Goal: Task Accomplishment & Management: Use online tool/utility

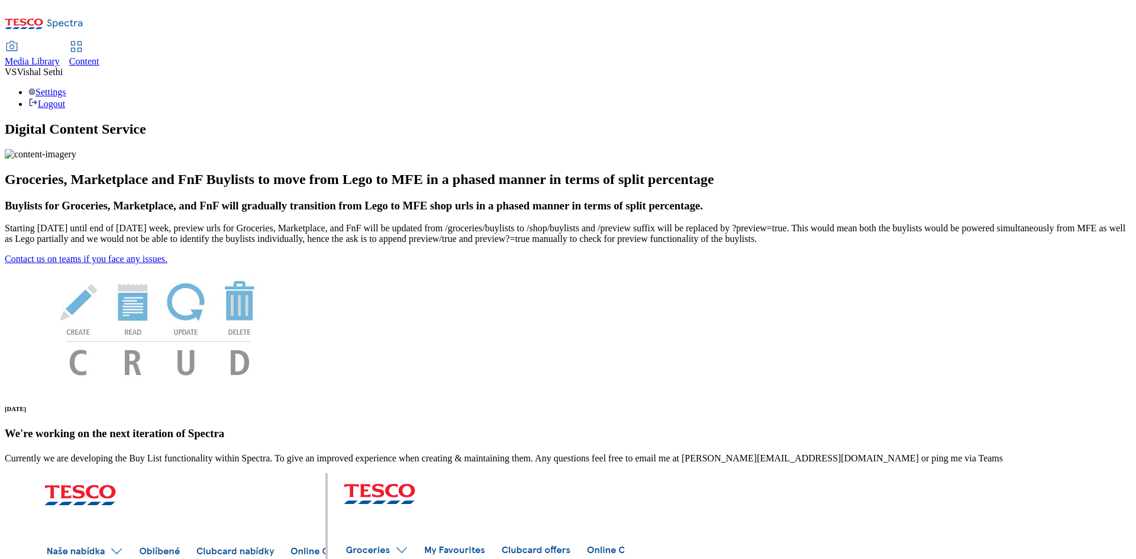
click at [99, 56] on span "Content" at bounding box center [84, 61] width 30 height 10
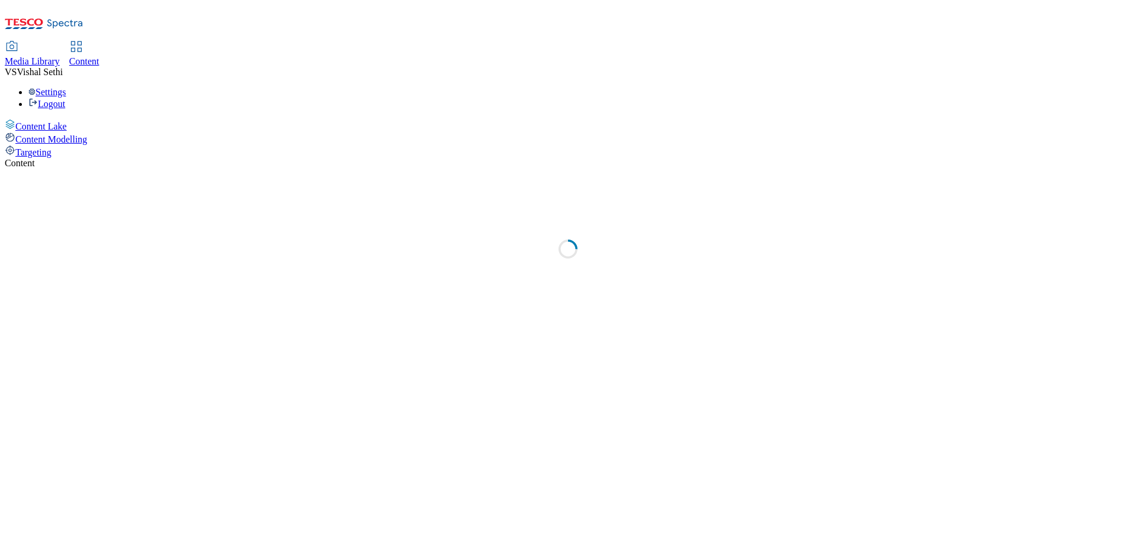
select select "ghs-uk"
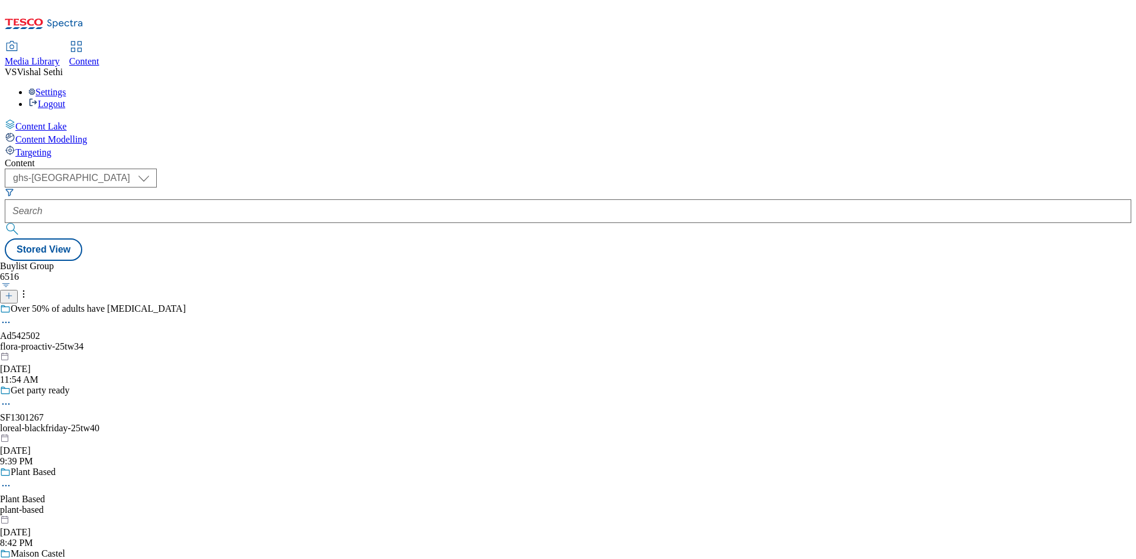
click at [80, 20] on icon at bounding box center [65, 24] width 36 height 9
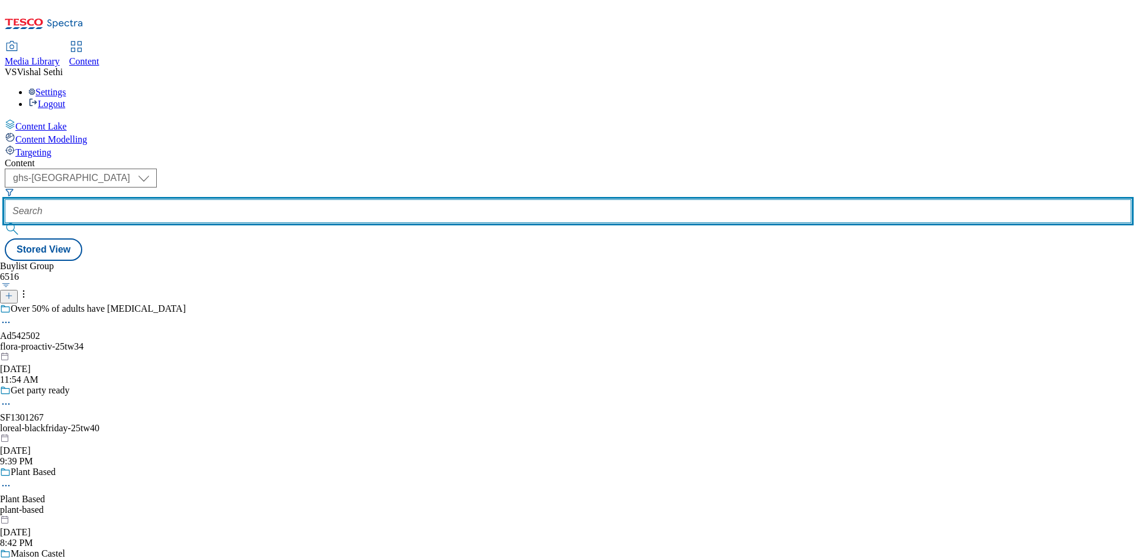
click at [266, 199] on input "text" at bounding box center [568, 211] width 1127 height 24
paste input "542274"
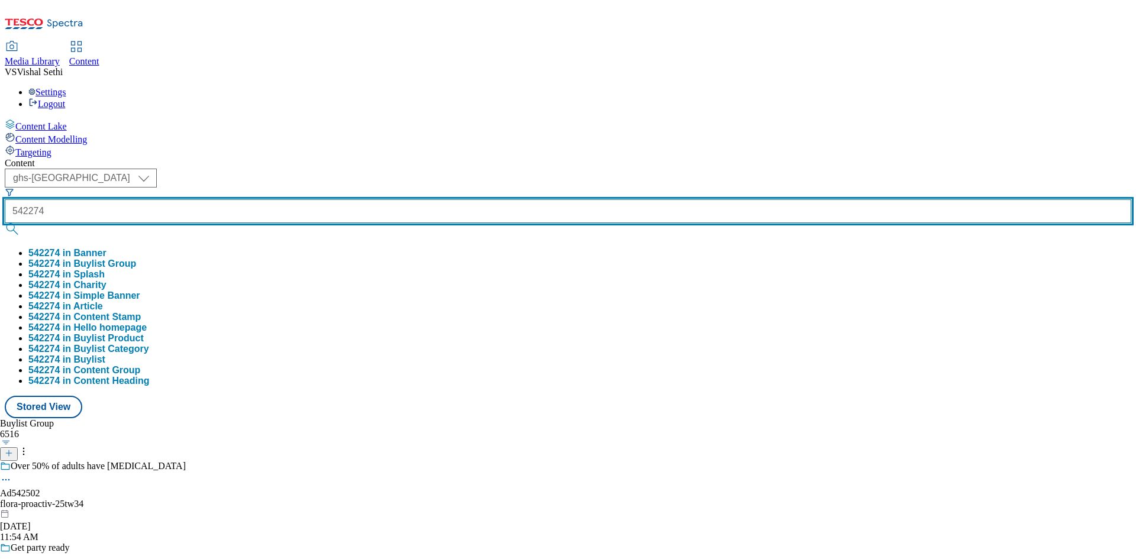
type input "542274"
click at [5, 223] on button "submit" at bounding box center [13, 229] width 17 height 12
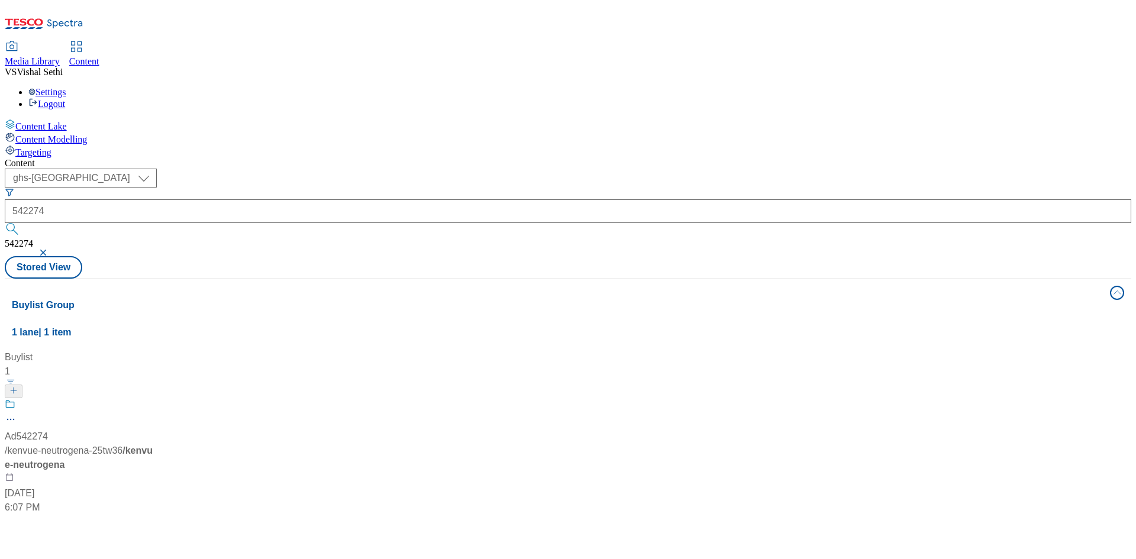
click at [600, 350] on div "Buylist 1 Ad542274 / kenvue-neutrogena-25tw36 / kenvue-neutrogena Oct 13, 2025 …" at bounding box center [568, 350] width 1112 height 0
click at [122, 446] on span "/ kenvue-neutrogena-25tw36" at bounding box center [64, 451] width 118 height 10
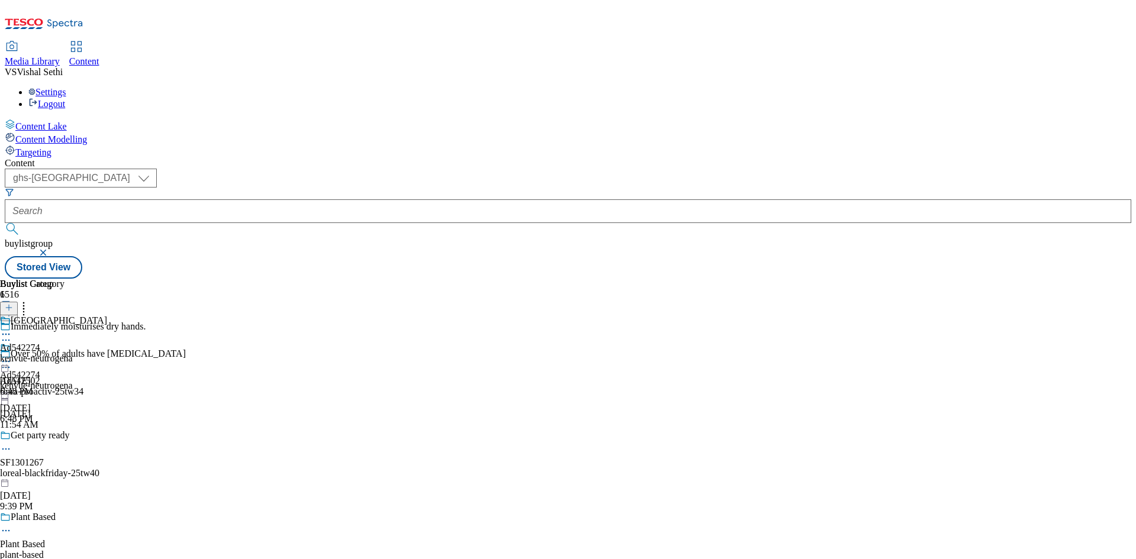
click at [12, 334] on icon at bounding box center [6, 340] width 12 height 12
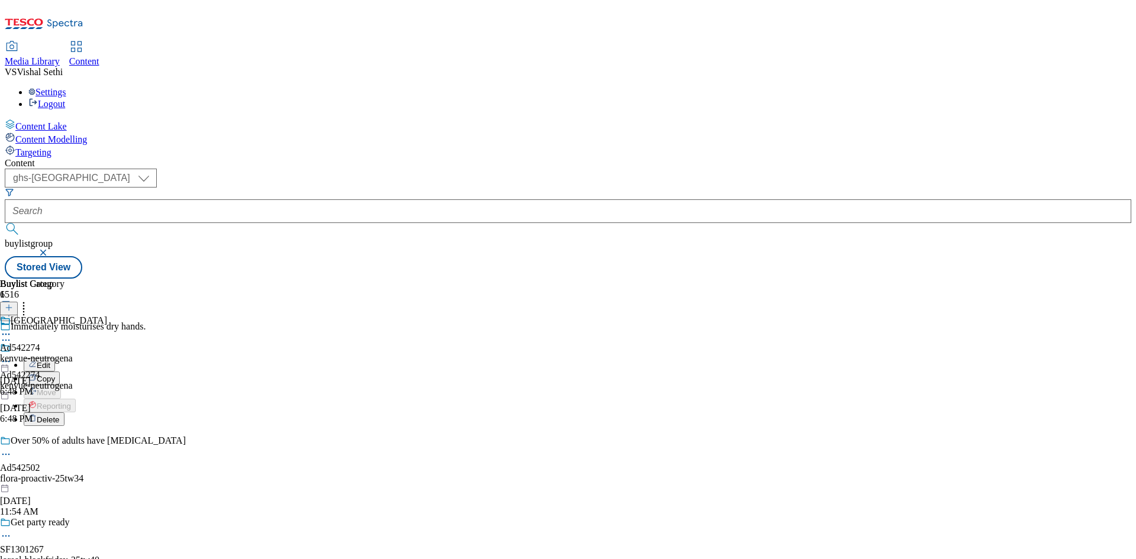
click at [55, 358] on button "Edit" at bounding box center [39, 365] width 31 height 14
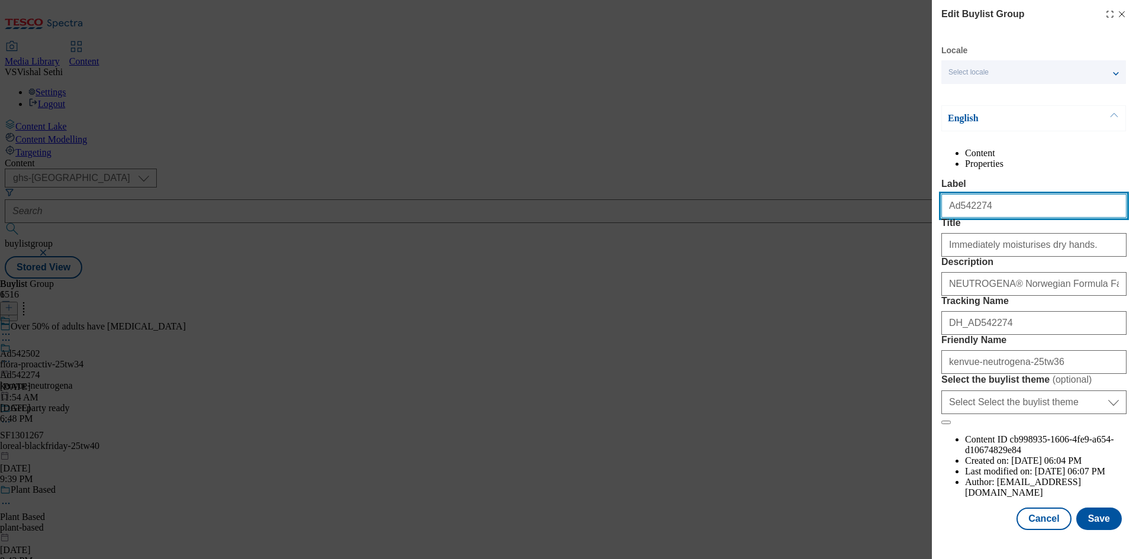
drag, startPoint x: 1007, startPoint y: 230, endPoint x: 873, endPoint y: 219, distance: 134.2
click at [873, 219] on div "Edit Buylist Group Locale Select locale English Welsh English Content Propertie…" at bounding box center [568, 279] width 1136 height 559
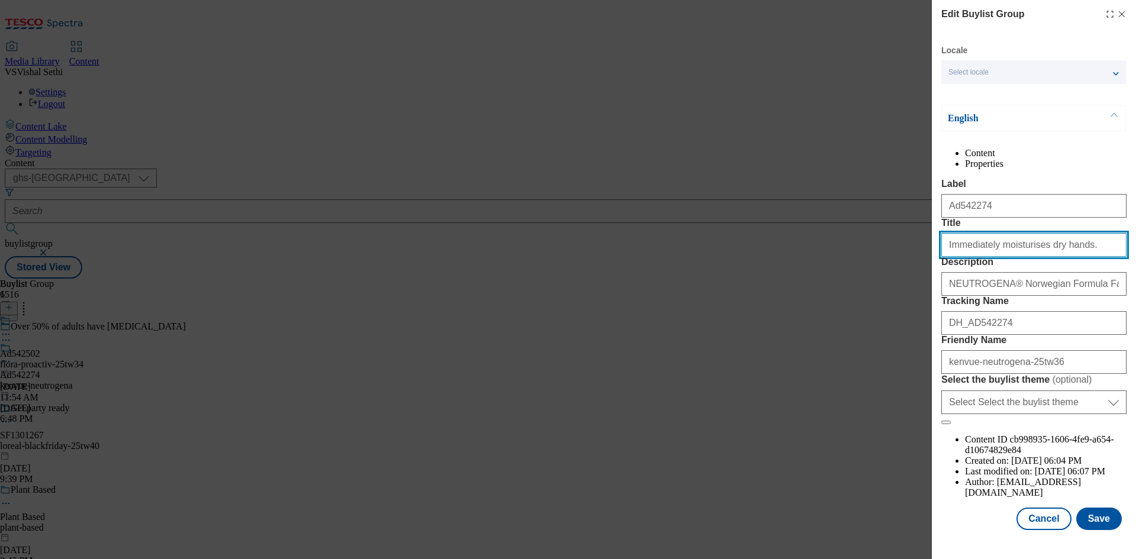
click at [1067, 257] on input "Immediately moisturises dry hands." at bounding box center [1033, 245] width 185 height 24
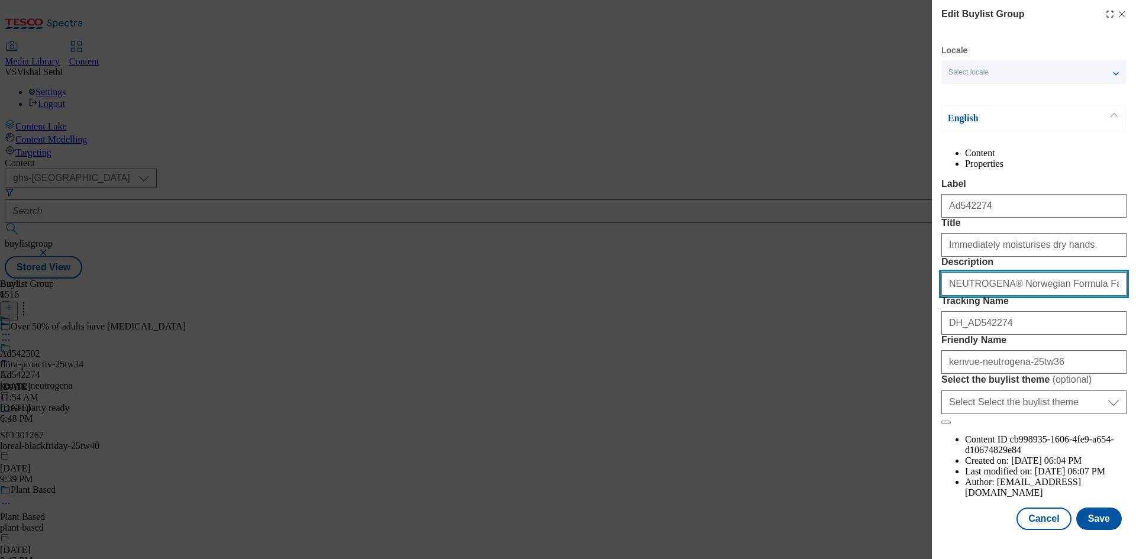
click at [1041, 296] on input "NEUTROGENA® Norwegian Formula Fast Absorbing Hand Cream 75ml" at bounding box center [1033, 284] width 185 height 24
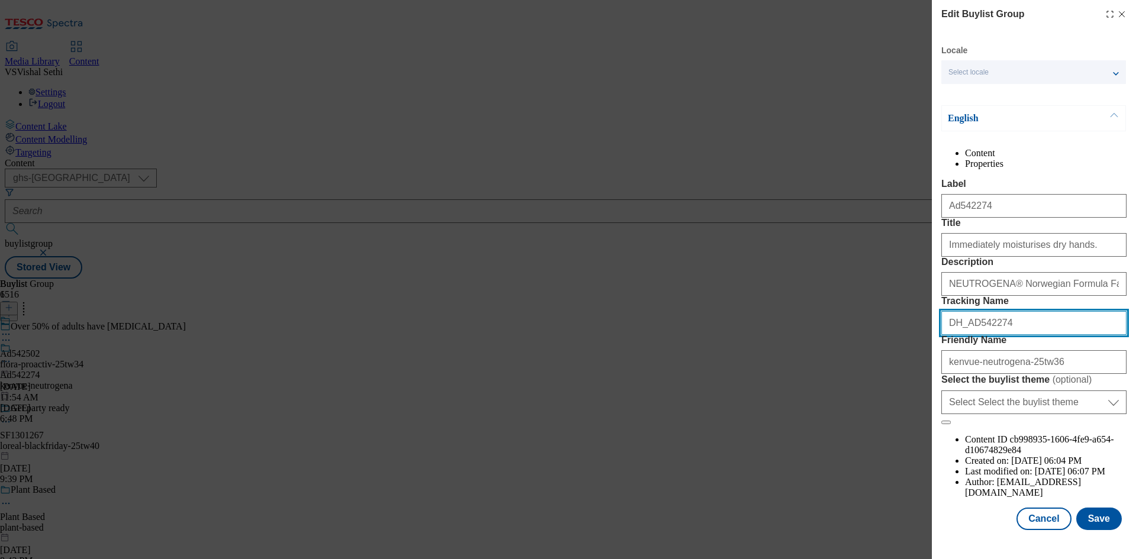
click at [1001, 335] on input "DH_AD542274" at bounding box center [1033, 323] width 185 height 24
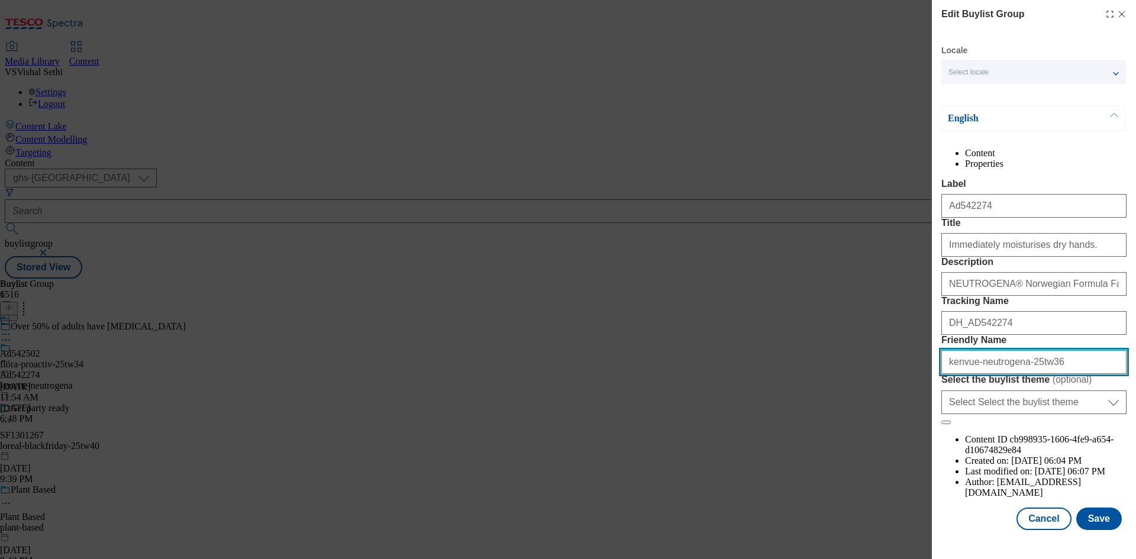
click at [1040, 374] on input "kenvue-neutrogena-25tw36" at bounding box center [1033, 362] width 185 height 24
click at [1117, 12] on icon "Modal" at bounding box center [1121, 13] width 9 height 9
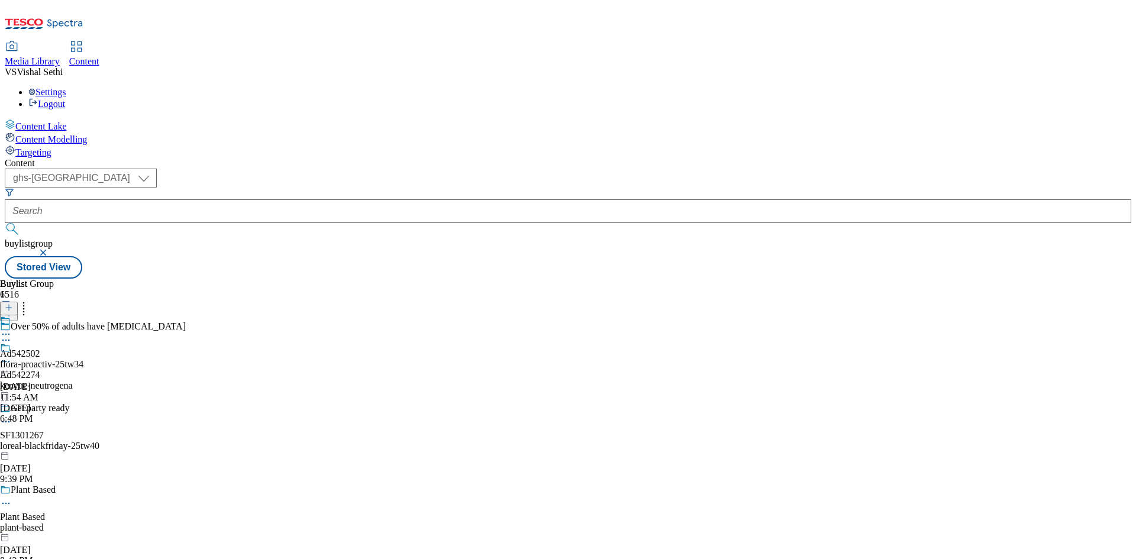
click at [12, 356] on icon at bounding box center [6, 362] width 12 height 12
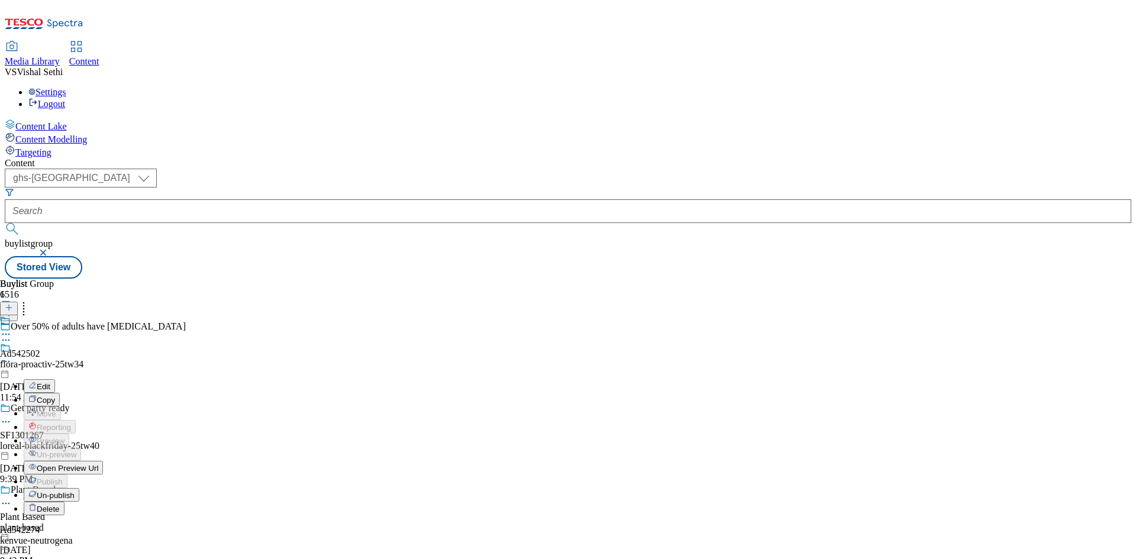
click at [55, 379] on button "Edit" at bounding box center [39, 386] width 31 height 14
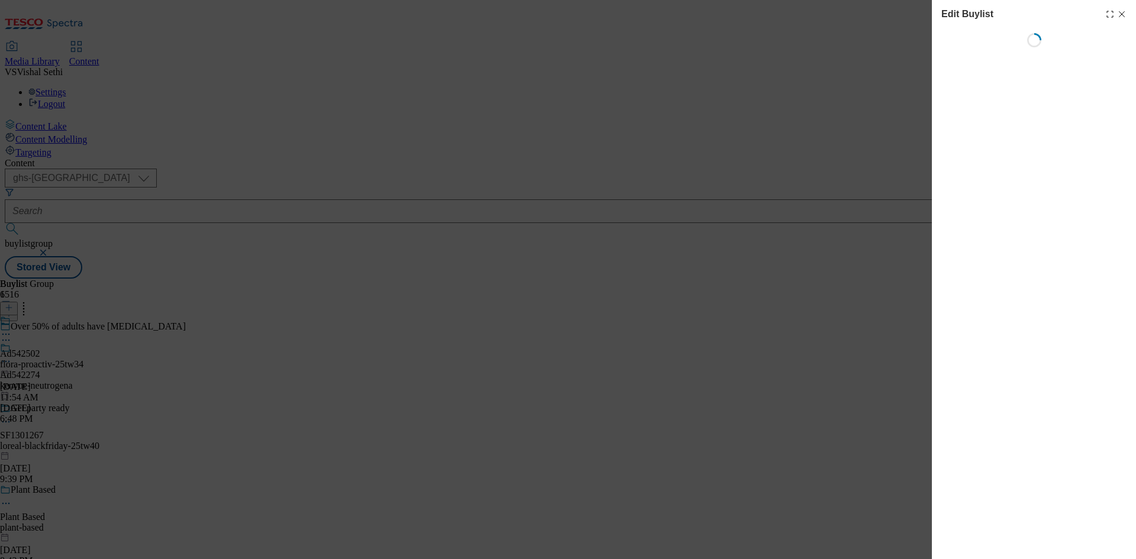
select select "tactical"
select select "supplier funded short term 1-3 weeks"
select select "dunnhumby"
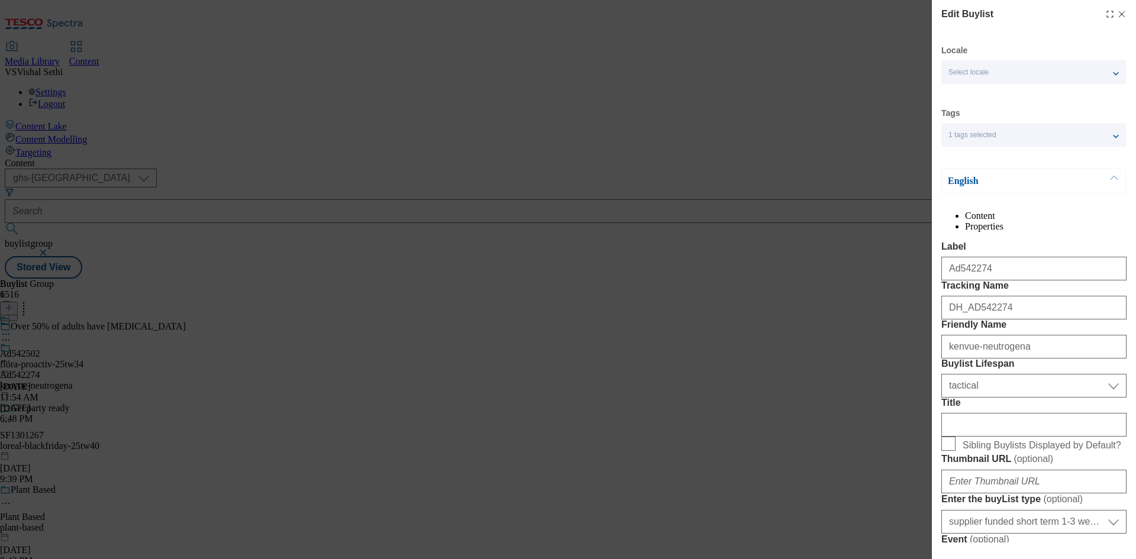
select select "Banner"
drag, startPoint x: 1006, startPoint y: 296, endPoint x: 867, endPoint y: 286, distance: 138.8
click at [867, 286] on div "Edit Buylist Locale Select locale English Welsh Tags 1 tags selected fnf market…" at bounding box center [568, 279] width 1136 height 559
drag, startPoint x: 1019, startPoint y: 364, endPoint x: 898, endPoint y: 345, distance: 122.2
click at [898, 345] on div "Edit Buylist Locale Select locale English Welsh Tags 1 tags selected fnf market…" at bounding box center [568, 279] width 1136 height 559
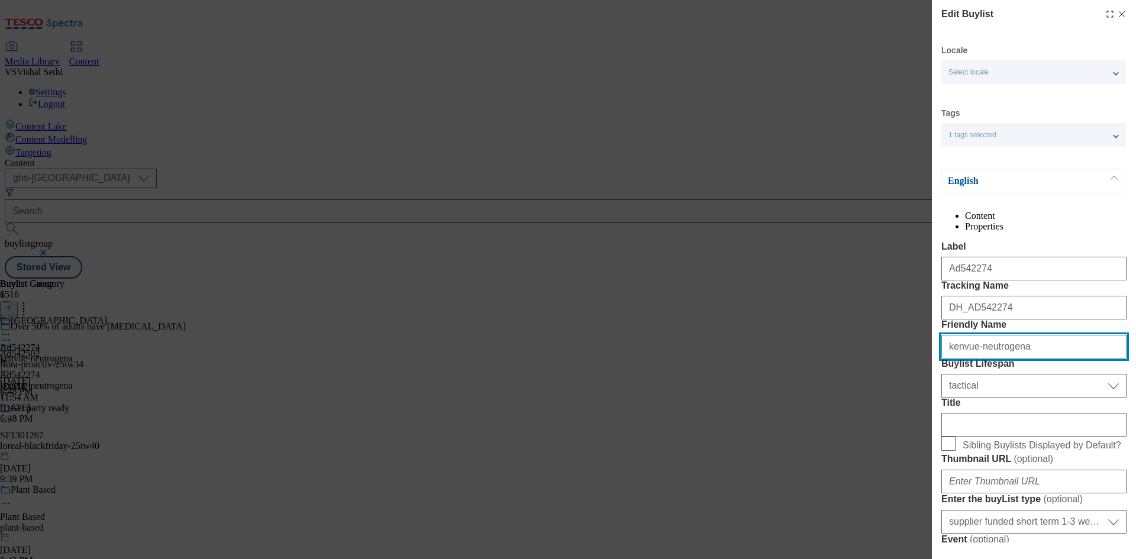
drag, startPoint x: 888, startPoint y: 404, endPoint x: 843, endPoint y: 402, distance: 44.4
click at [843, 402] on div "Edit Buylist Locale Select locale English Welsh Tags 1 tags selected fnf market…" at bounding box center [568, 279] width 1136 height 559
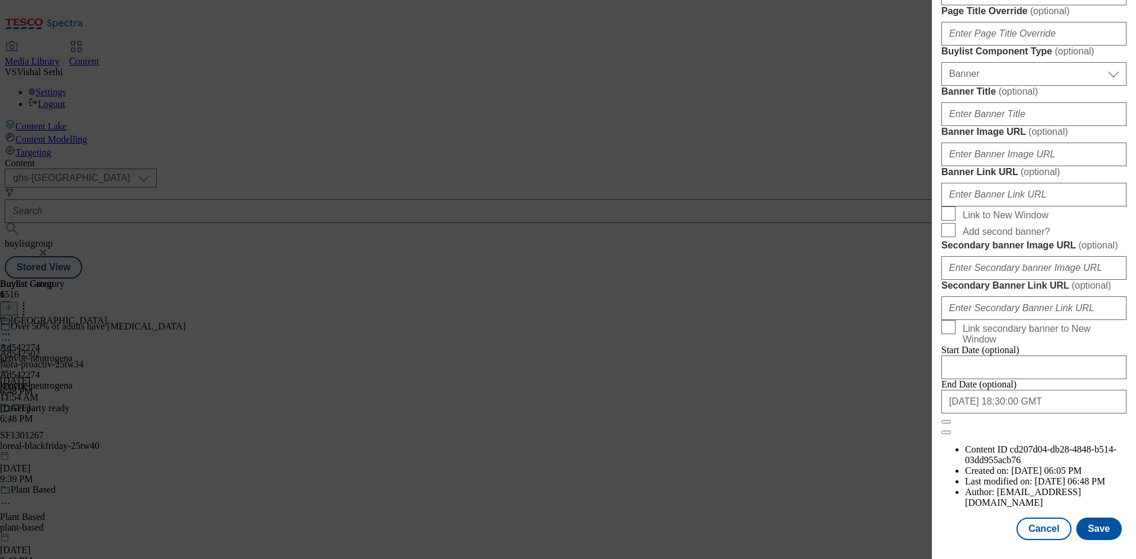
scroll to position [1225, 0]
click at [1062, 527] on button "Cancel" at bounding box center [1044, 529] width 54 height 22
select select "tactical"
select select "supplier funded short term 1-3 weeks"
select select "dunnhumby"
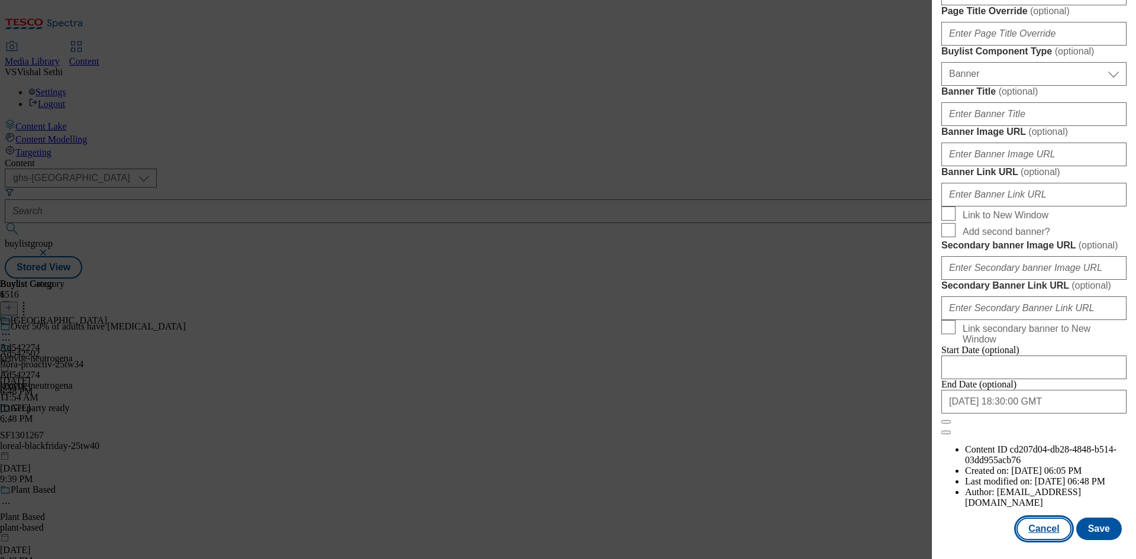
select select "Banner"
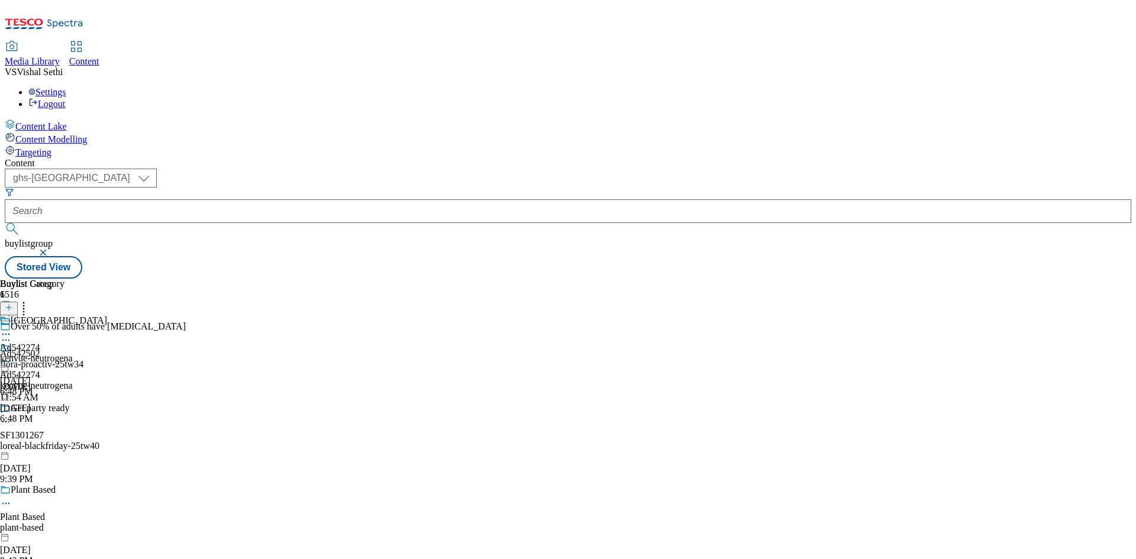
scroll to position [960, 0]
click at [12, 328] on icon at bounding box center [6, 334] width 12 height 12
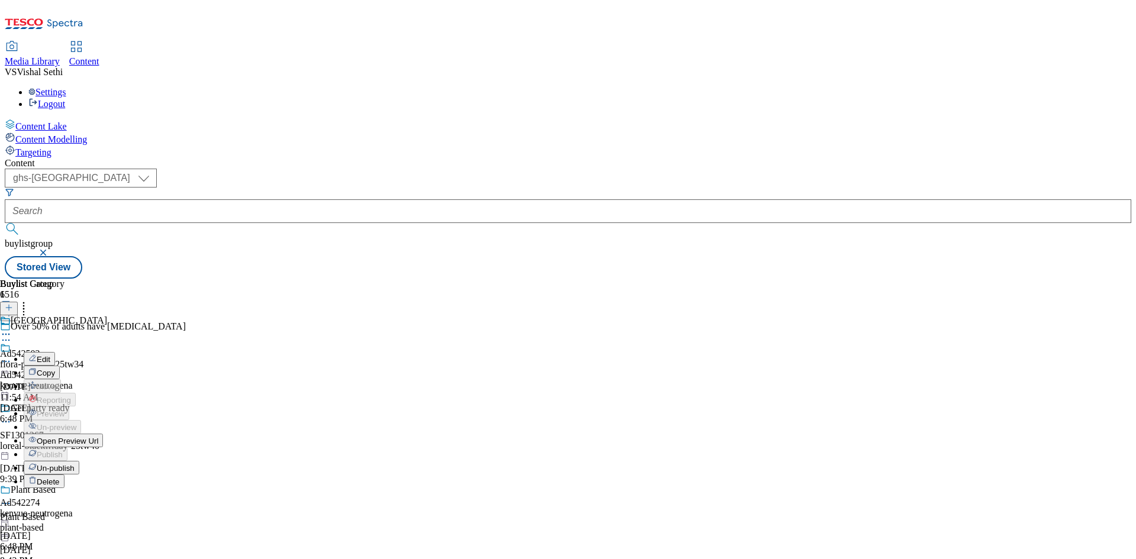
click at [55, 352] on button "Edit" at bounding box center [39, 359] width 31 height 14
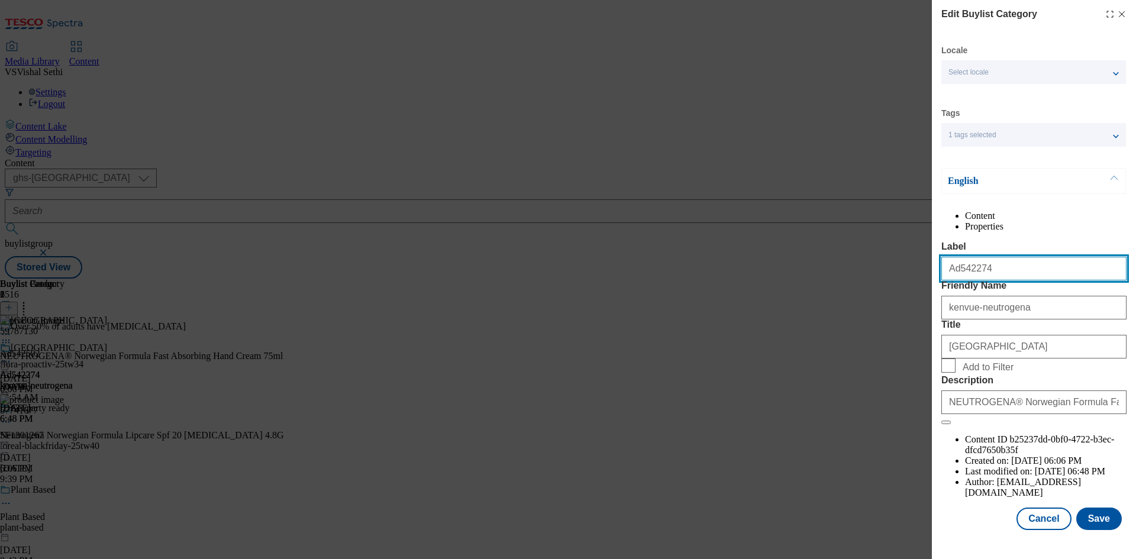
click at [1011, 280] on input "Ad542274" at bounding box center [1033, 269] width 185 height 24
drag, startPoint x: 1029, startPoint y: 296, endPoint x: 872, endPoint y: 280, distance: 158.2
click at [872, 280] on div "Edit Buylist Category Locale Select locale English Welsh Tags 1 tags selected f…" at bounding box center [568, 279] width 1136 height 559
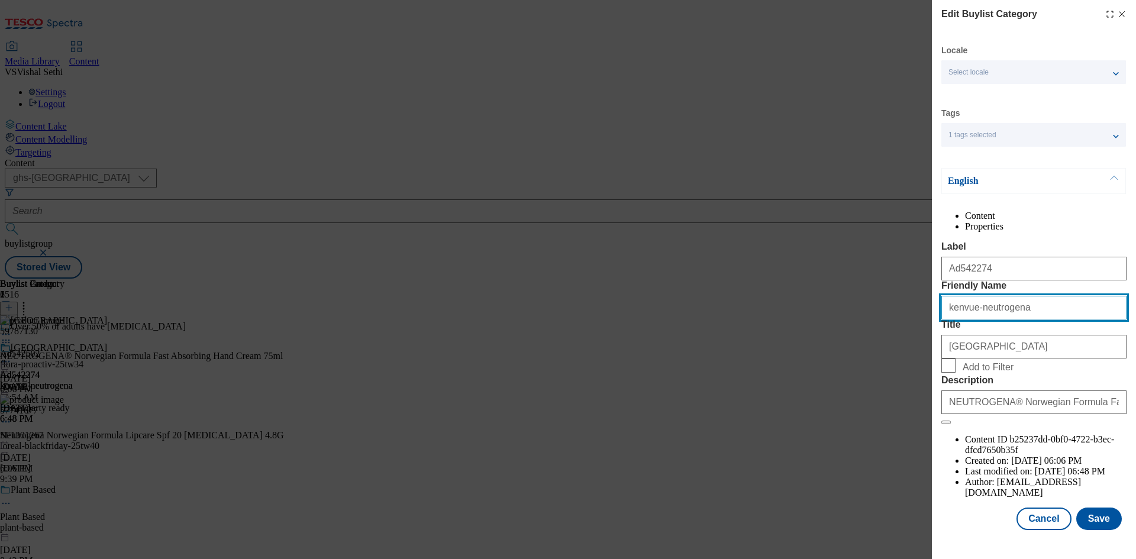
click at [1012, 320] on input "kenvue-neutrogena" at bounding box center [1033, 308] width 185 height 24
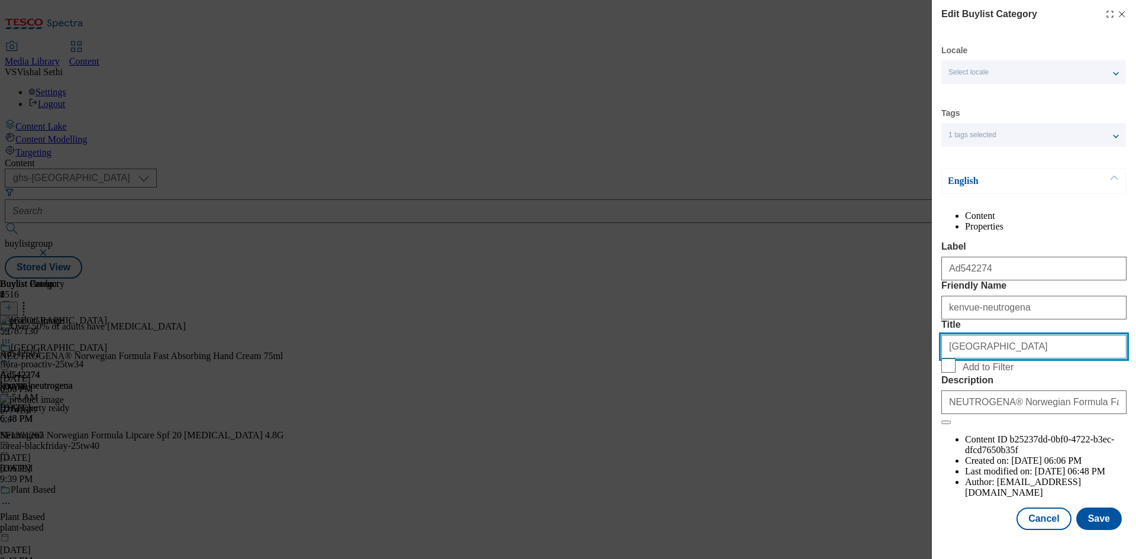
click at [983, 359] on input "Kenvue" at bounding box center [1033, 347] width 185 height 24
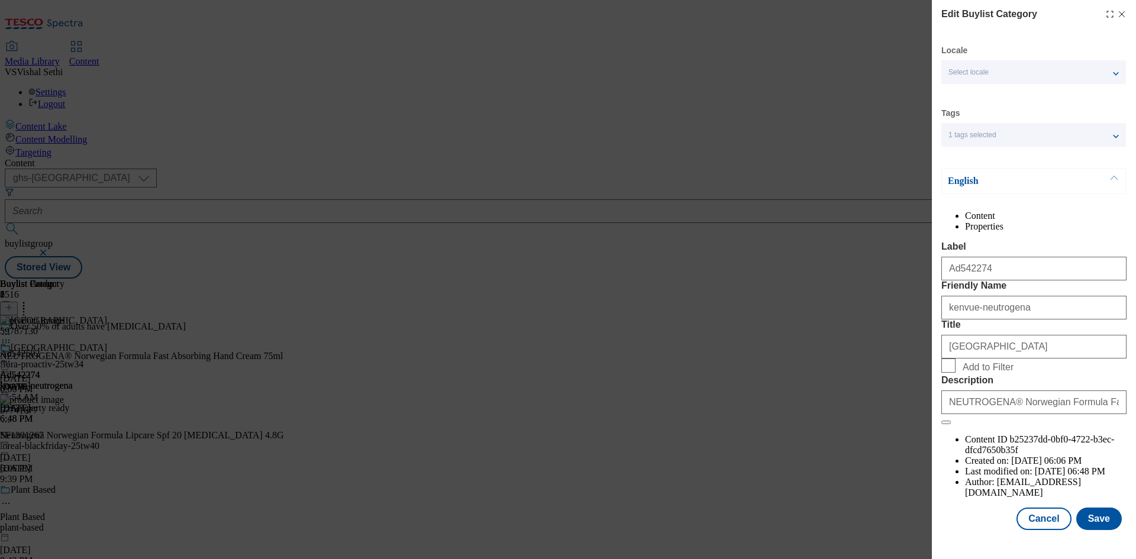
click at [1117, 10] on icon "Modal" at bounding box center [1121, 13] width 9 height 9
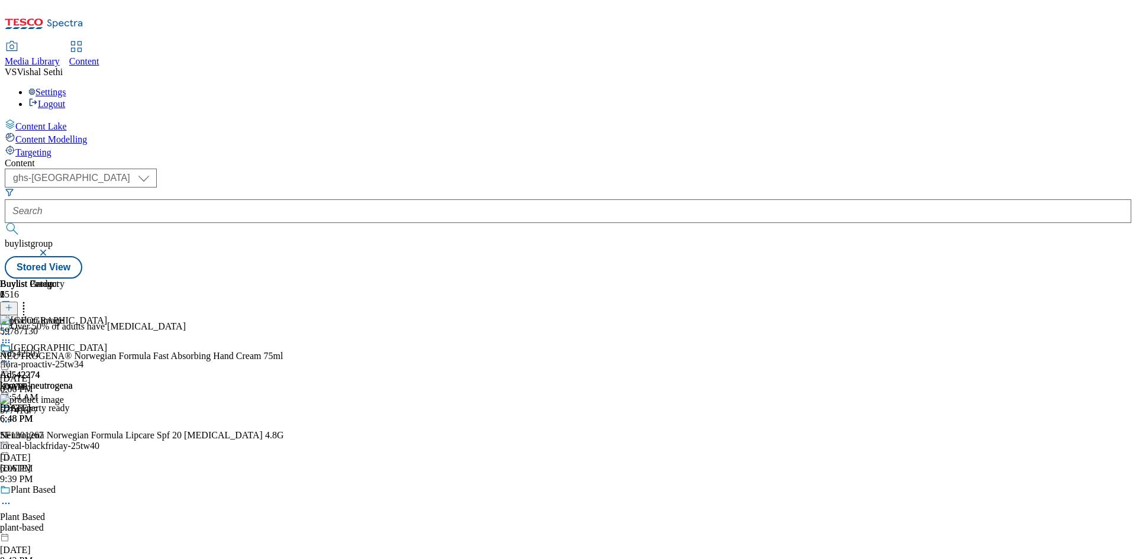
click at [1086, 87] on div "Settings Logout" at bounding box center [568, 98] width 1127 height 22
click at [65, 99] on link "Logout" at bounding box center [46, 104] width 37 height 10
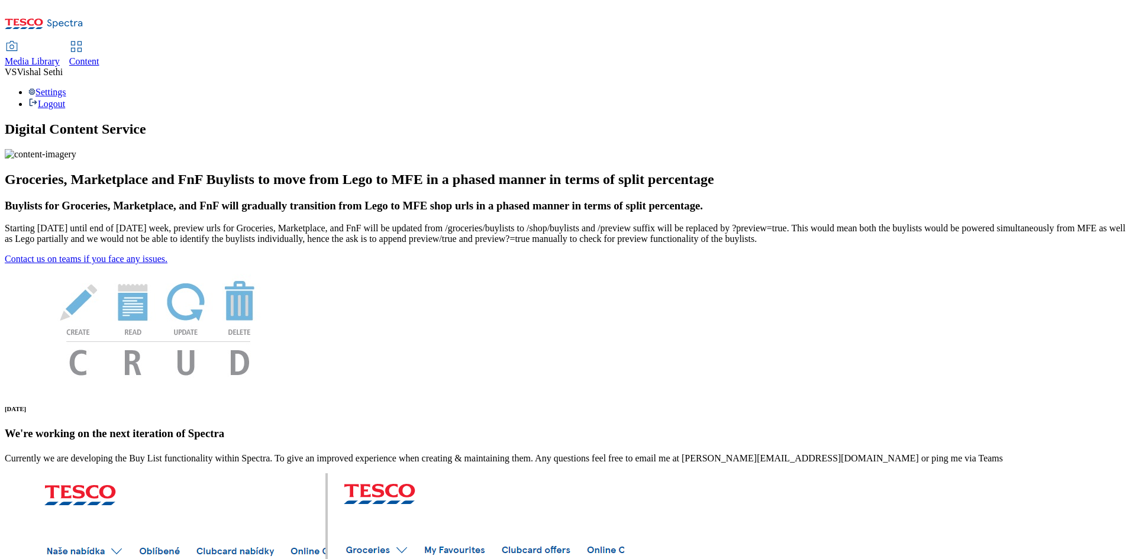
click at [99, 56] on span "Content" at bounding box center [84, 61] width 30 height 10
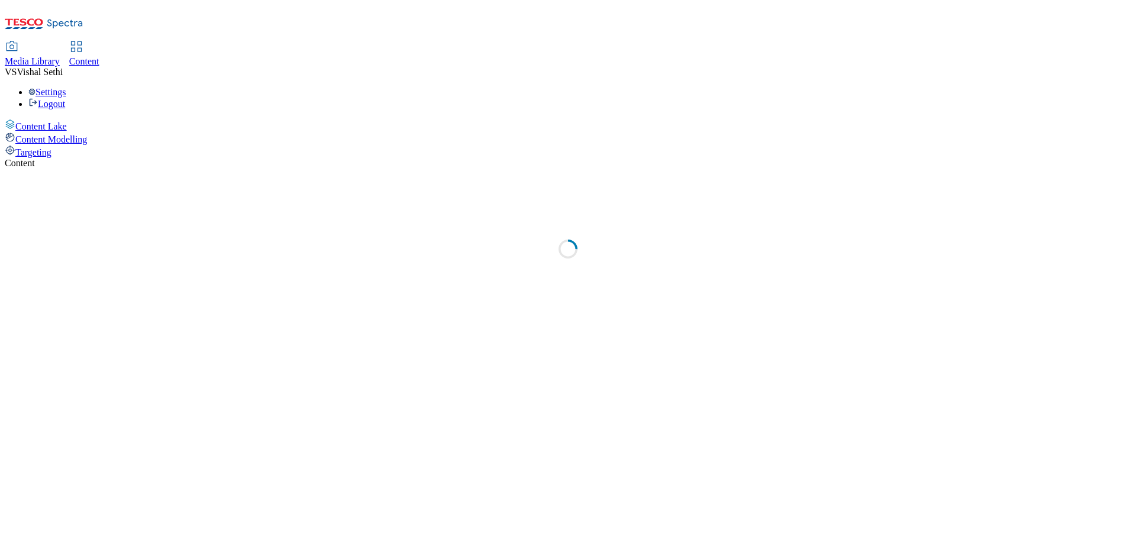
select select "ghs-uk"
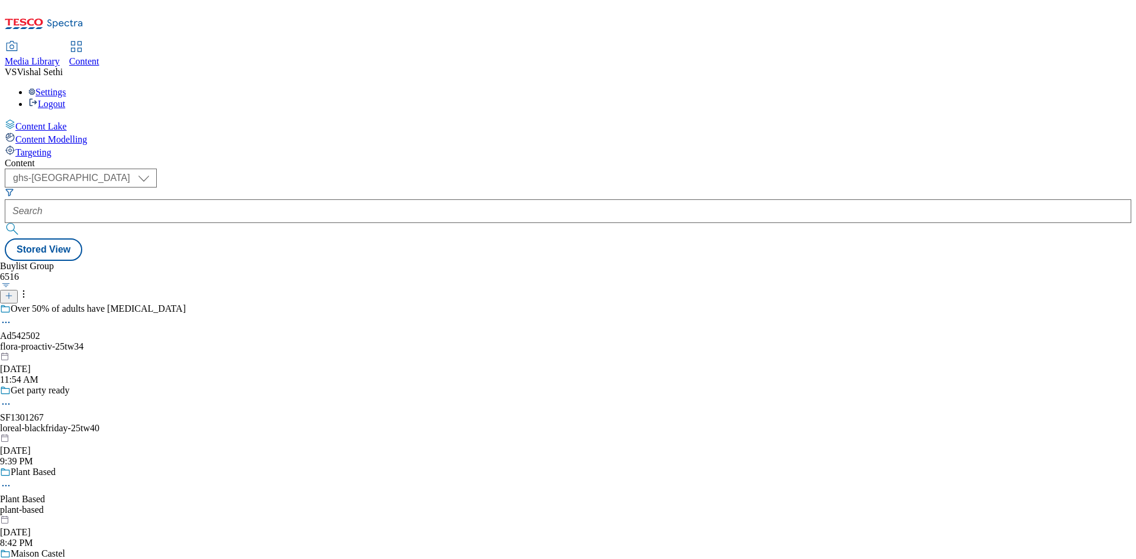
click at [13, 292] on icon at bounding box center [9, 296] width 8 height 8
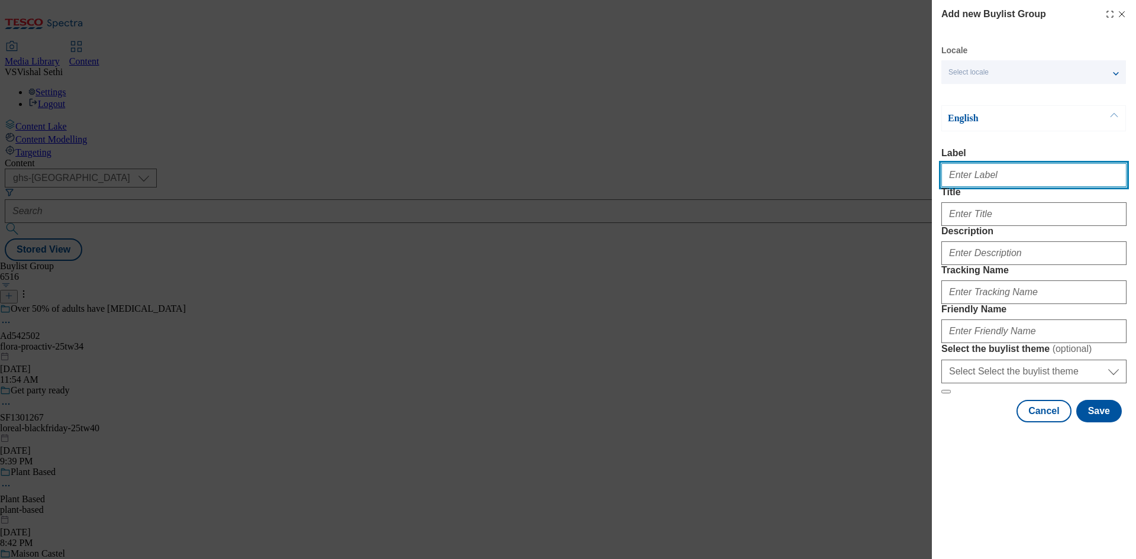
click at [975, 177] on input "Label" at bounding box center [1033, 175] width 185 height 24
paste input "Ad542274"
type input "Ad542274"
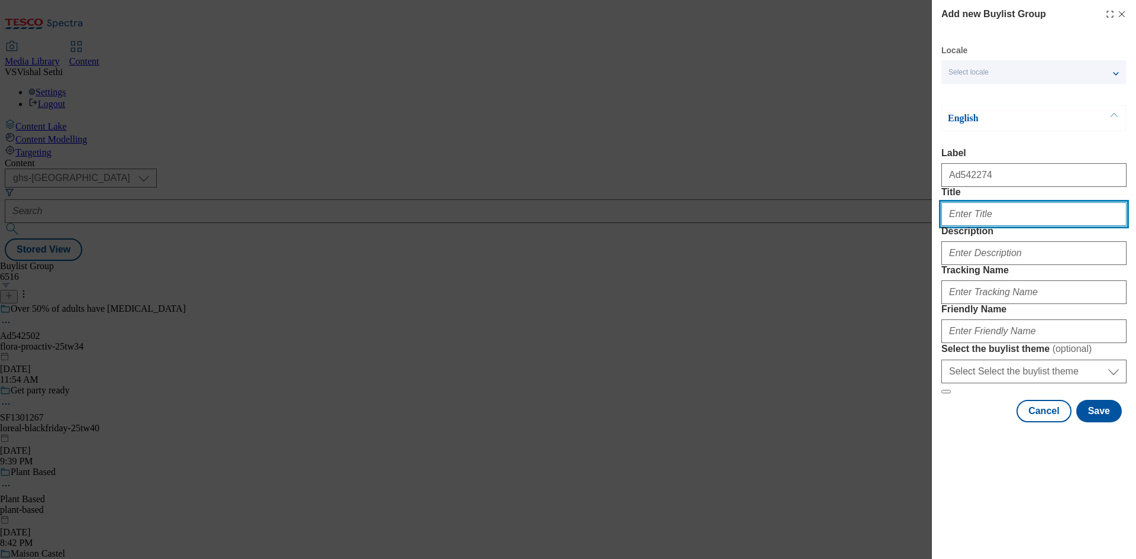
click at [974, 226] on input "Title" at bounding box center [1033, 214] width 185 height 24
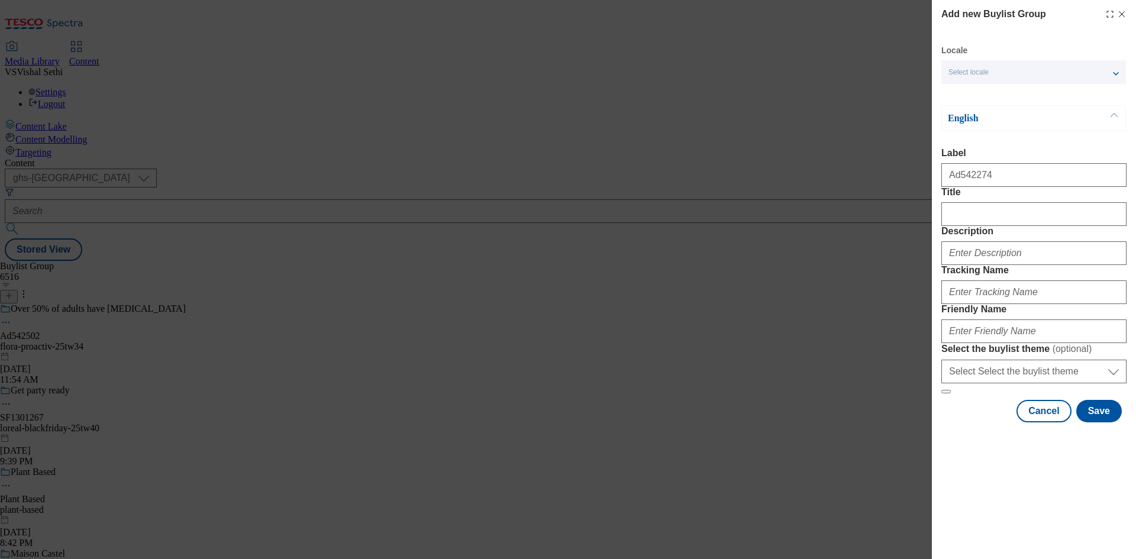
click at [978, 265] on div "Modal" at bounding box center [1033, 251] width 185 height 28
click at [979, 265] on input "Description" at bounding box center [1033, 253] width 185 height 24
click at [1033, 304] on input "Tracking Name" at bounding box center [1033, 292] width 185 height 24
paste input "DH_AD542274"
type input "DH_AD542274"
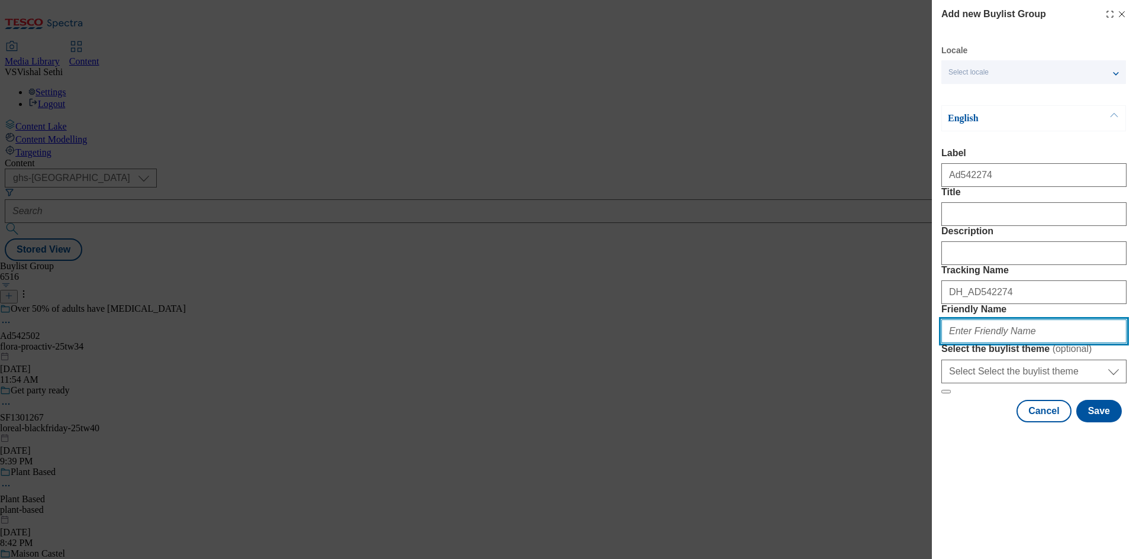
click at [999, 343] on input "Friendly Name" at bounding box center [1033, 332] width 185 height 24
paste input "kenvue-neutrogena-25tw36"
type input "kenvue-neutrogena-25tw36"
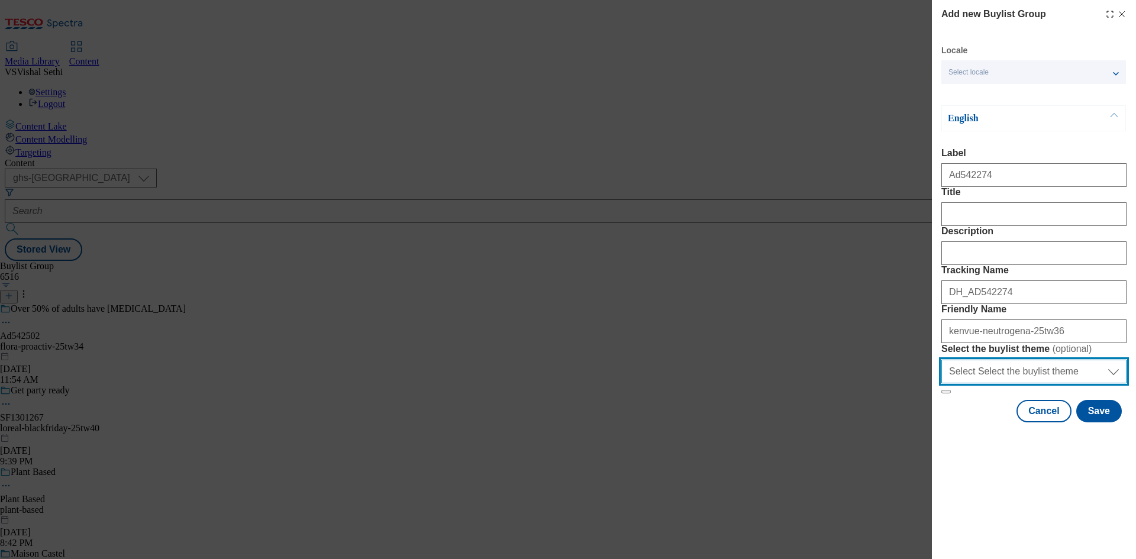
click at [1006, 383] on select "Select Select the buylist theme default fandf" at bounding box center [1033, 372] width 185 height 24
click at [1006, 441] on div "Modal" at bounding box center [1034, 433] width 204 height 17
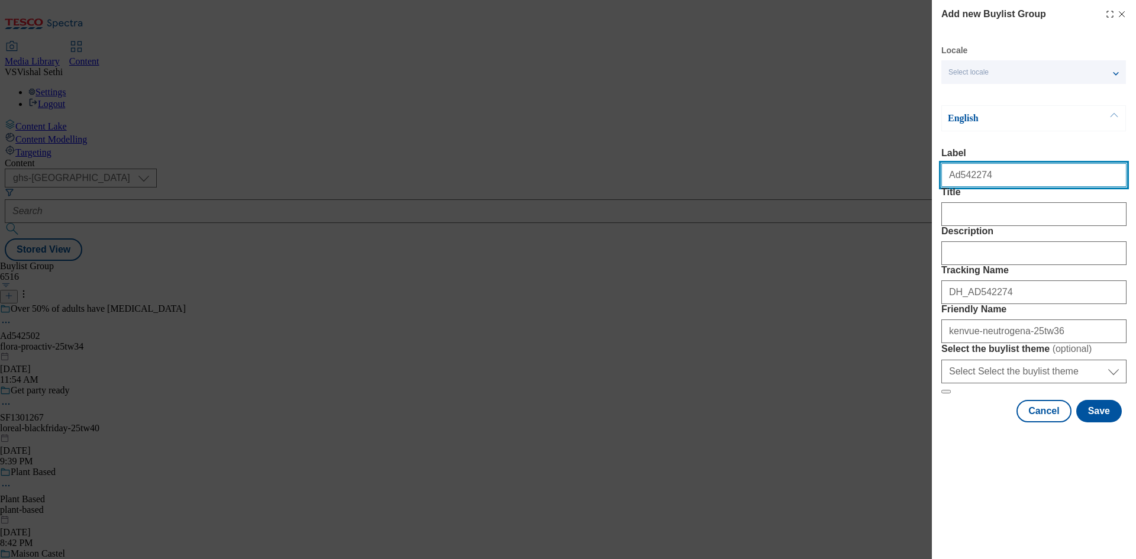
drag, startPoint x: 990, startPoint y: 180, endPoint x: 958, endPoint y: 185, distance: 32.2
click at [958, 185] on input "Ad542274" at bounding box center [1033, 175] width 185 height 24
paste input "111"
type input "Ad542111"
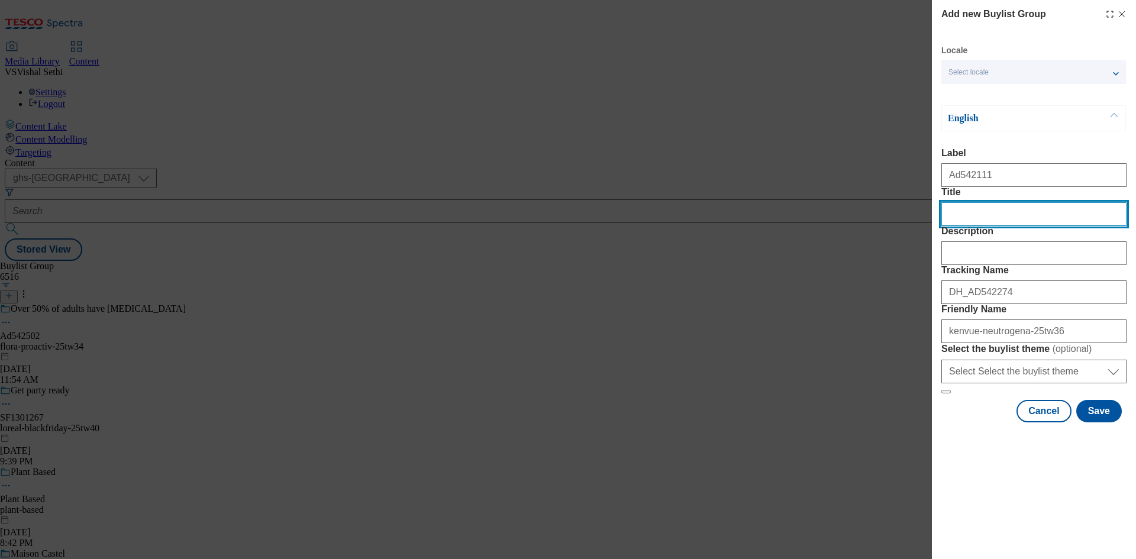
click at [969, 226] on input "Title" at bounding box center [1033, 214] width 185 height 24
paste input "INTRODUCING CHESTNUT CASKS FOR VELVETY SMOOTH NOTES"
paste input "ntroducing chestnut casks for velvety smooth notes"
type input "Introducing chestnut casks for velvety smooth notes"
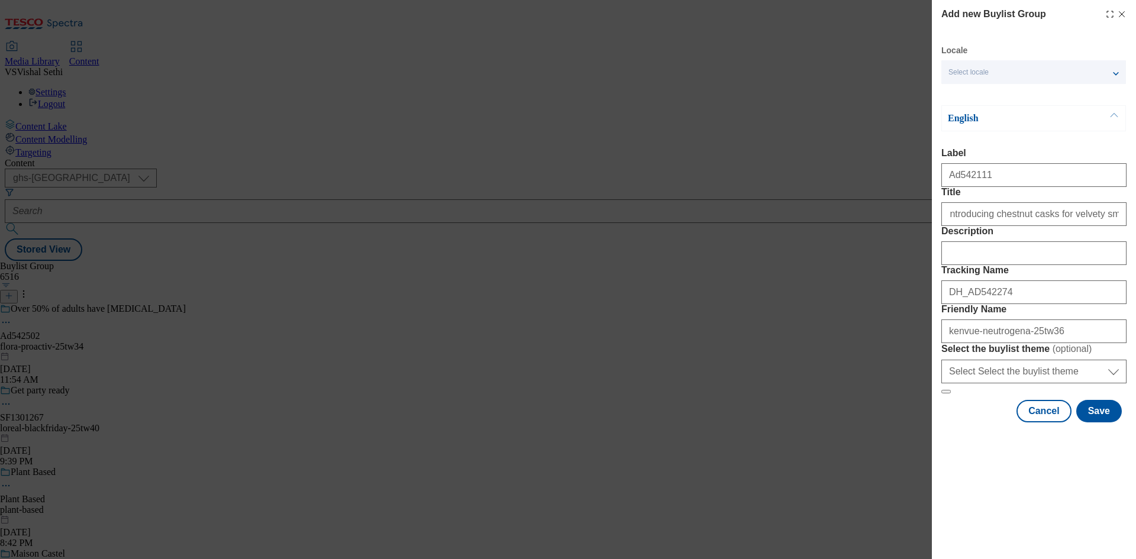
click at [981, 265] on div "Modal" at bounding box center [1033, 251] width 185 height 28
click at [981, 265] on input "Description" at bounding box center [1033, 253] width 185 height 24
drag, startPoint x: 991, startPoint y: 181, endPoint x: 959, endPoint y: 184, distance: 32.7
click at [959, 184] on input "Ad542111" at bounding box center [1033, 175] width 185 height 24
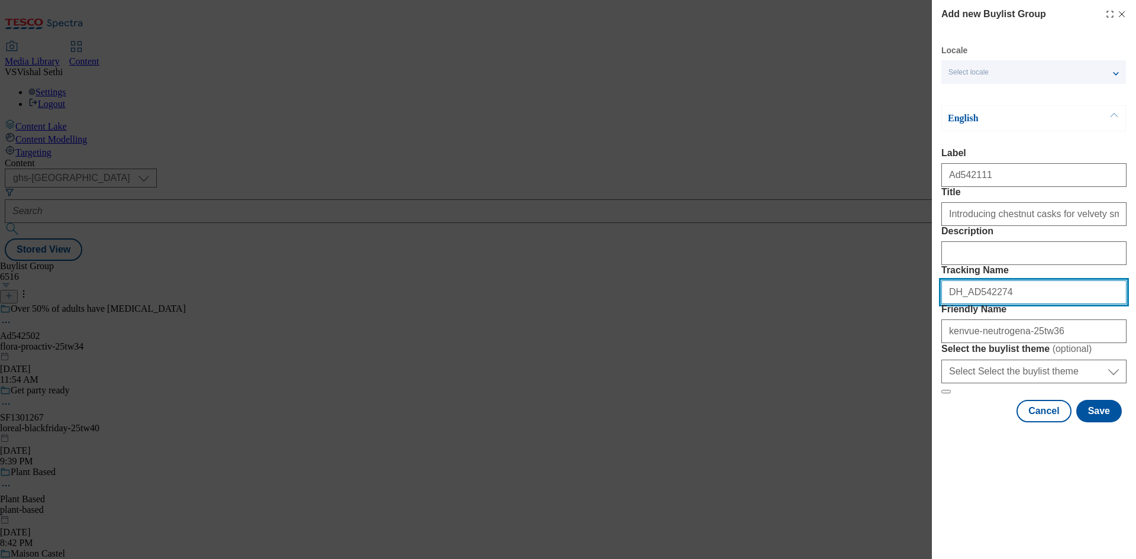
drag, startPoint x: 1025, startPoint y: 358, endPoint x: 972, endPoint y: 368, distance: 54.2
click at [972, 304] on input "DH_AD542274" at bounding box center [1033, 292] width 185 height 24
paste input "111"
type input "DH_AD542111"
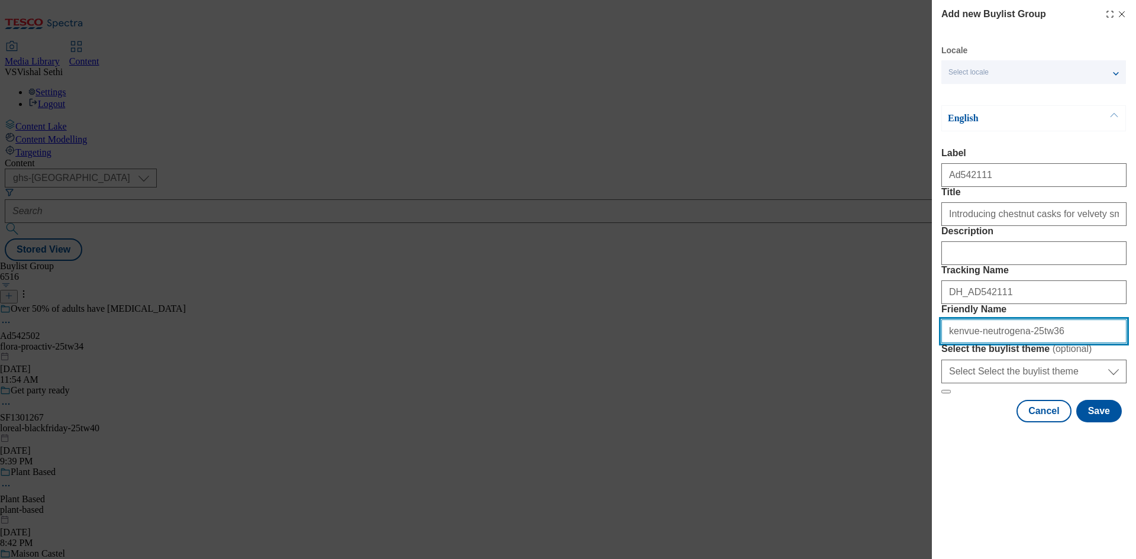
drag, startPoint x: 970, startPoint y: 415, endPoint x: 904, endPoint y: 412, distance: 66.3
click at [909, 412] on div "Add new Buylist Group Locale Select locale English Welsh English Label Ad542111…" at bounding box center [568, 279] width 1136 height 559
paste input "Pernod Ricard"
drag, startPoint x: 1034, startPoint y: 420, endPoint x: 998, endPoint y: 423, distance: 36.2
click at [998, 343] on input "Pernod Ricard-neutrogena-25tw36" at bounding box center [1033, 332] width 185 height 24
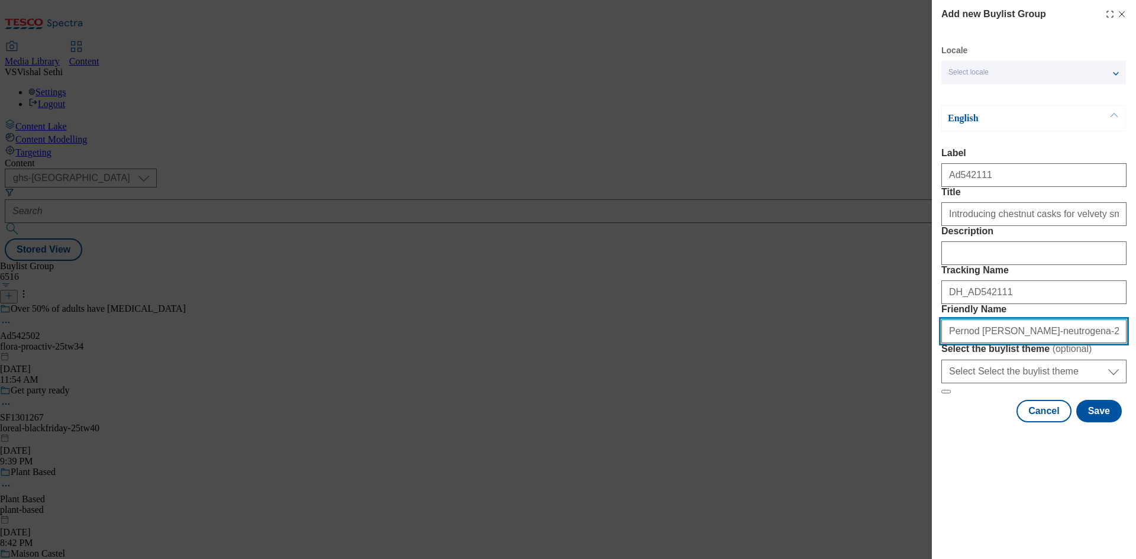
paste input "Jameson"
click at [1004, 343] on input "Pernod Ricard-Jameson-25tw36" at bounding box center [1033, 332] width 185 height 24
click at [1063, 343] on input "pernod ricard-jameson-25tw36" at bounding box center [1033, 332] width 185 height 24
drag, startPoint x: 1068, startPoint y: 417, endPoint x: 870, endPoint y: 412, distance: 197.7
click at [870, 412] on div "Add new Buylist Group Locale Select locale English Welsh English Label Ad542111…" at bounding box center [568, 279] width 1136 height 559
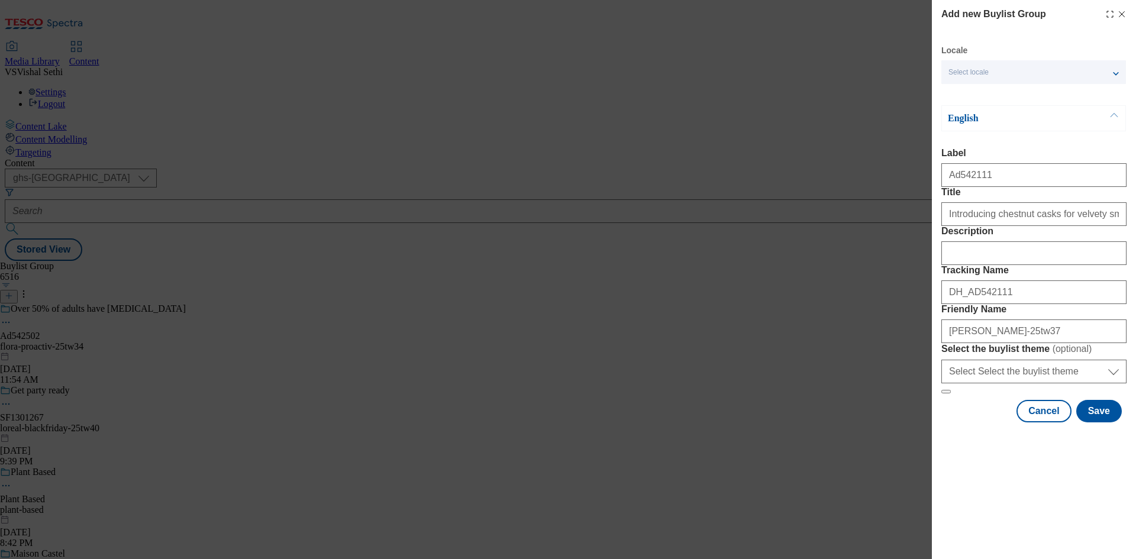
click at [1000, 394] on form "Label Ad542111 Title Introducing chestnut casks for velvety smooth notes Descri…" at bounding box center [1033, 271] width 185 height 246
click at [973, 343] on input "pernod ricard-jameson-25tw37" at bounding box center [1033, 332] width 185 height 24
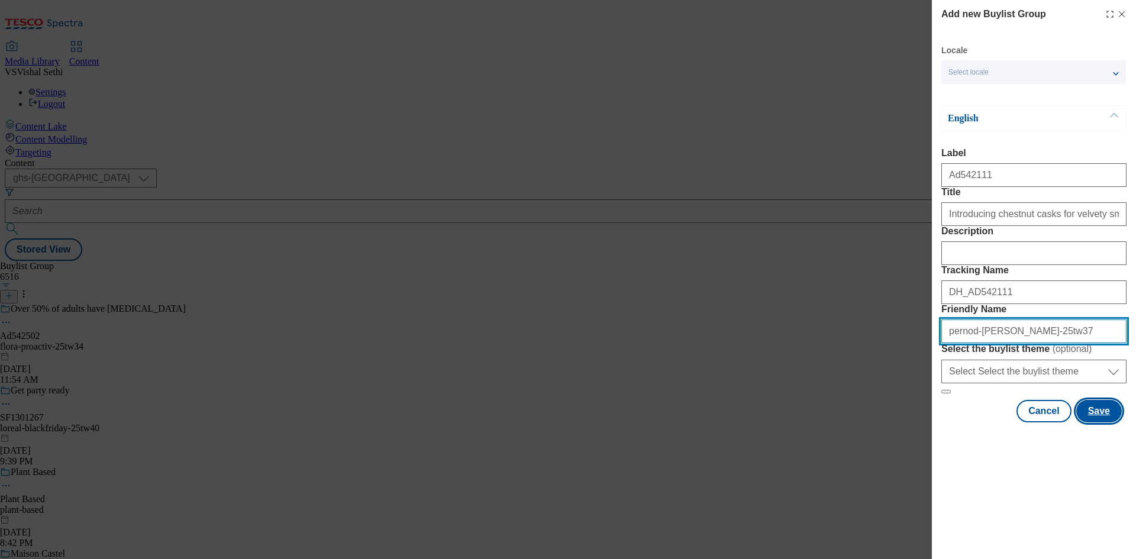
type input "pernod-ricard-jameson-25tw37"
click at [1092, 423] on button "Save" at bounding box center [1099, 411] width 46 height 22
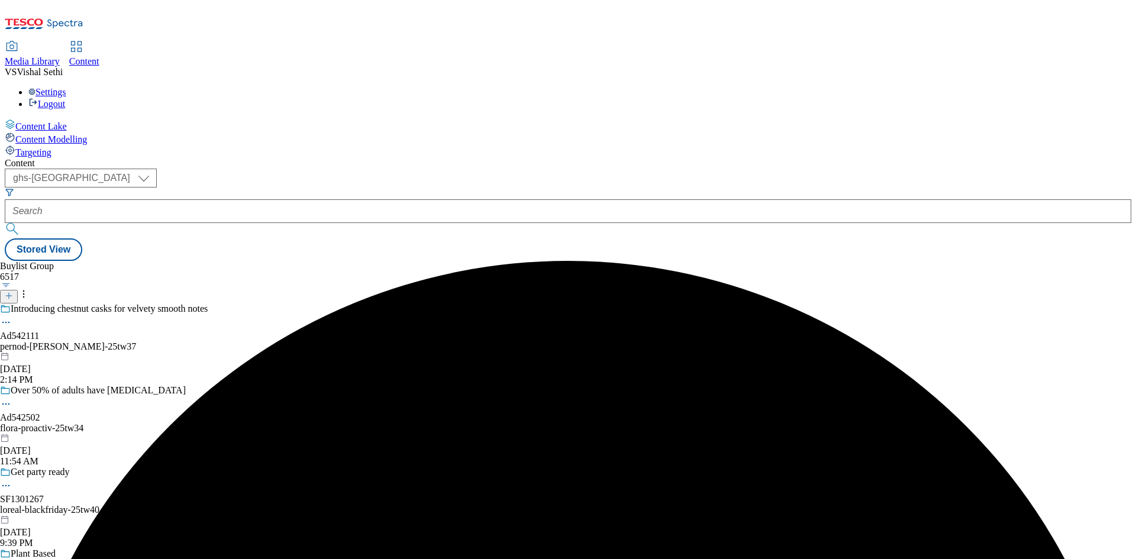
click at [208, 304] on div "Introducing chestnut casks for velvety smooth notes Ad542111 pernod-ricard-jame…" at bounding box center [104, 345] width 208 height 82
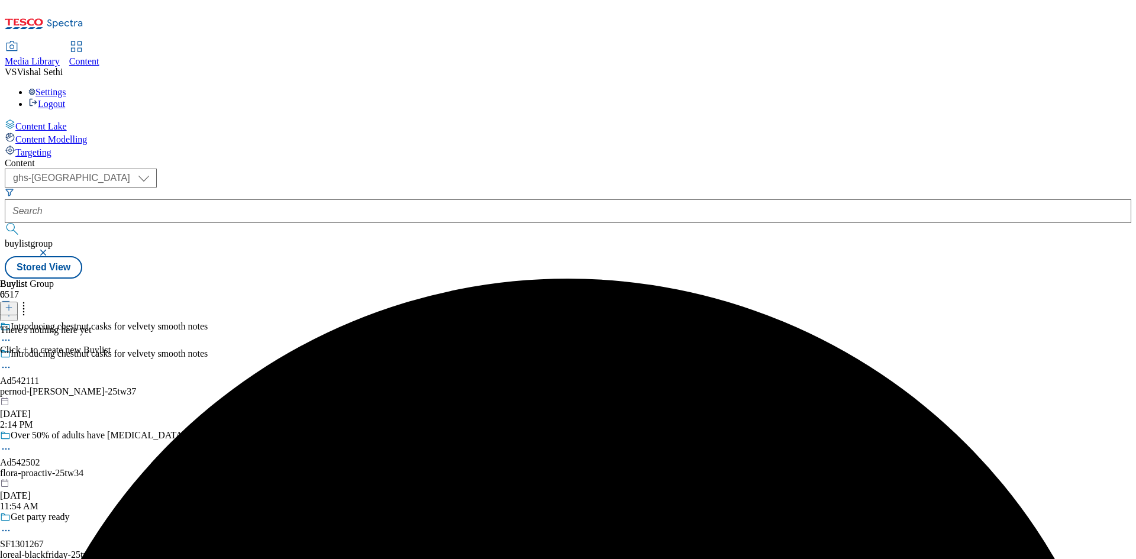
click at [13, 304] on icon at bounding box center [9, 308] width 8 height 8
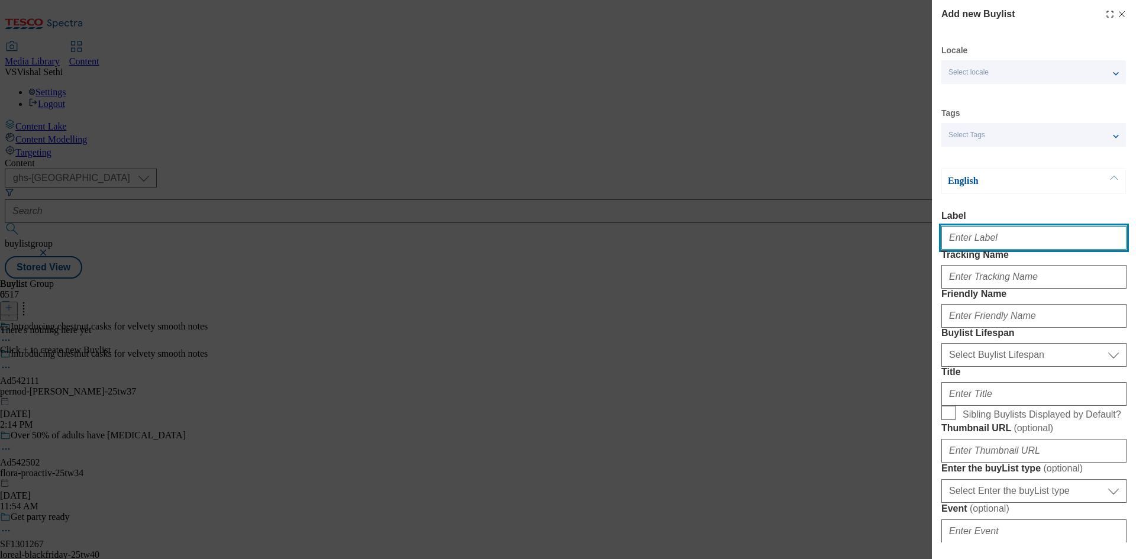
click at [1005, 245] on input "Label" at bounding box center [1033, 238] width 185 height 24
paste input "Ad542274"
type input "Ad542274"
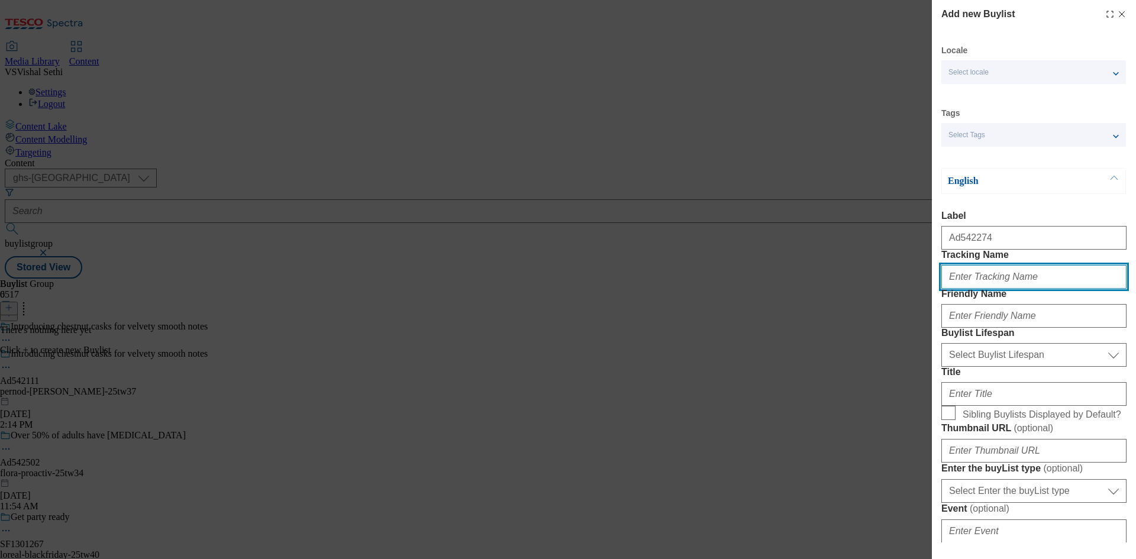
click at [976, 289] on input "Tracking Name" at bounding box center [1033, 277] width 185 height 24
paste input "DH_AD542274"
type input "DH_AD542274"
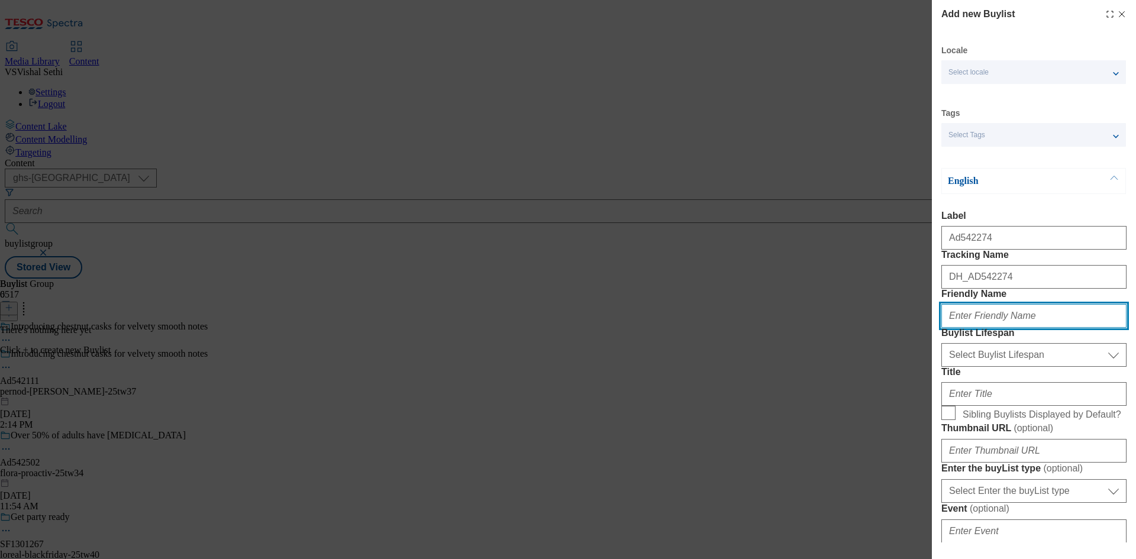
click at [986, 328] on input "Friendly Name" at bounding box center [1033, 316] width 185 height 24
paste input "kenvue-neutrogena"
type input "kenvue-neutrogena"
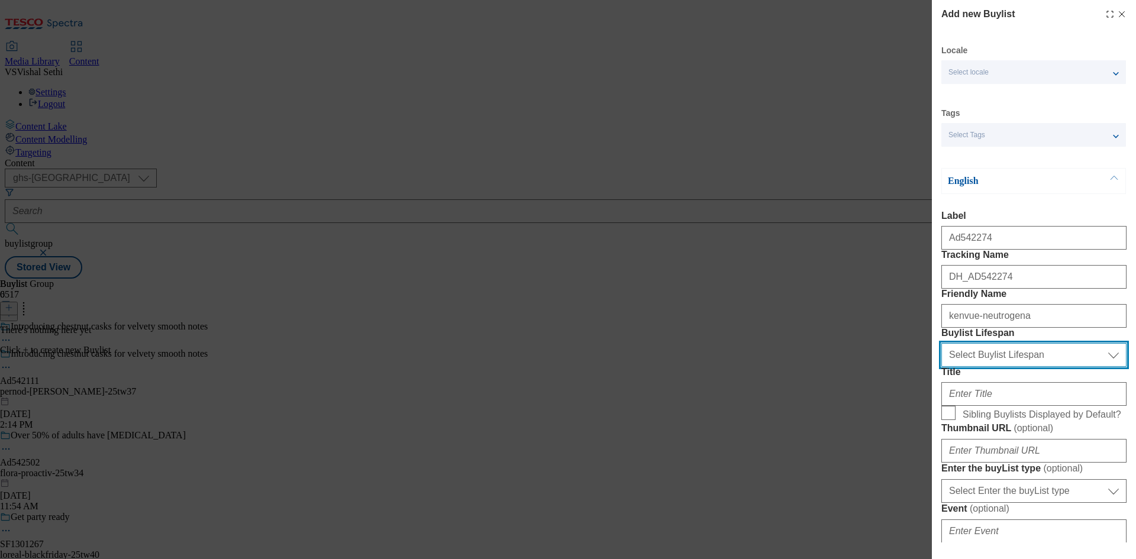
click at [992, 367] on select "Select Buylist Lifespan evergreen seasonal tactical" at bounding box center [1033, 355] width 185 height 24
select select "tactical"
click at [941, 367] on select "Select Buylist Lifespan evergreen seasonal tactical" at bounding box center [1033, 355] width 185 height 24
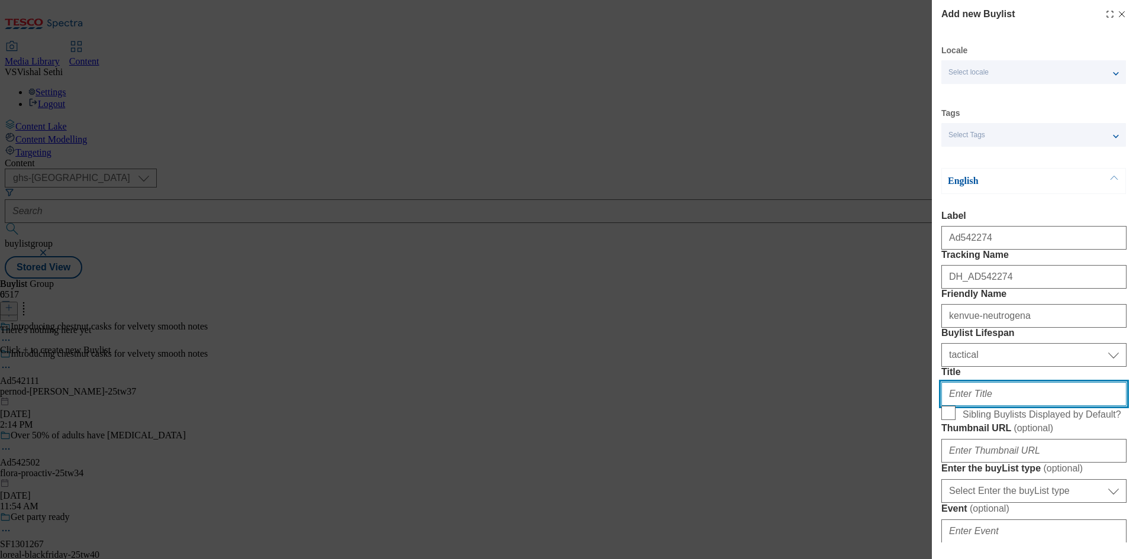
click at [978, 406] on input "Title" at bounding box center [1033, 394] width 185 height 24
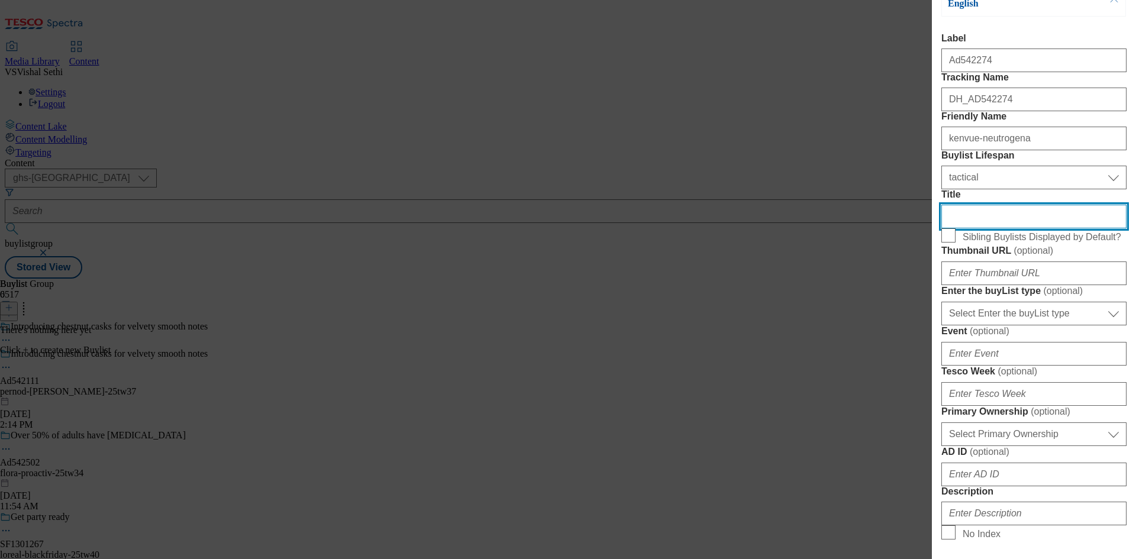
paste input "Always triple distilled and now triple cask for extra smooth notes of toﬀee, ca…"
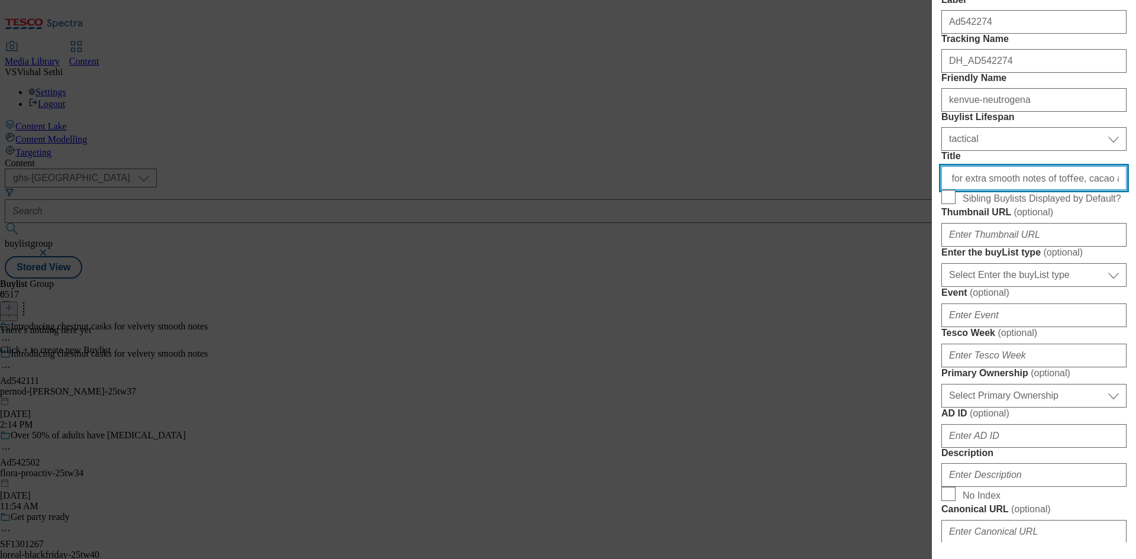
scroll to position [237, 0]
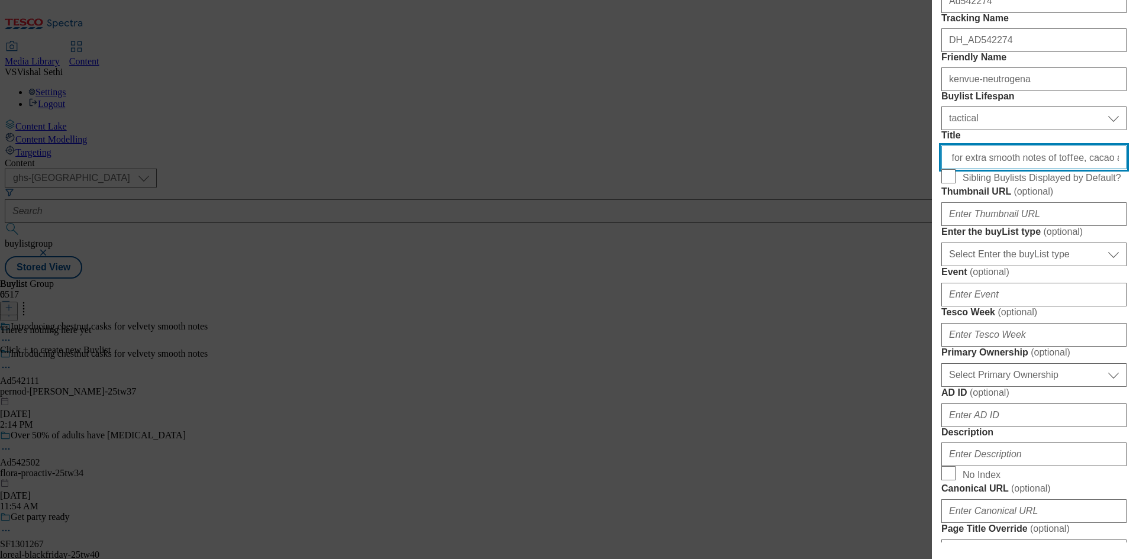
type input "Always triple distilled and now triple cask for extra smooth notes of toﬀee, ca…"
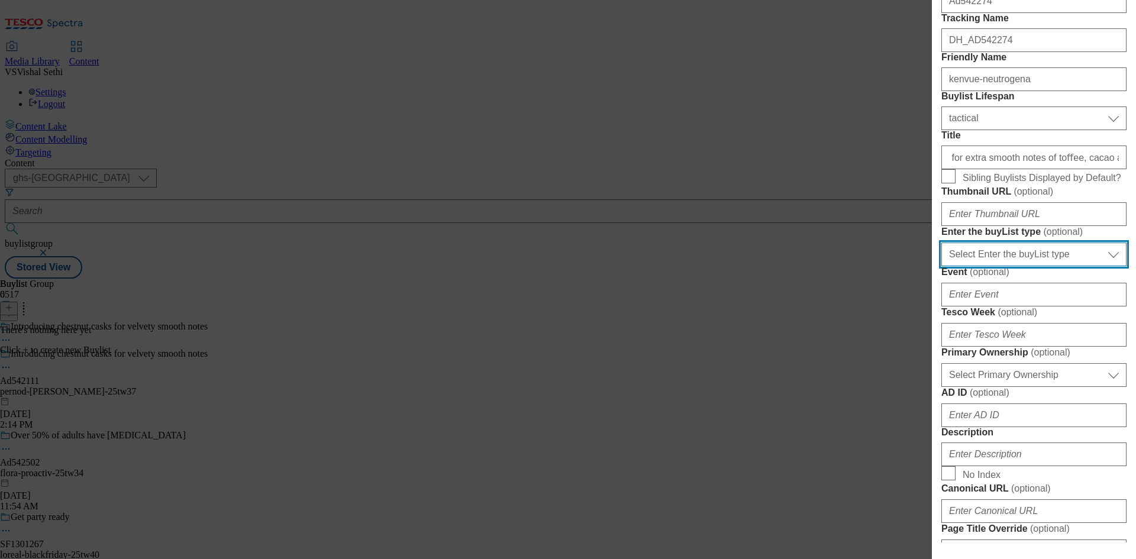
click at [1024, 266] on select "Select Enter the buyList type event supplier funded long term >4 weeks supplier…" at bounding box center [1033, 255] width 185 height 24
select select "supplier funded short term 1-3 weeks"
click at [941, 266] on select "Select Enter the buyList type event supplier funded long term >4 weeks supplier…" at bounding box center [1033, 255] width 185 height 24
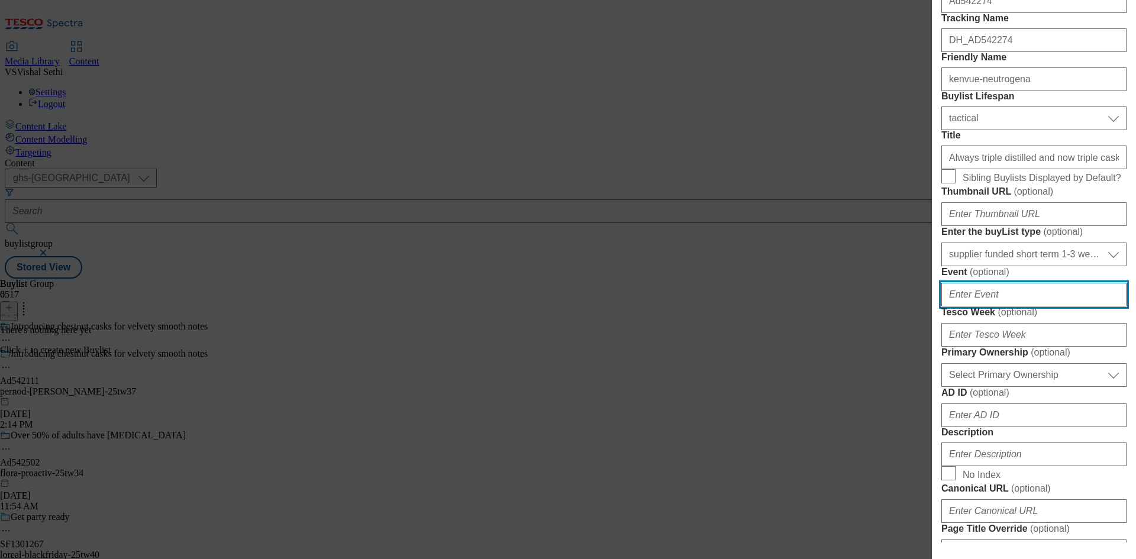
click at [1011, 307] on input "Event ( optional )" at bounding box center [1033, 295] width 185 height 24
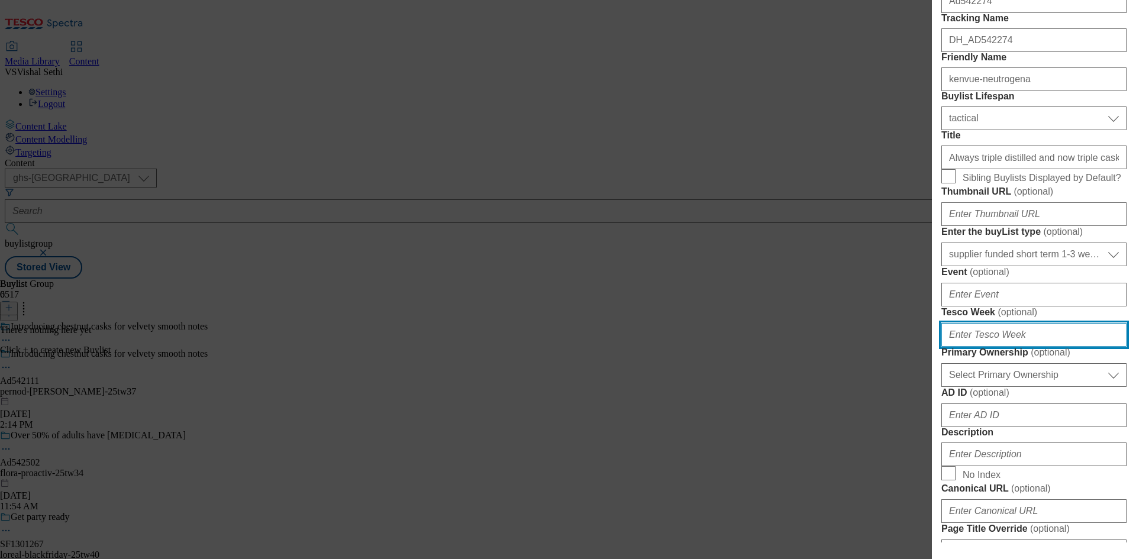
click at [993, 347] on input "Tesco Week ( optional )" at bounding box center [1033, 335] width 185 height 24
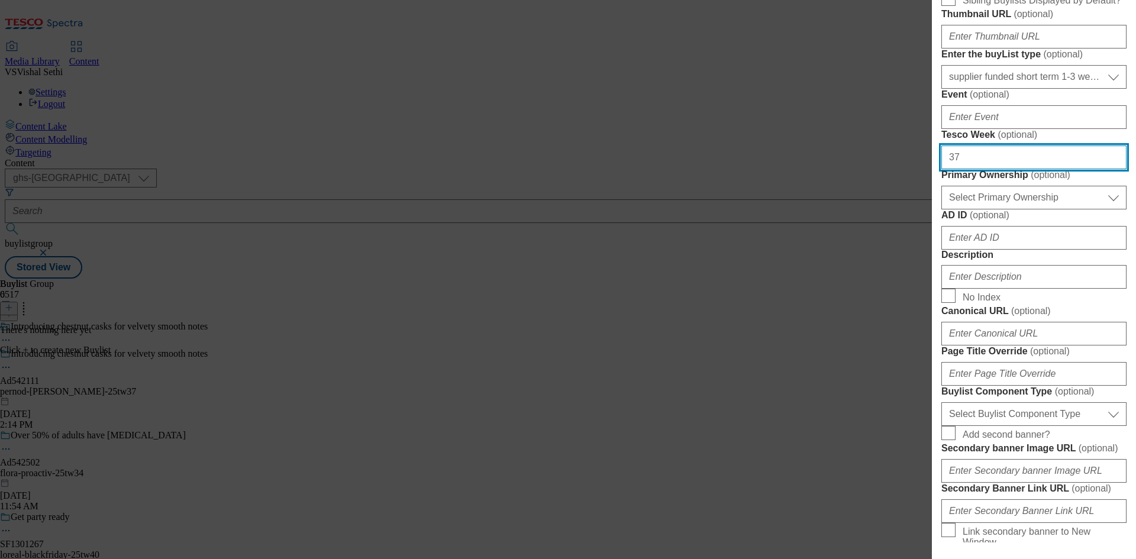
type input "37"
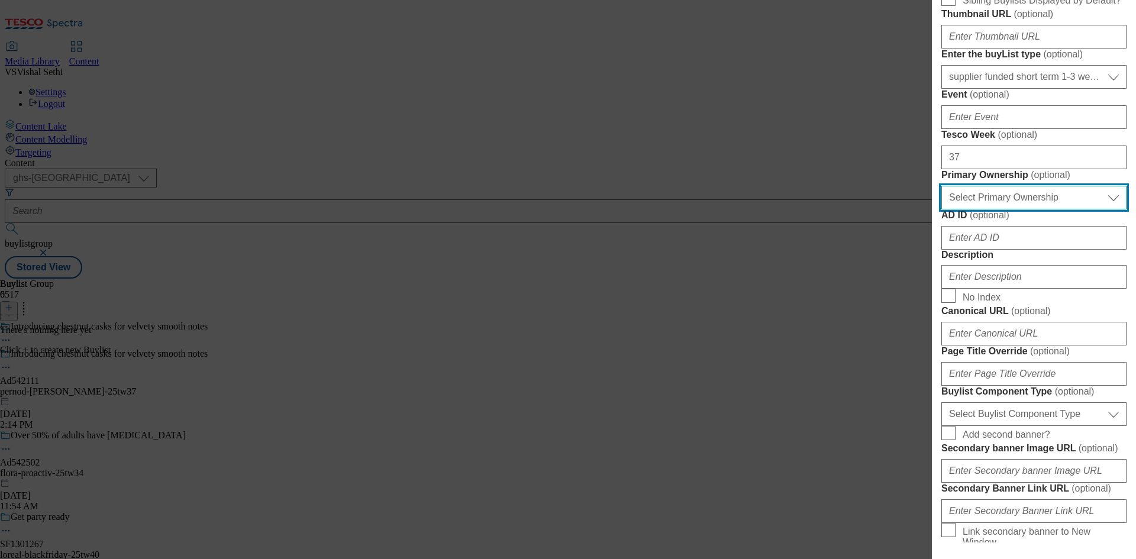
click at [1019, 209] on select "Select Primary Ownership tesco dunnhumby" at bounding box center [1033, 198] width 185 height 24
select select "dunnhumby"
click at [941, 209] on select "Select Primary Ownership tesco dunnhumby" at bounding box center [1033, 198] width 185 height 24
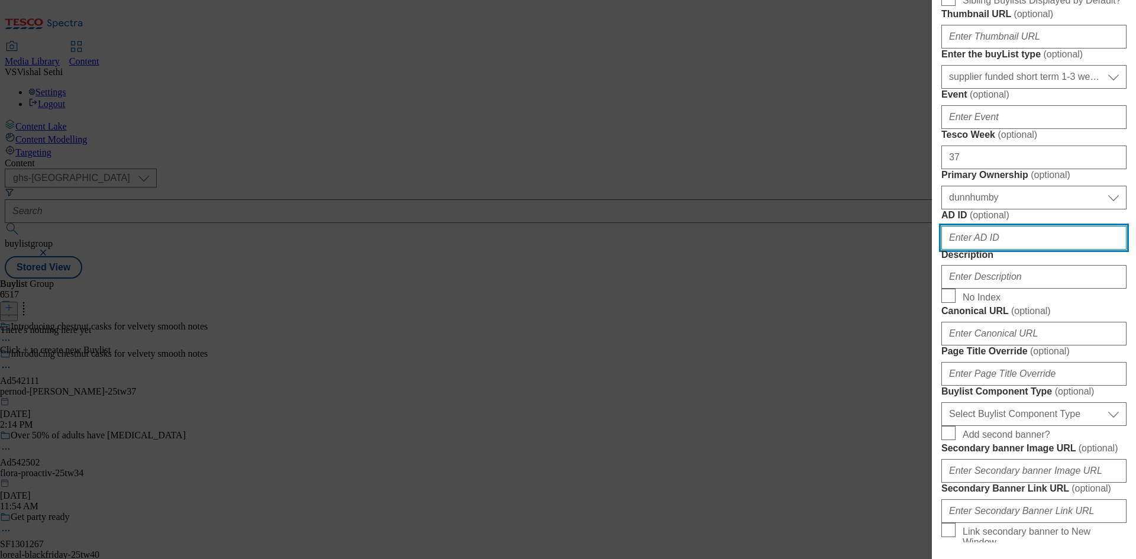
click at [1003, 250] on input "AD ID ( optional )" at bounding box center [1033, 238] width 185 height 24
paste input "542111"
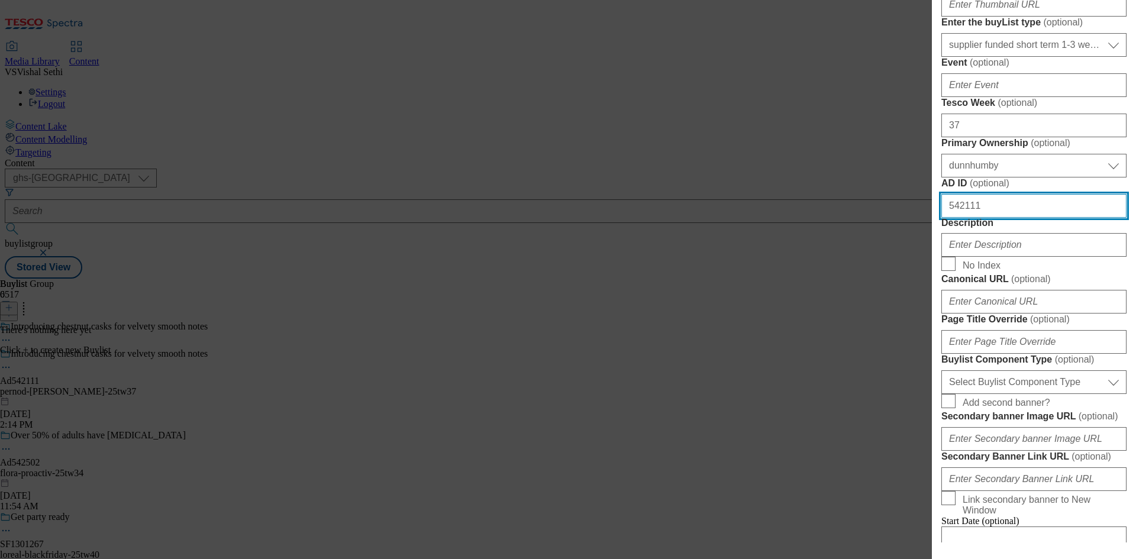
scroll to position [533, 0]
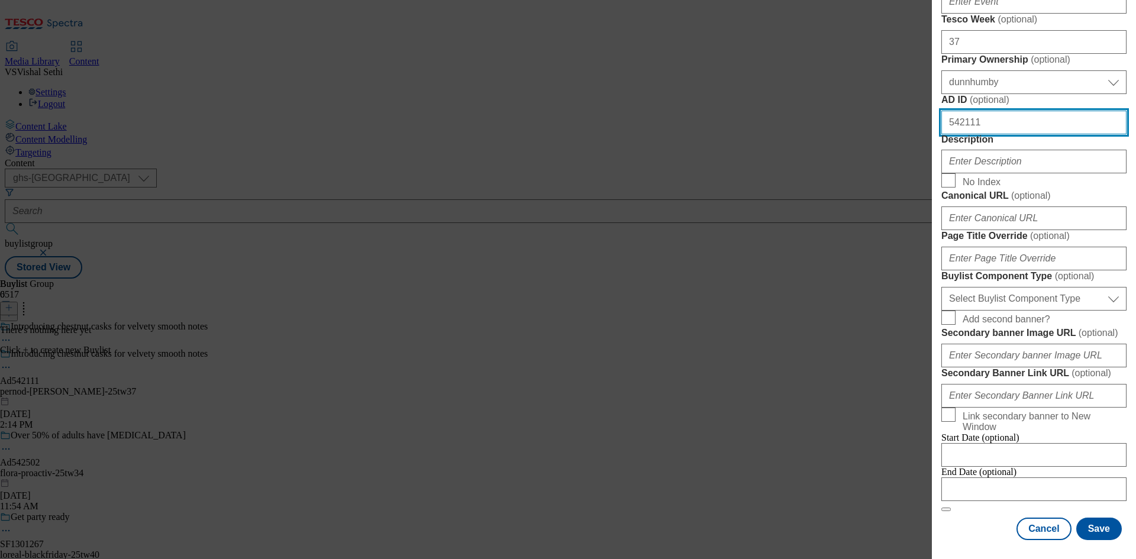
type input "542111"
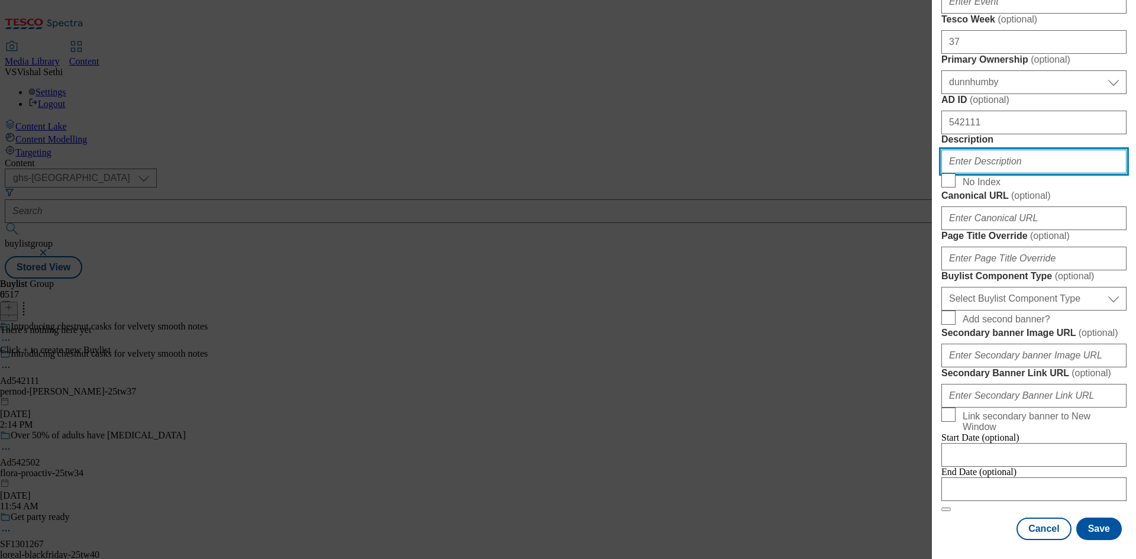
click at [985, 173] on input "Description" at bounding box center [1033, 162] width 185 height 24
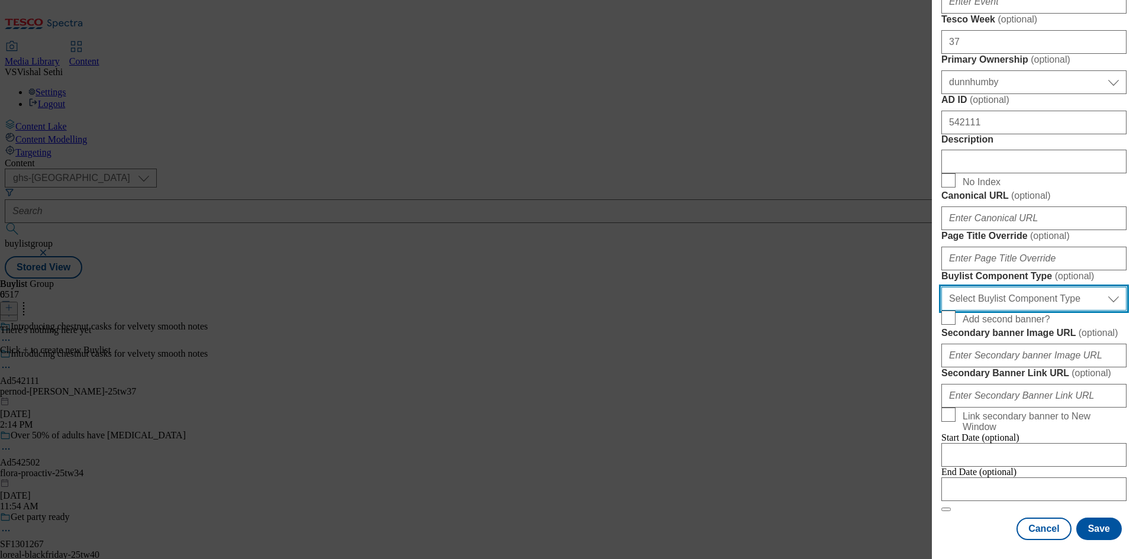
click at [1050, 311] on select "Select Buylist Component Type Banner Competition Header Meal" at bounding box center [1033, 299] width 185 height 24
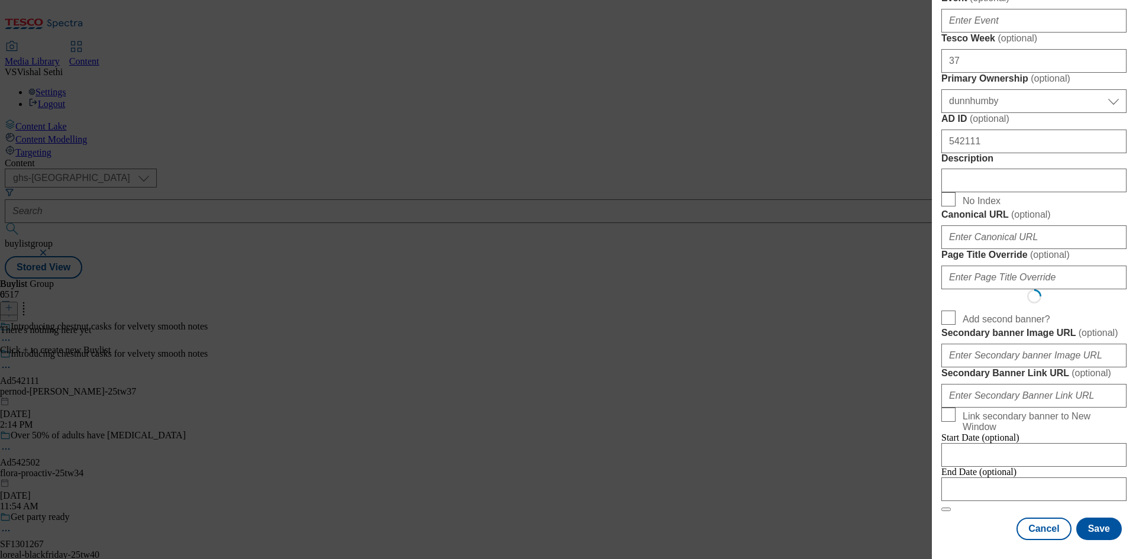
select select "Banner"
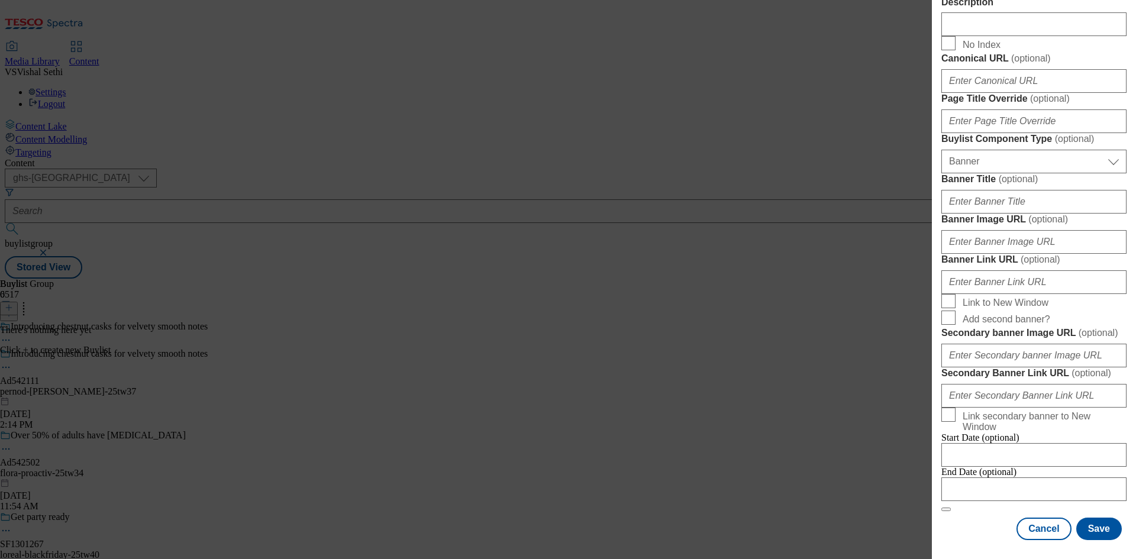
scroll to position [1173, 0]
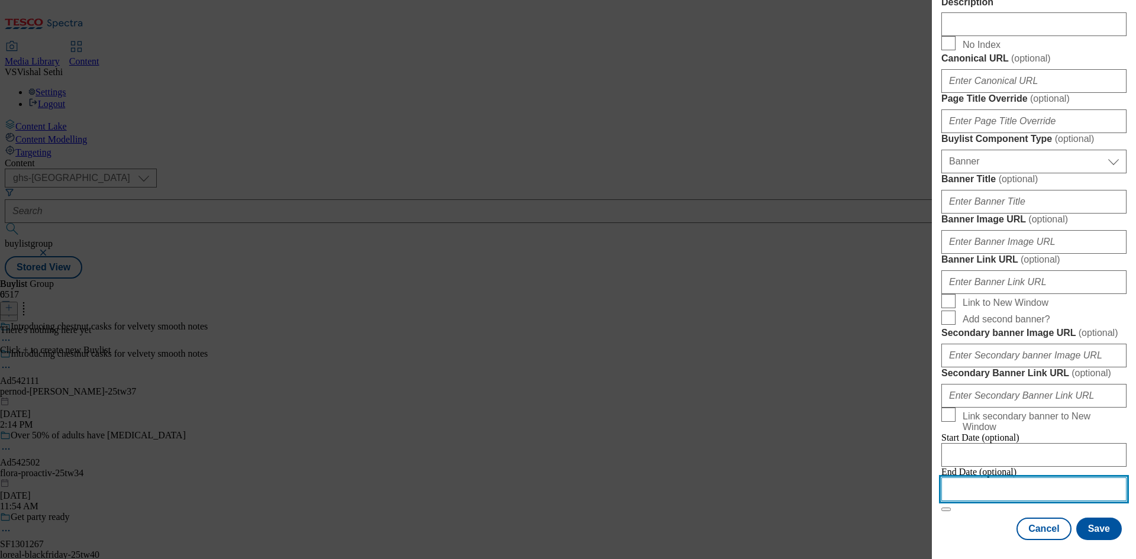
click at [982, 478] on input "Modal" at bounding box center [1033, 490] width 185 height 24
select select "2025"
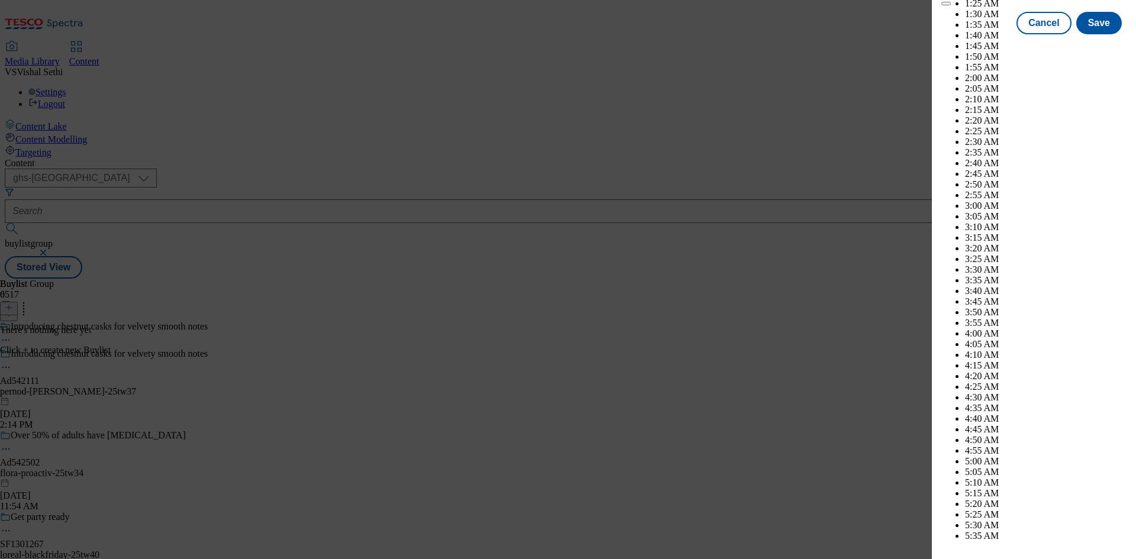
scroll to position [3734, 0]
select select "February"
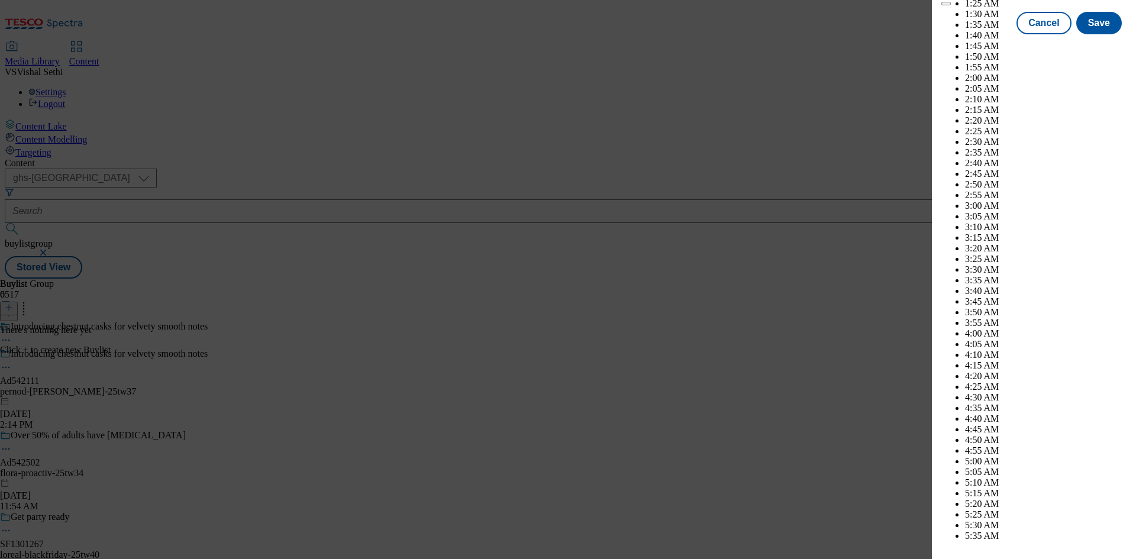
select select "2026"
click at [1125, 289] on div "Add new Buylist Locale Select locale English Welsh Tags Select Tags fnf marketp…" at bounding box center [1034, 271] width 204 height 543
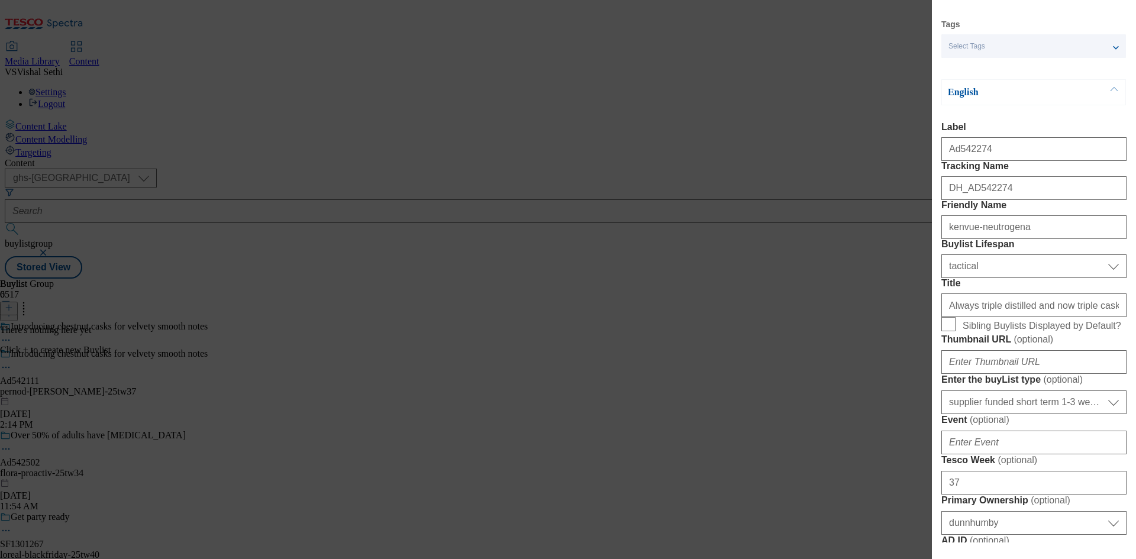
scroll to position [0, 0]
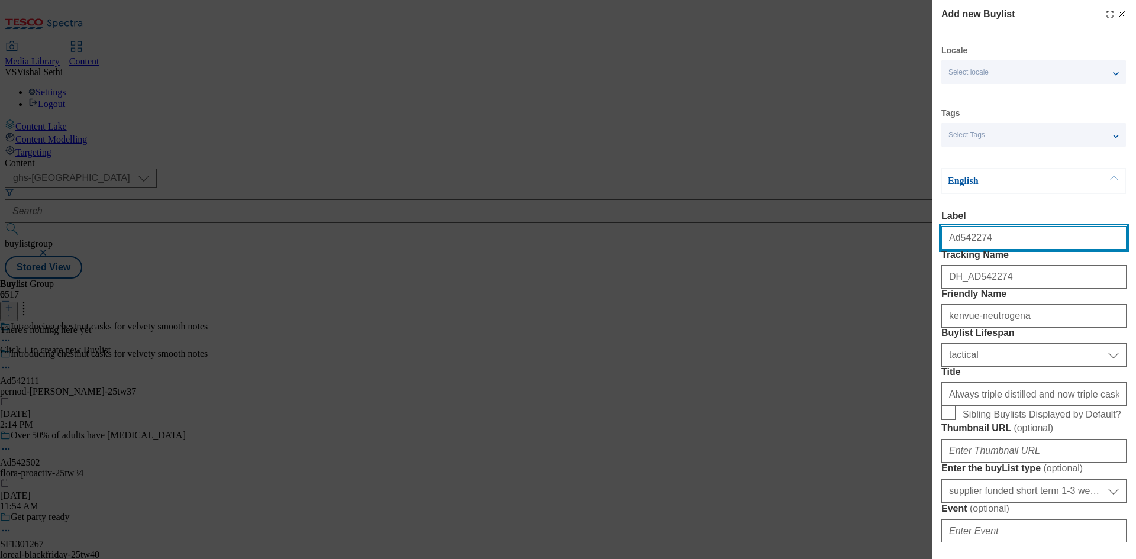
drag, startPoint x: 999, startPoint y: 248, endPoint x: 957, endPoint y: 253, distance: 42.3
click at [957, 250] on input "Ad542274" at bounding box center [1033, 238] width 185 height 24
paste input "111"
type input "Ad542111"
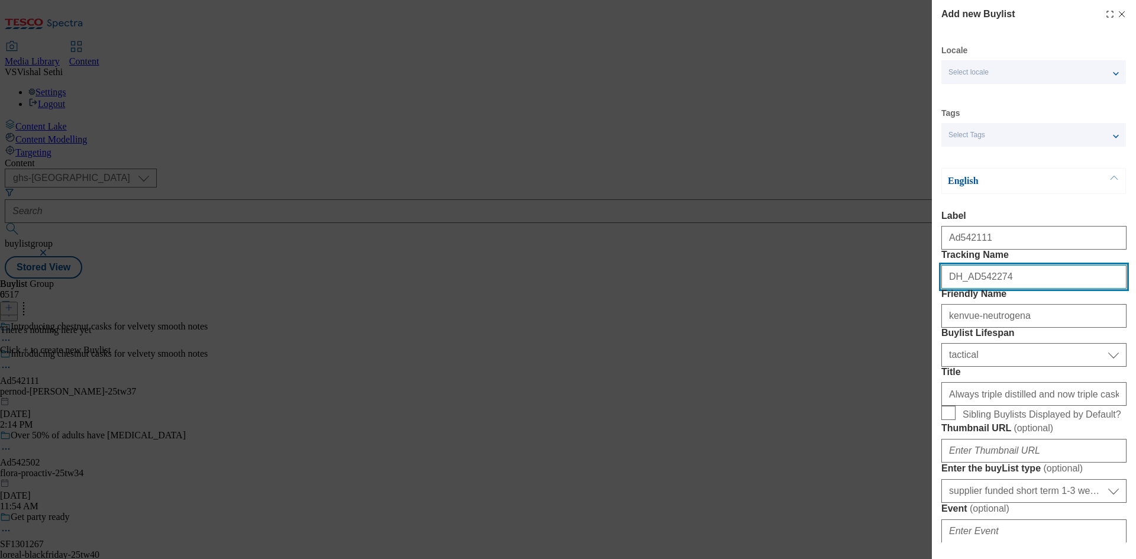
drag, startPoint x: 1021, startPoint y: 308, endPoint x: 970, endPoint y: 312, distance: 51.1
click at [970, 289] on input "DH_AD542274" at bounding box center [1033, 277] width 185 height 24
paste input "111"
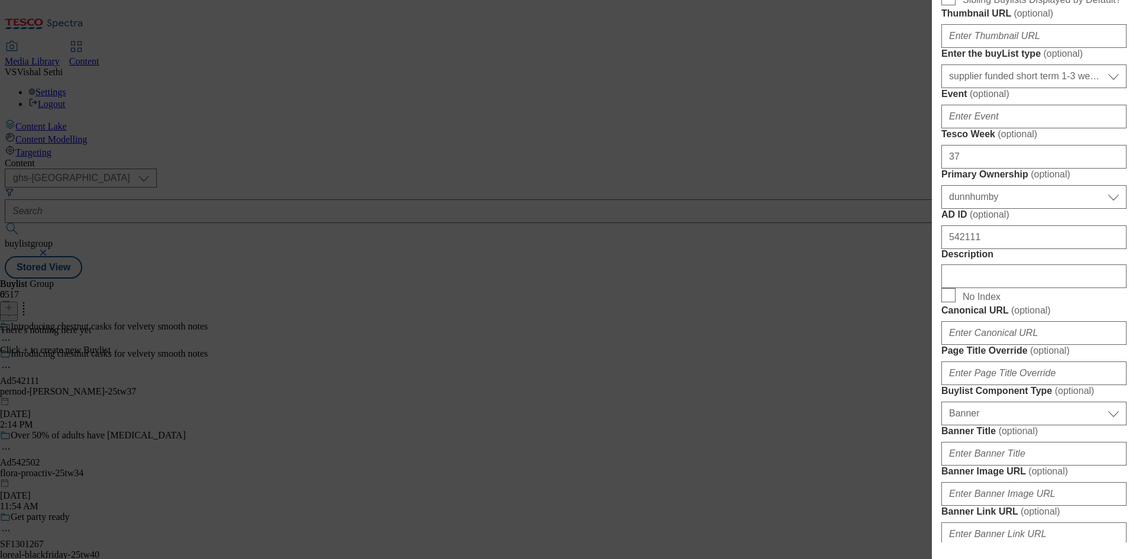
scroll to position [473, 0]
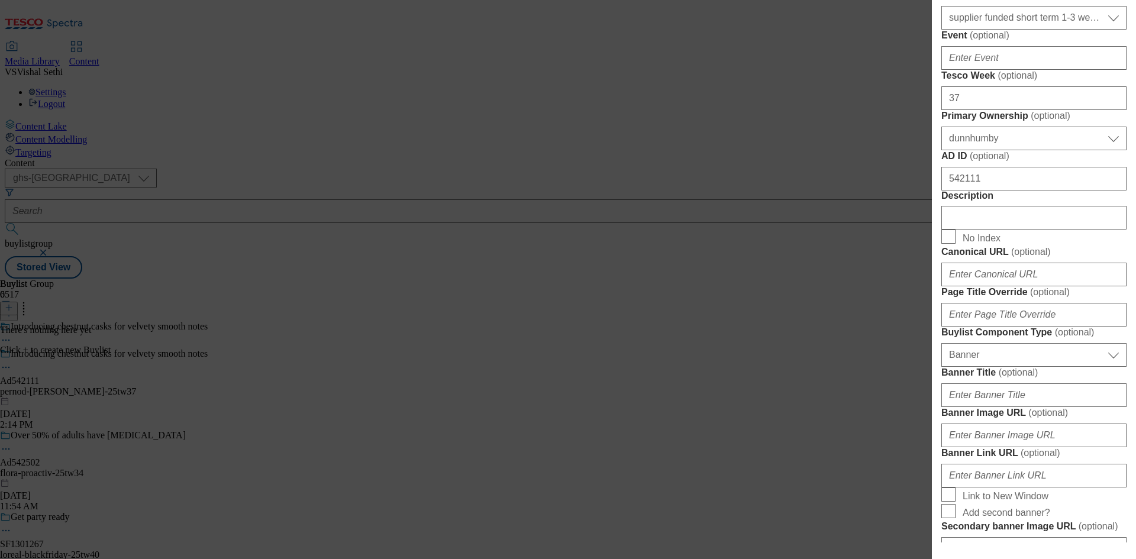
type input "DH_AD542111"
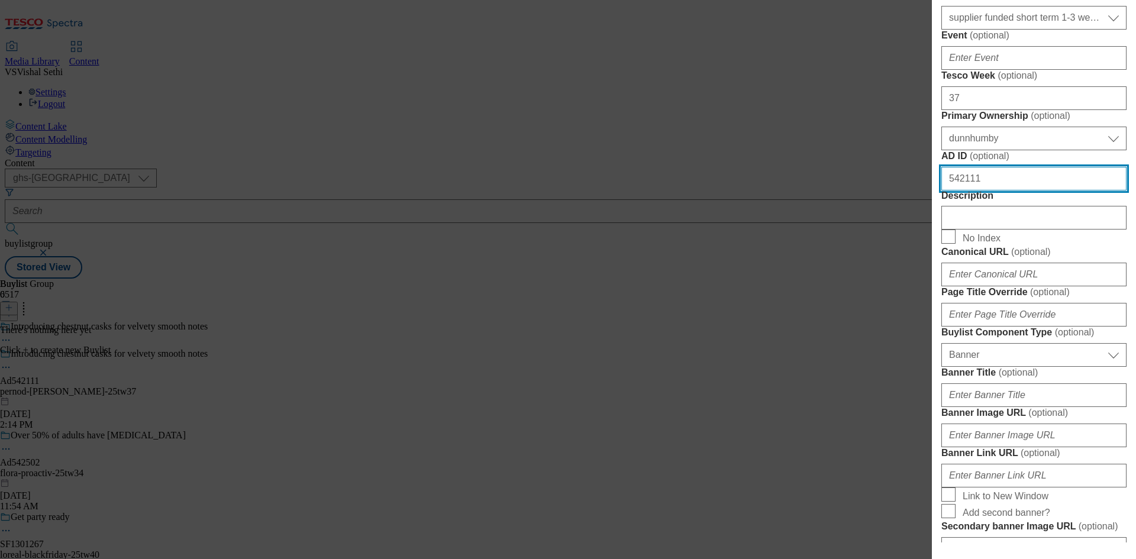
drag, startPoint x: 982, startPoint y: 386, endPoint x: 899, endPoint y: 390, distance: 83.5
click at [904, 390] on div "Add new Buylist Locale Select locale English Welsh Tags Select Tags fnf marketp…" at bounding box center [568, 279] width 1136 height 559
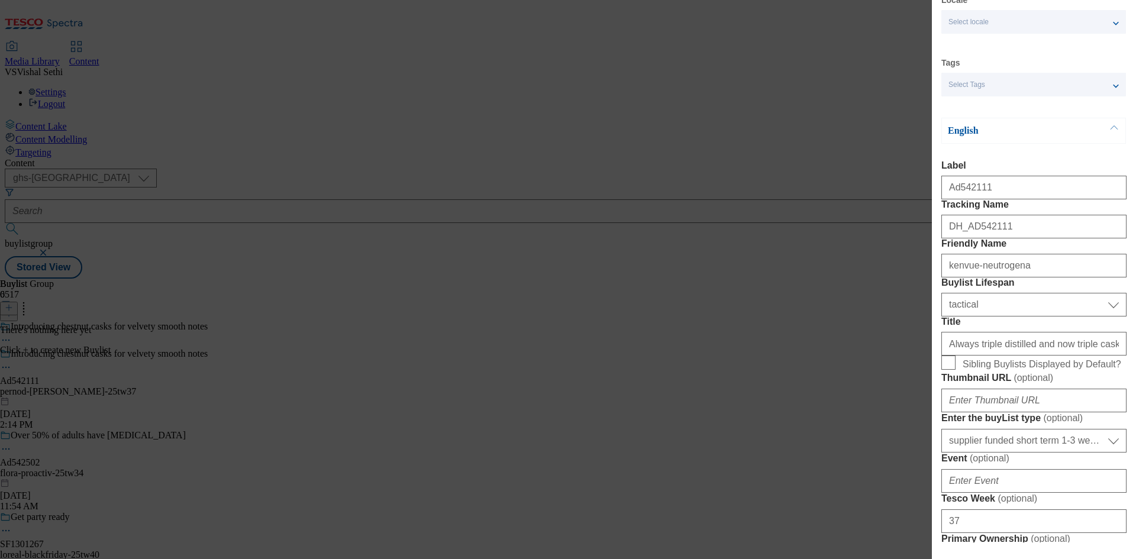
scroll to position [0, 0]
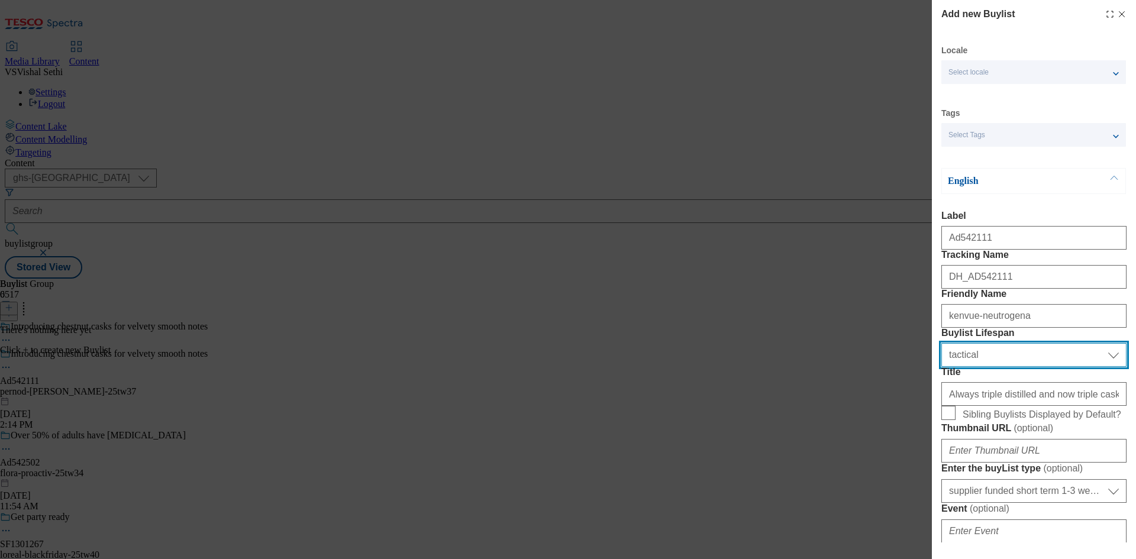
click at [1031, 367] on select "Select Buylist Lifespan evergreen seasonal tactical" at bounding box center [1033, 355] width 185 height 24
click at [1043, 338] on label "Buylist Lifespan" at bounding box center [1033, 333] width 185 height 11
click at [1043, 367] on select "Select Buylist Lifespan evergreen seasonal tactical" at bounding box center [1033, 355] width 185 height 24
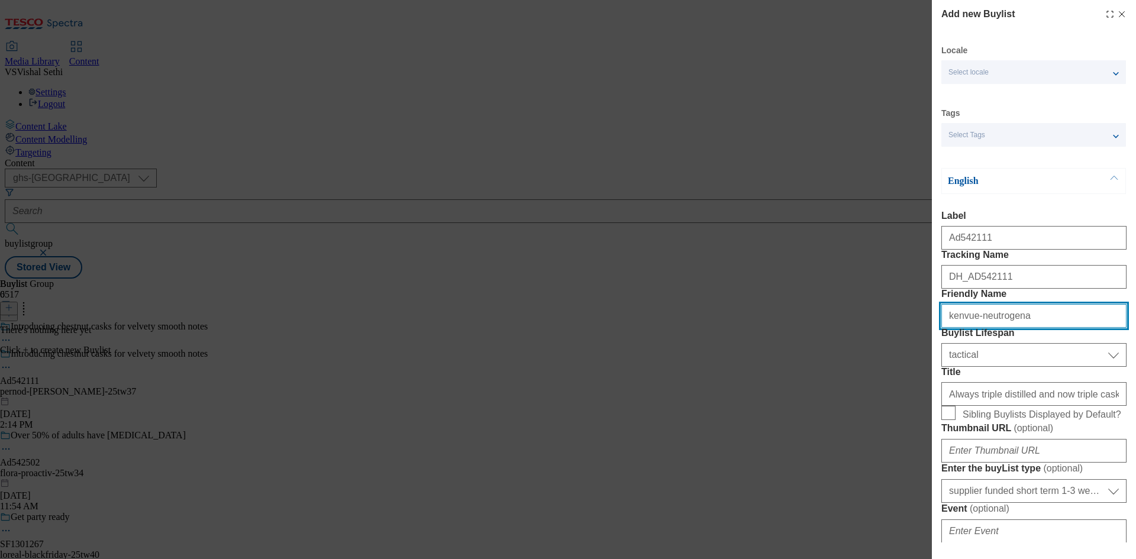
click at [1025, 328] on input "kenvue-neutrogena" at bounding box center [1033, 316] width 185 height 24
paste input "pernod ricard-jameson"
click at [975, 328] on input "pernod ricard-jameson" at bounding box center [1033, 316] width 185 height 24
type input "pernod-ricard-jameson"
click at [1052, 299] on label "Friendly Name" at bounding box center [1033, 294] width 185 height 11
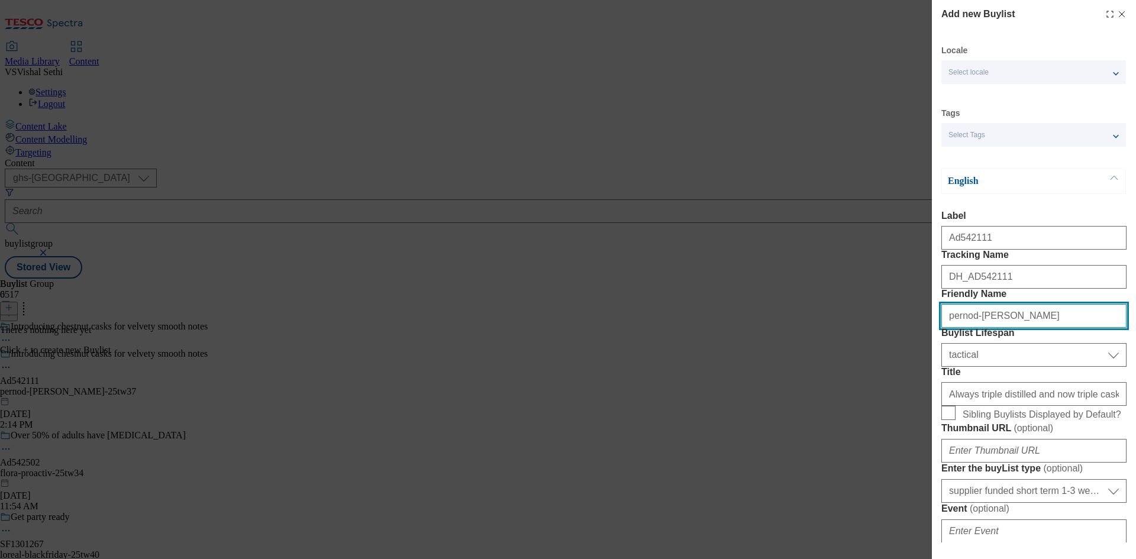
click at [1052, 328] on input "pernod-ricard-jameson" at bounding box center [1033, 316] width 185 height 24
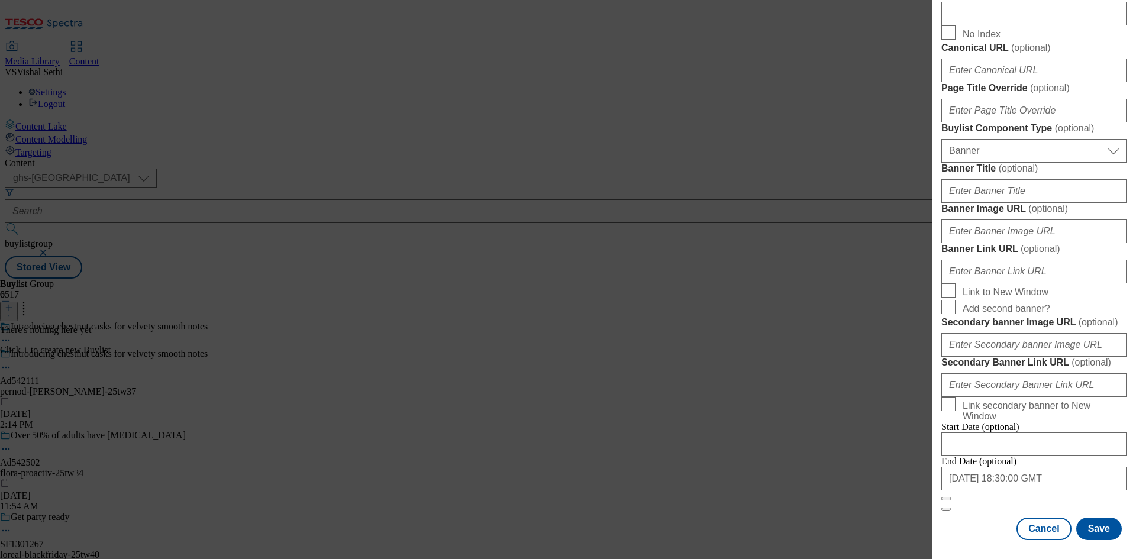
scroll to position [1173, 0]
click at [1091, 529] on button "Save" at bounding box center [1099, 529] width 46 height 22
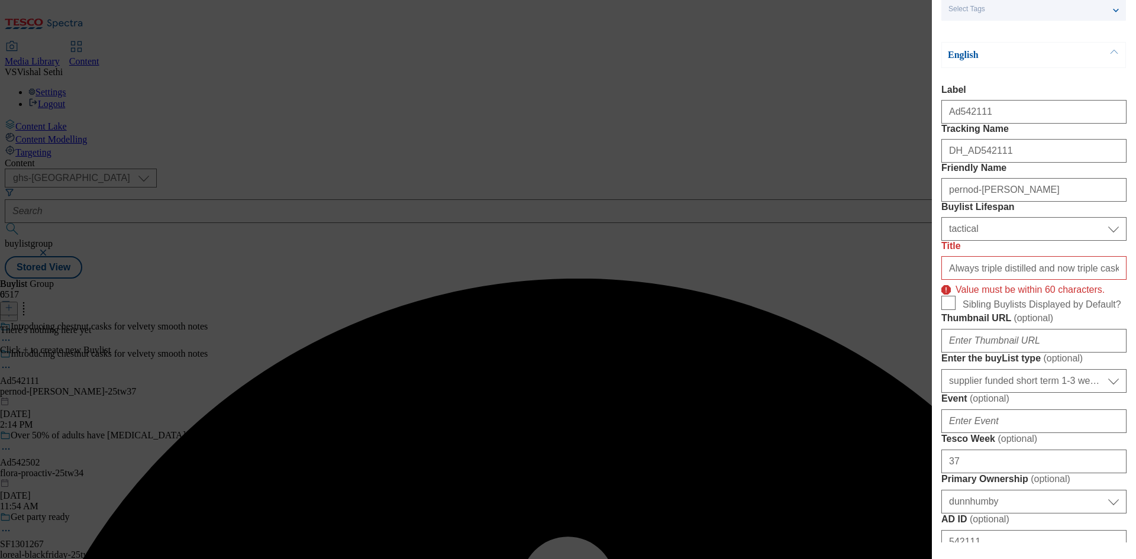
scroll to position [122, 0]
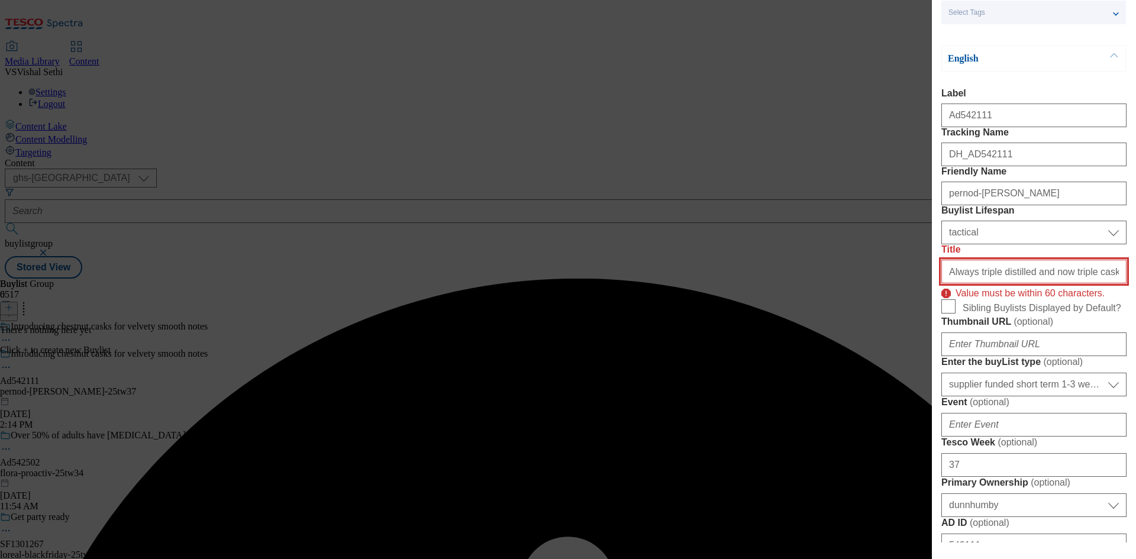
click at [1012, 283] on input "Always triple distilled and now triple cask for extra smooth notes of toﬀee, ca…" at bounding box center [1033, 272] width 185 height 24
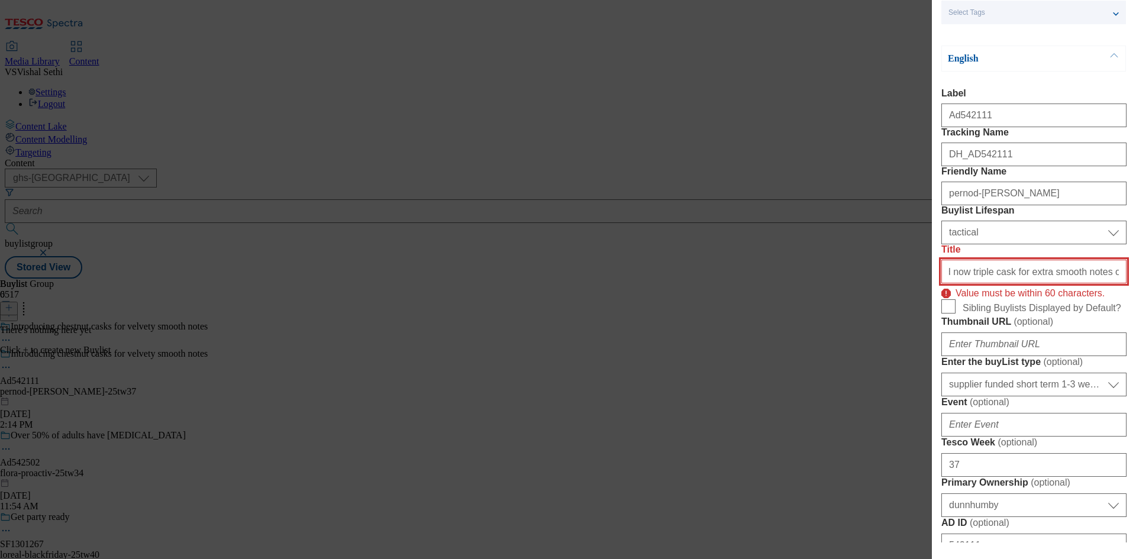
scroll to position [0, 172]
drag, startPoint x: 1083, startPoint y: 354, endPoint x: 1136, endPoint y: 353, distance: 52.1
click at [1136, 353] on div "Add new Buylist Locale Select locale English Welsh Tags Select Tags fnf marketp…" at bounding box center [1034, 271] width 204 height 543
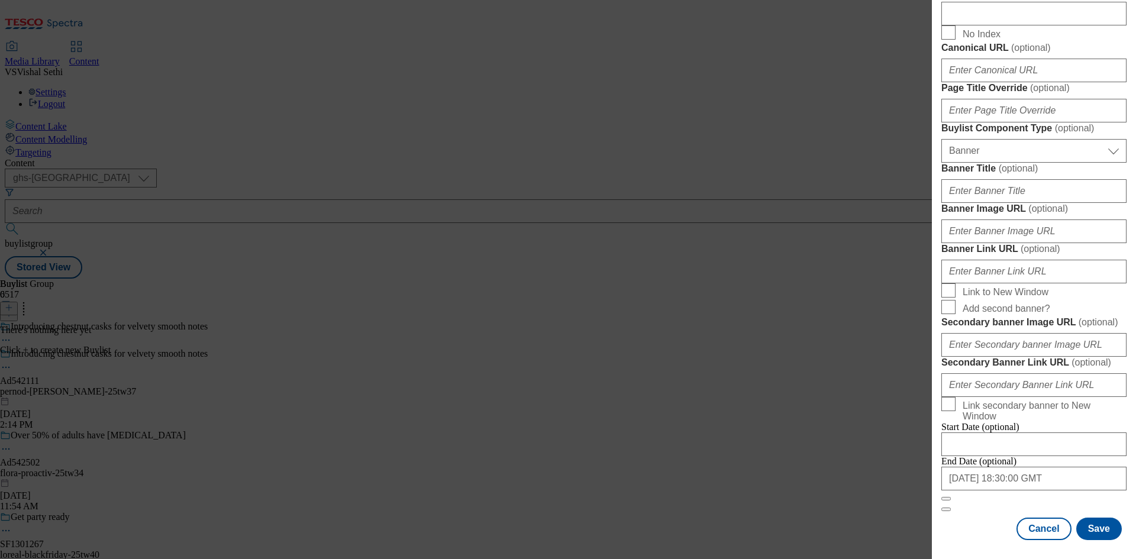
scroll to position [1173, 0]
type input "Always triple distilled and now triple cask."
click at [1090, 526] on button "Save" at bounding box center [1099, 529] width 46 height 22
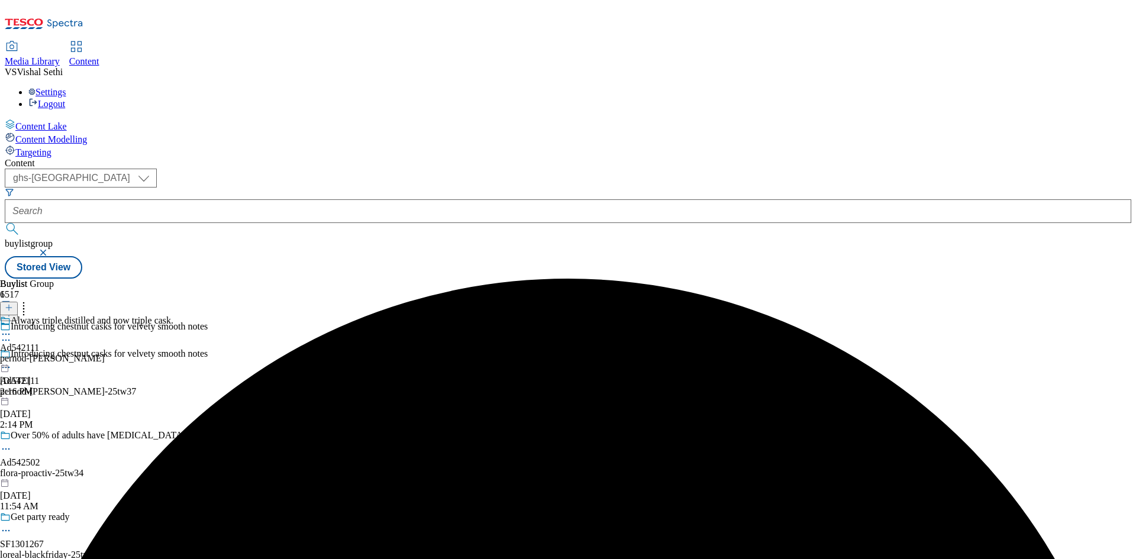
click at [173, 353] on div "pernod-ricard-jameson" at bounding box center [86, 358] width 173 height 11
click at [12, 308] on line at bounding box center [9, 308] width 6 height 0
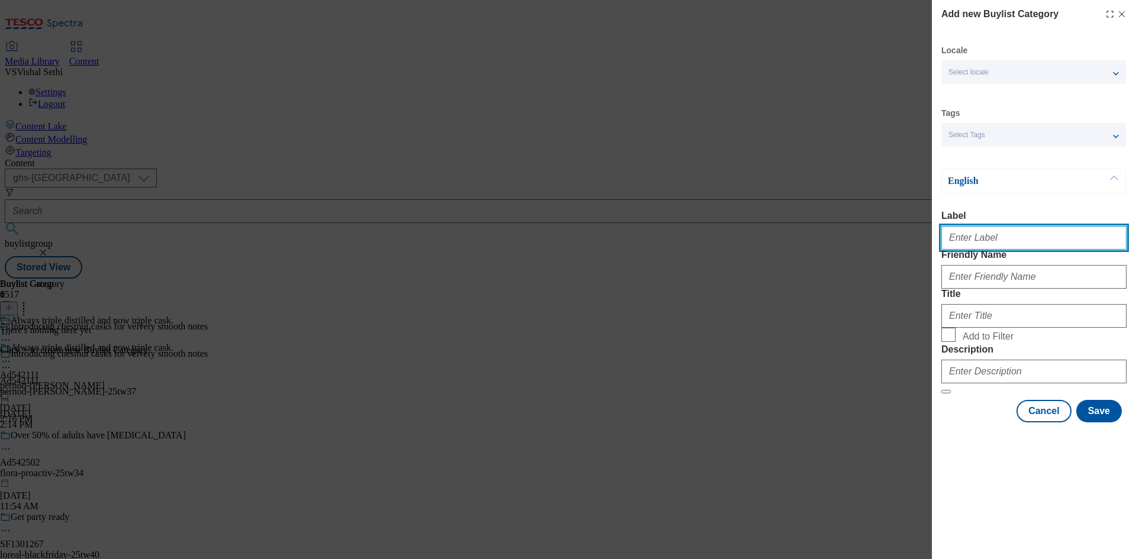
click at [981, 238] on input "Label" at bounding box center [1033, 238] width 185 height 24
paste input "Ad542274"
type input "Ad542274"
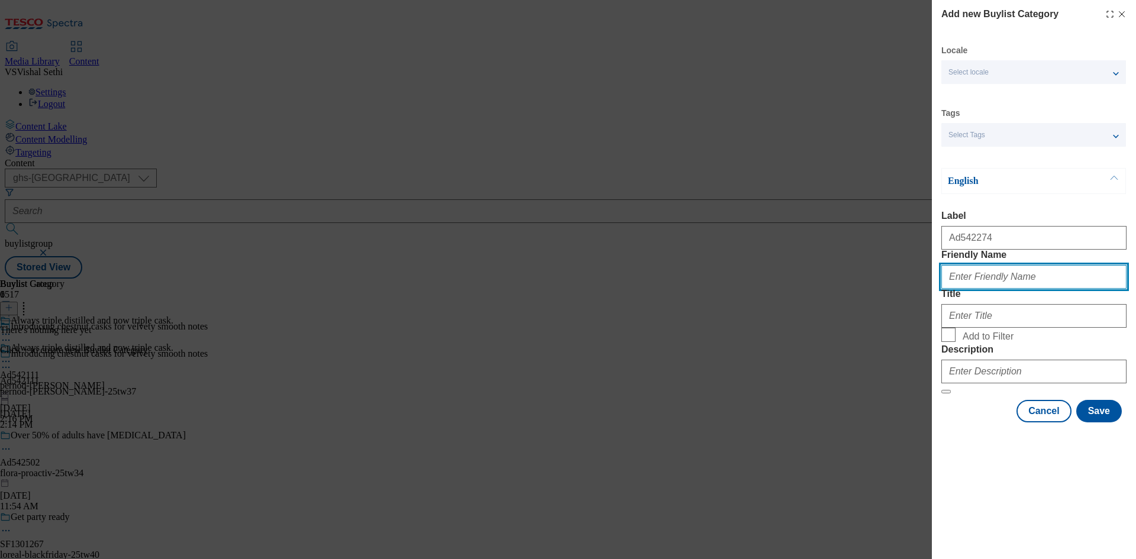
click at [995, 289] on input "Friendly Name" at bounding box center [1033, 277] width 185 height 24
paste input "kenvue-neutrogena"
type input "kenvue-neutrogena"
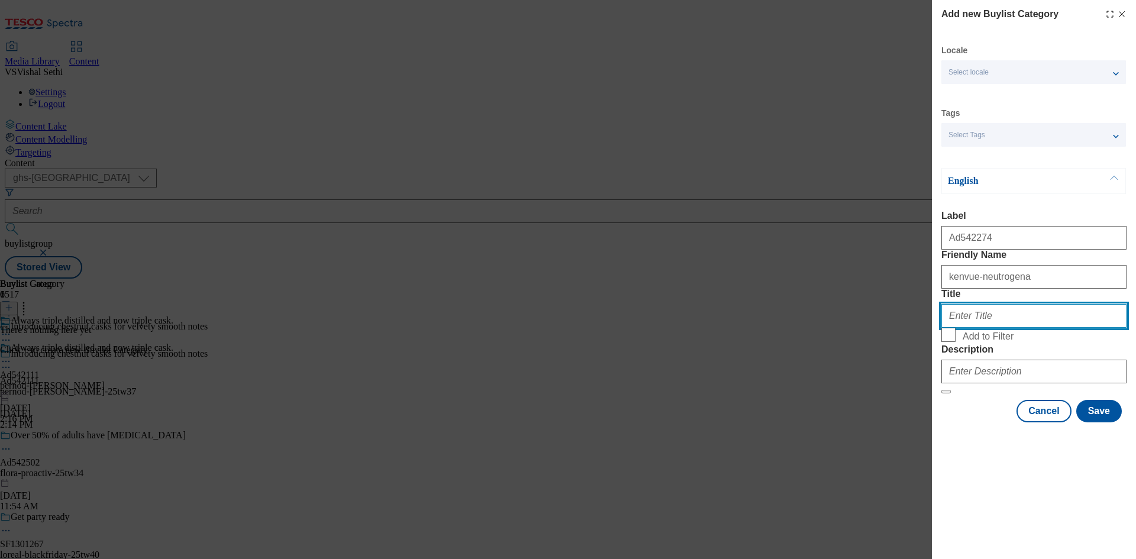
click at [988, 328] on input "Title" at bounding box center [1033, 316] width 185 height 24
paste input "Kenvue"
type input "Kenvue"
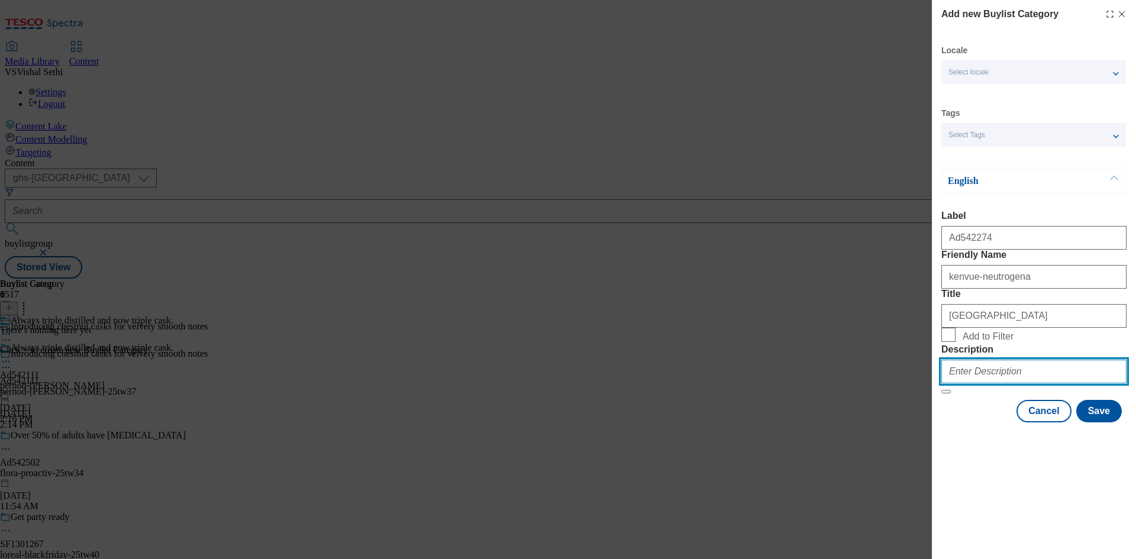
click at [995, 383] on input "Description" at bounding box center [1033, 372] width 185 height 24
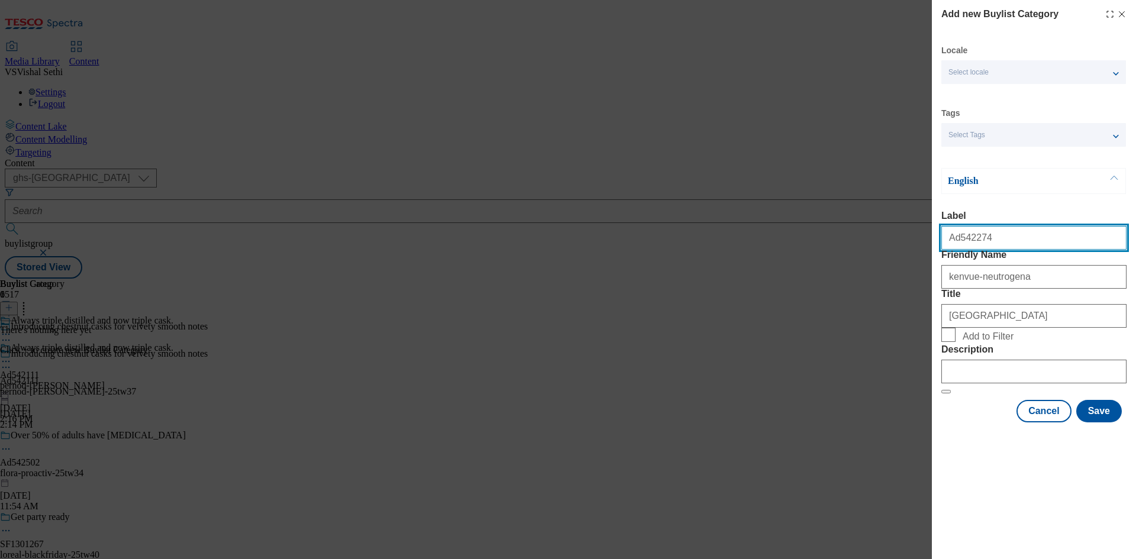
drag, startPoint x: 1001, startPoint y: 247, endPoint x: 956, endPoint y: 251, distance: 45.2
click at [956, 250] on input "Ad542274" at bounding box center [1033, 238] width 185 height 24
paste input "111"
type input "Ad542111"
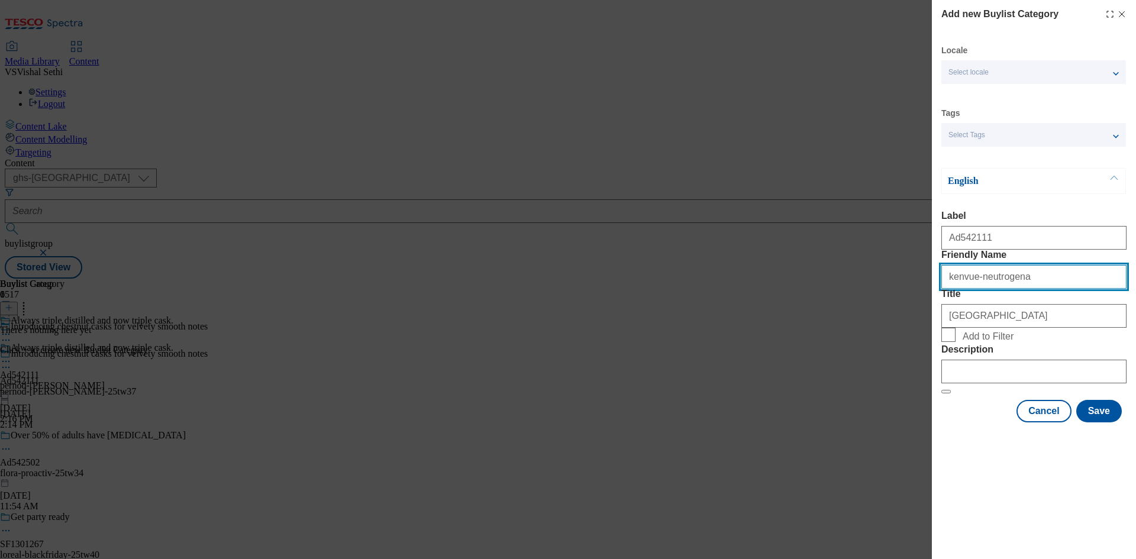
drag, startPoint x: 1025, startPoint y: 294, endPoint x: 838, endPoint y: 286, distance: 187.2
click at [838, 286] on div "Add new Buylist Category Locale Select locale English Welsh Tags Select Tags fn…" at bounding box center [568, 279] width 1136 height 559
paste input "pernod ricard-jameson"
type input "pernod ricard-jameson"
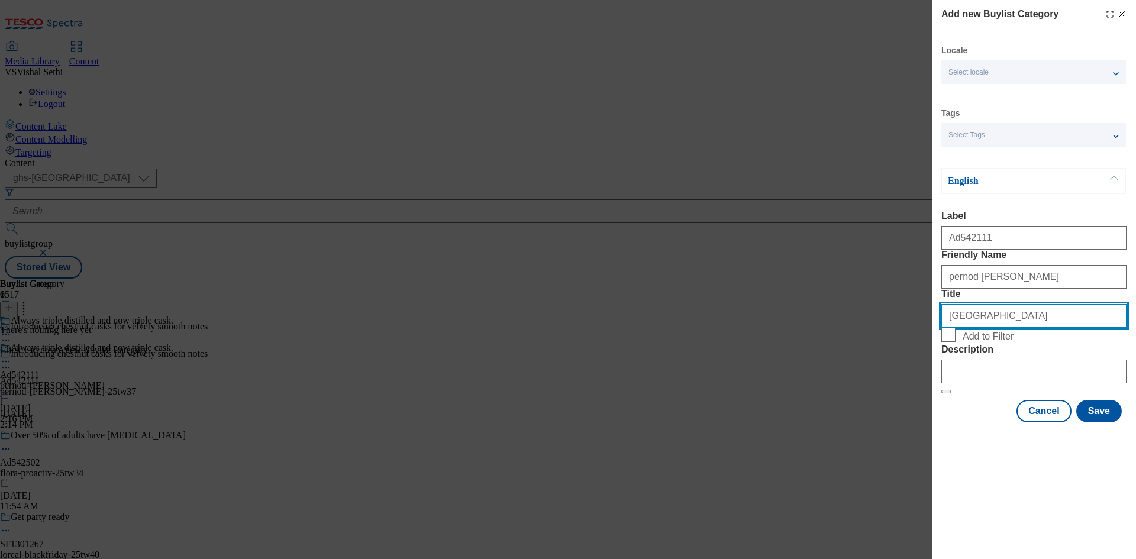
click at [990, 328] on input "Kenvue" at bounding box center [1033, 316] width 185 height 24
paste input "Pernod Ricard"
type input "Pernod Ricard"
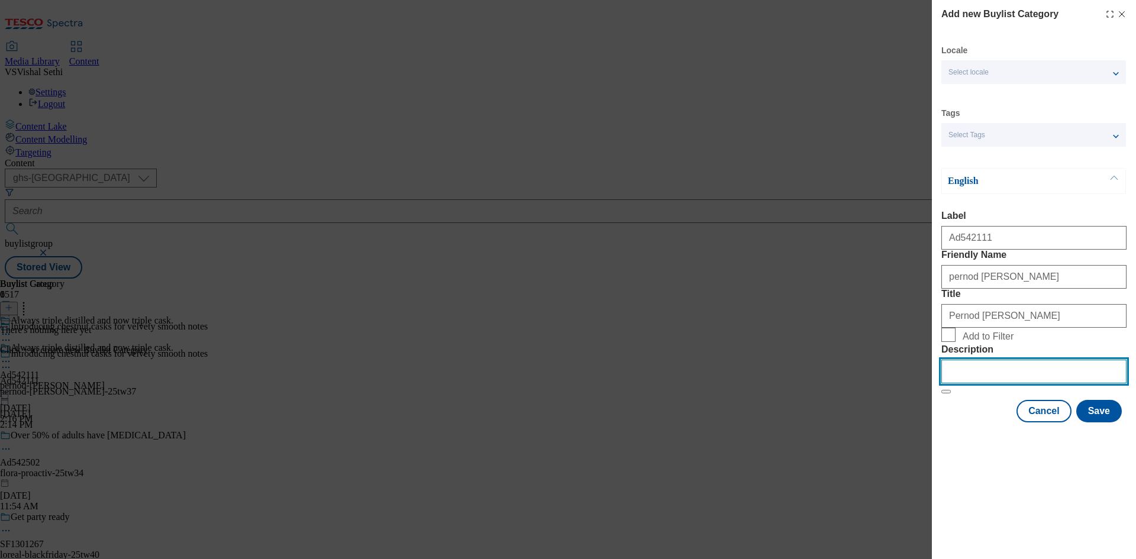
click at [1012, 383] on input "Description" at bounding box center [1033, 372] width 185 height 24
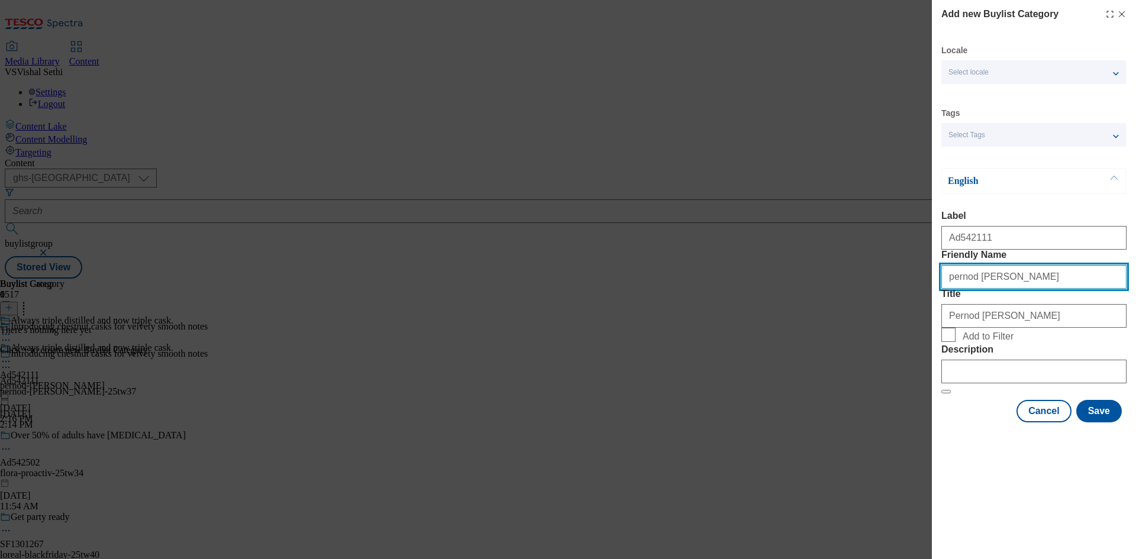
click at [973, 289] on input "pernod ricard-jameson" at bounding box center [1033, 277] width 185 height 24
type input "pernod-ricard-jameson"
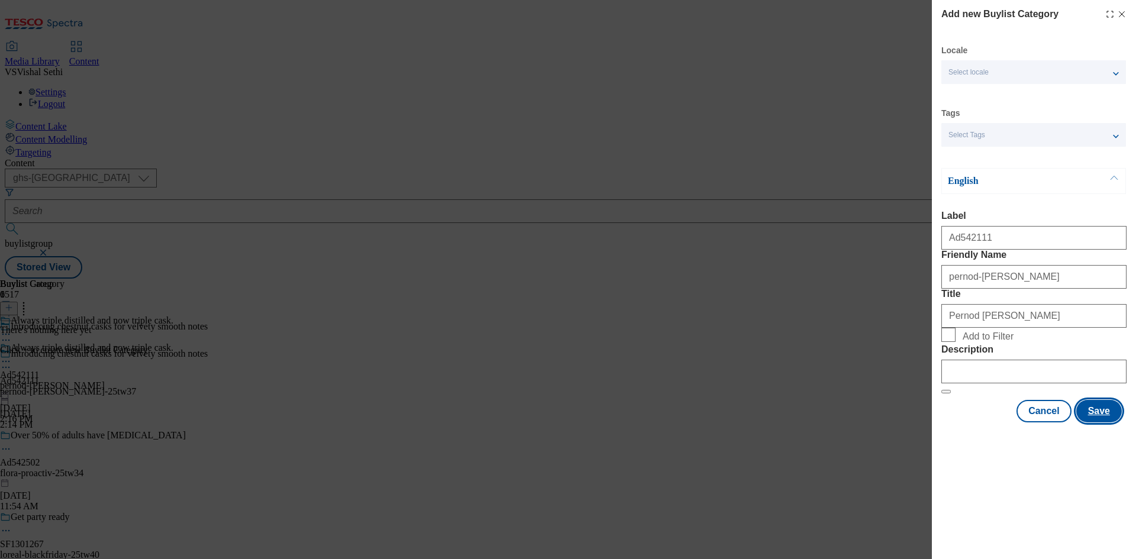
click at [1101, 423] on button "Save" at bounding box center [1099, 411] width 46 height 22
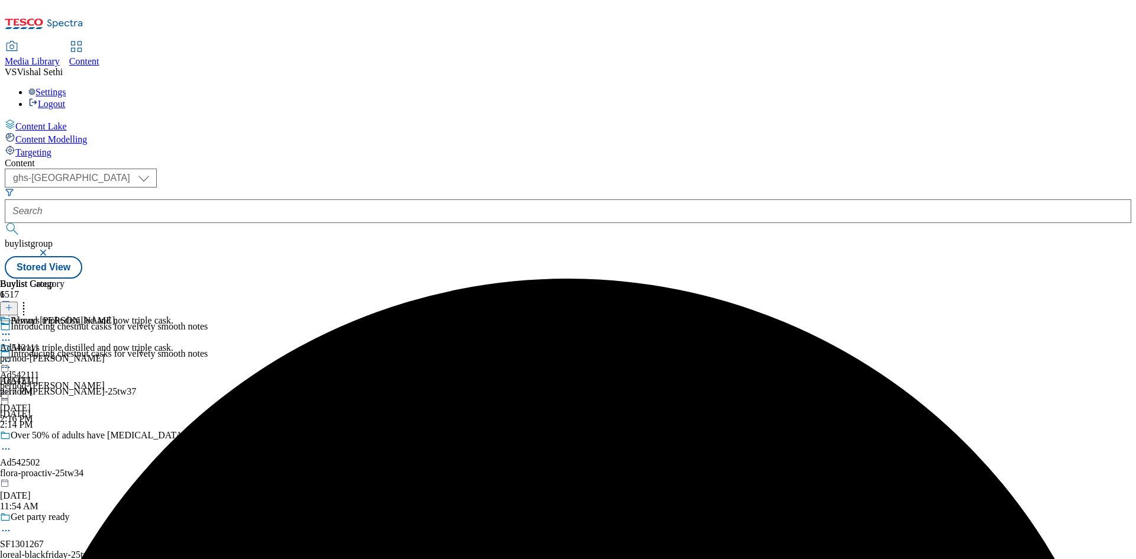
click at [115, 353] on div "pernod-ricard-jameson" at bounding box center [57, 358] width 115 height 11
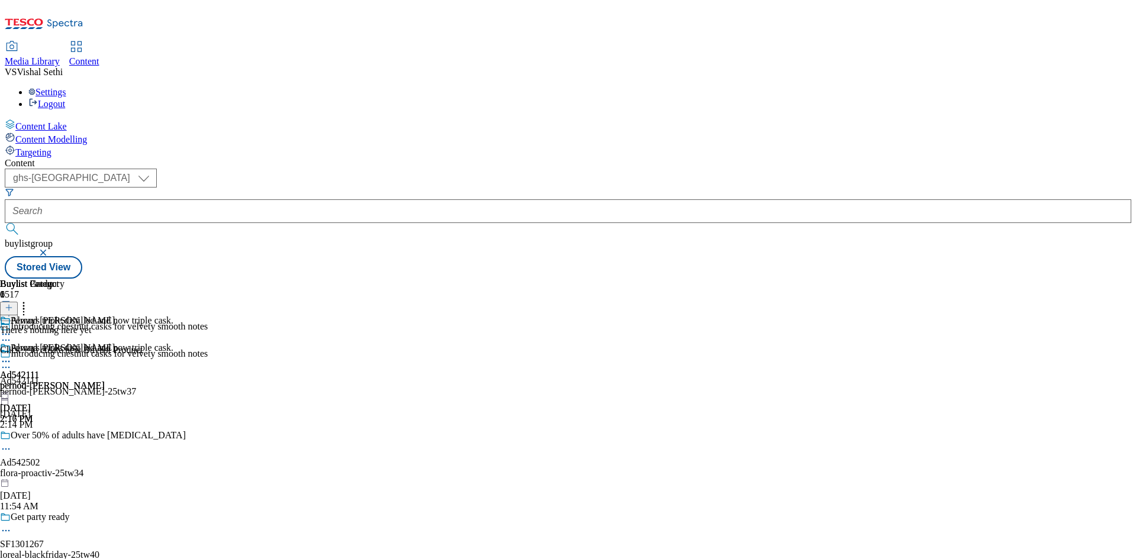
click at [9, 305] on line at bounding box center [9, 308] width 0 height 6
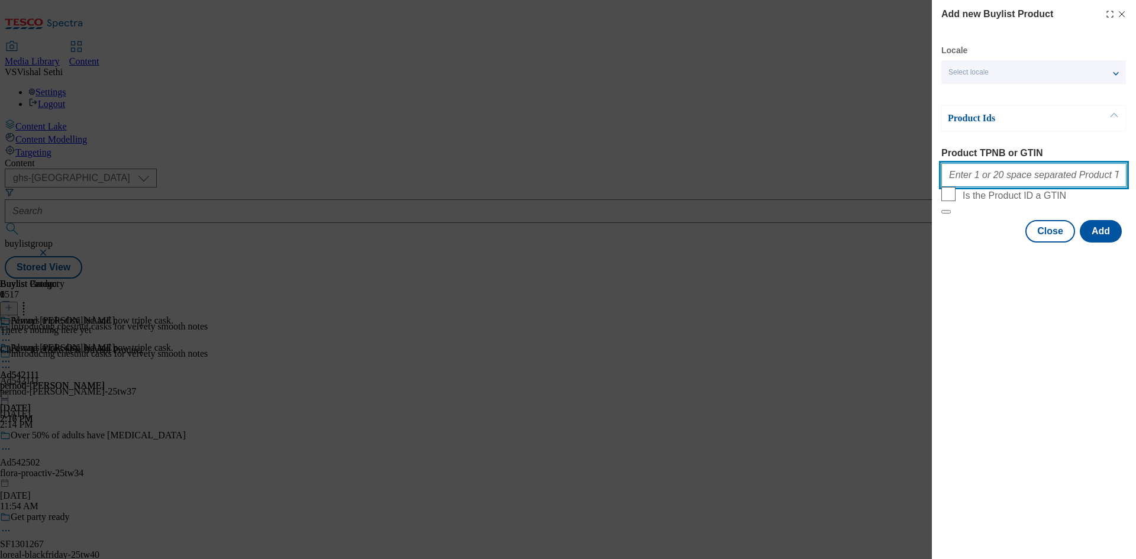
click at [992, 170] on input "Product TPNB or GTIN" at bounding box center [1033, 175] width 185 height 24
paste input "80246146 55252798 80246146 52961672 50237393 97071435, 80246146 55252798 802461…"
type input "80246146 55252798 80246146 52961672 50237393 97071435, 80246146 55252798 802461…"
click at [941, 210] on button "Modal" at bounding box center [945, 212] width 9 height 4
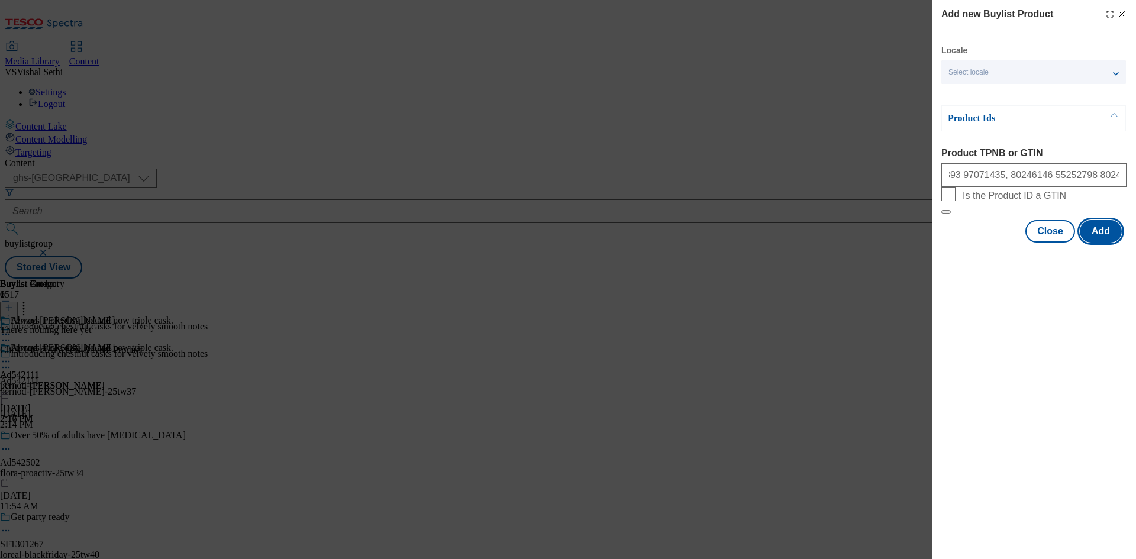
click at [1105, 243] on button "Add" at bounding box center [1101, 231] width 42 height 22
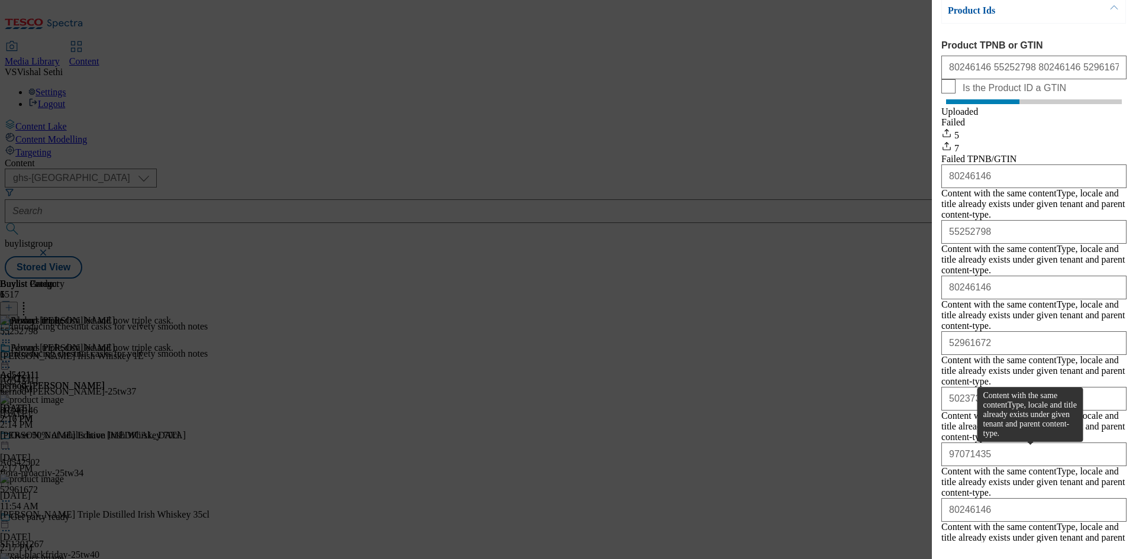
scroll to position [112, 0]
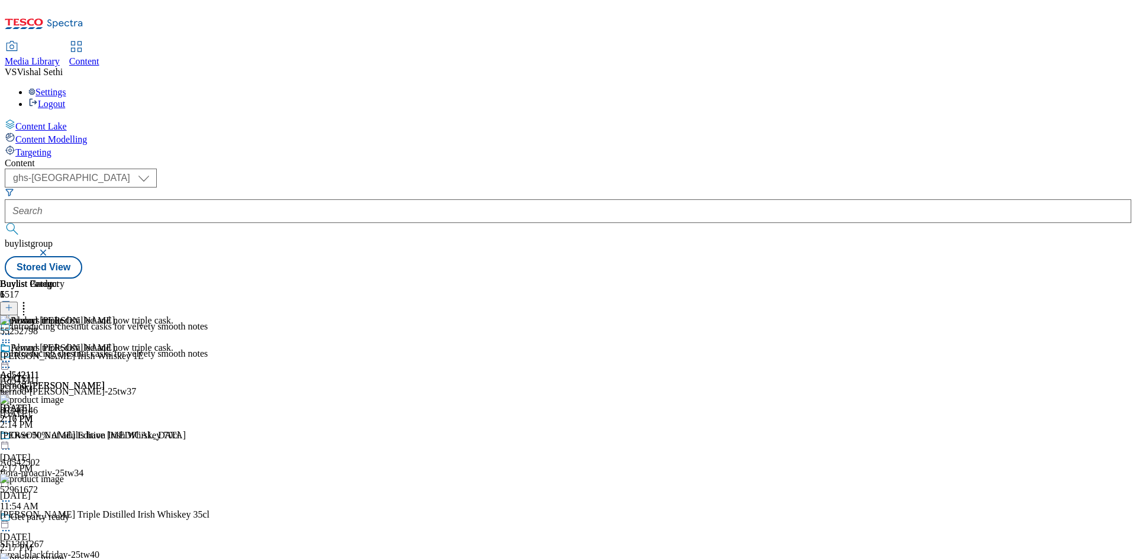
click at [12, 362] on icon at bounding box center [6, 368] width 12 height 12
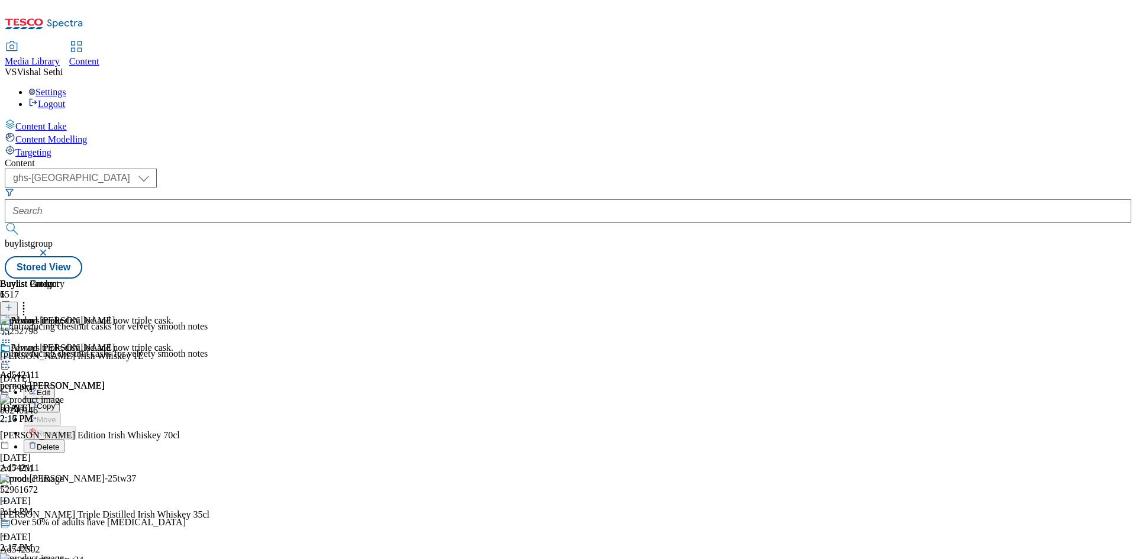
click at [55, 387] on div "Edit" at bounding box center [39, 392] width 31 height 10
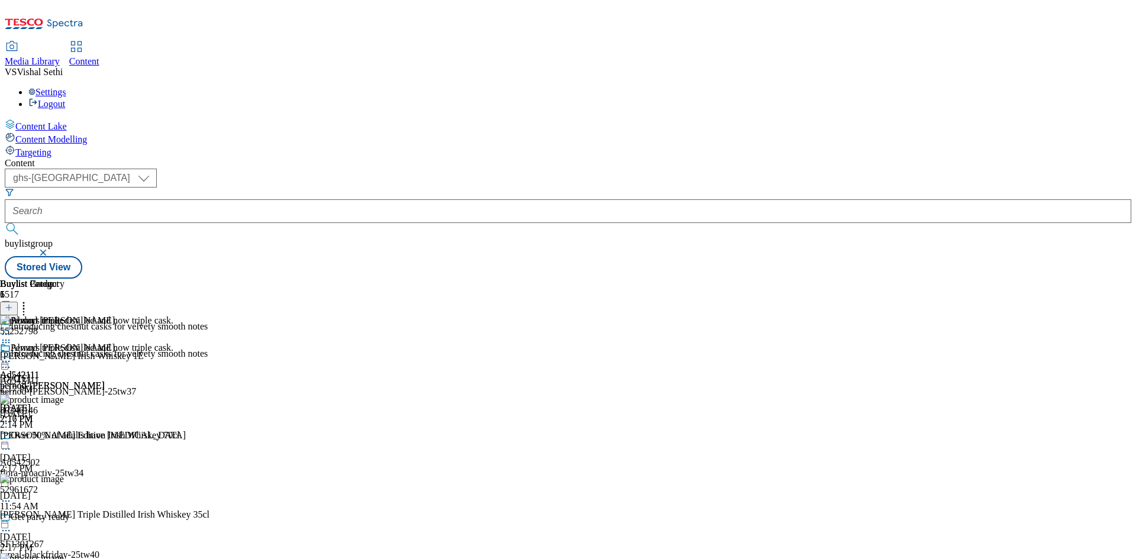
click at [208, 362] on div at bounding box center [104, 369] width 208 height 14
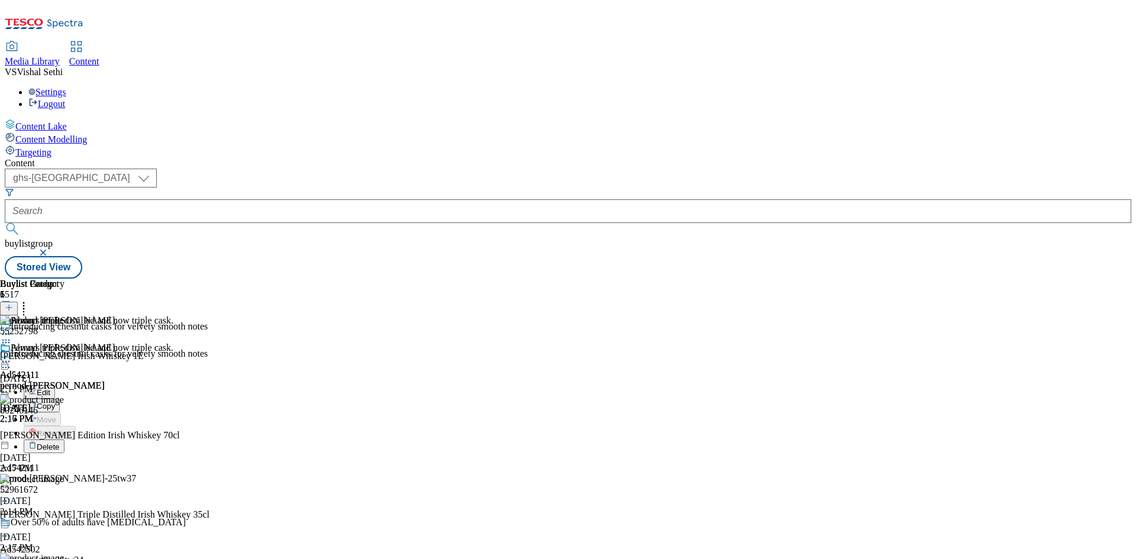
click at [55, 385] on button "Edit" at bounding box center [39, 392] width 31 height 14
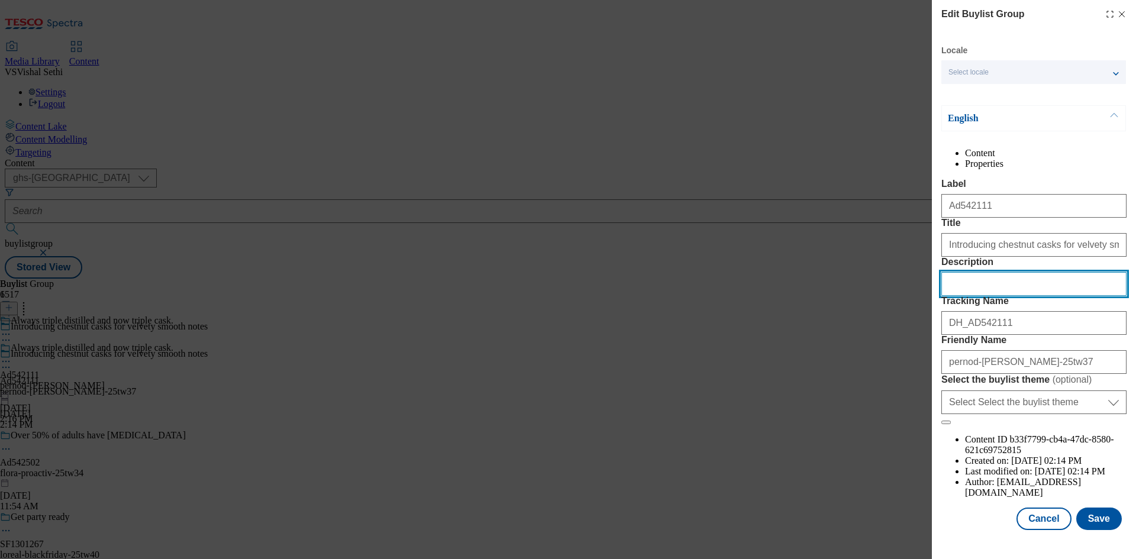
click at [980, 296] on input "Description" at bounding box center [1033, 284] width 185 height 24
paste input "Jameson Irish Whiskey 1L"
type input "Jameson Irish Whiskey 1L"
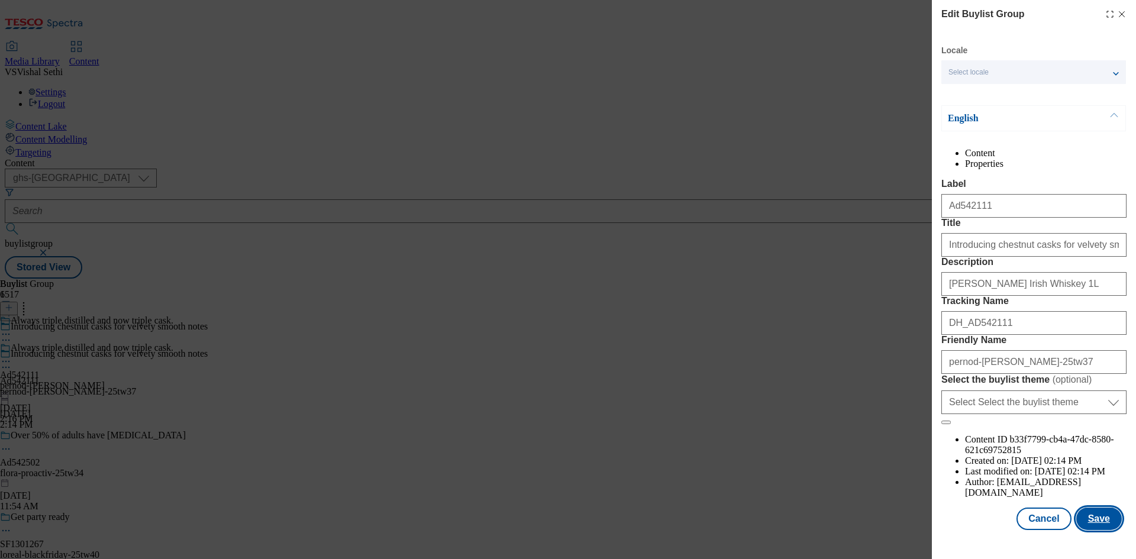
click at [1099, 521] on button "Save" at bounding box center [1099, 519] width 46 height 22
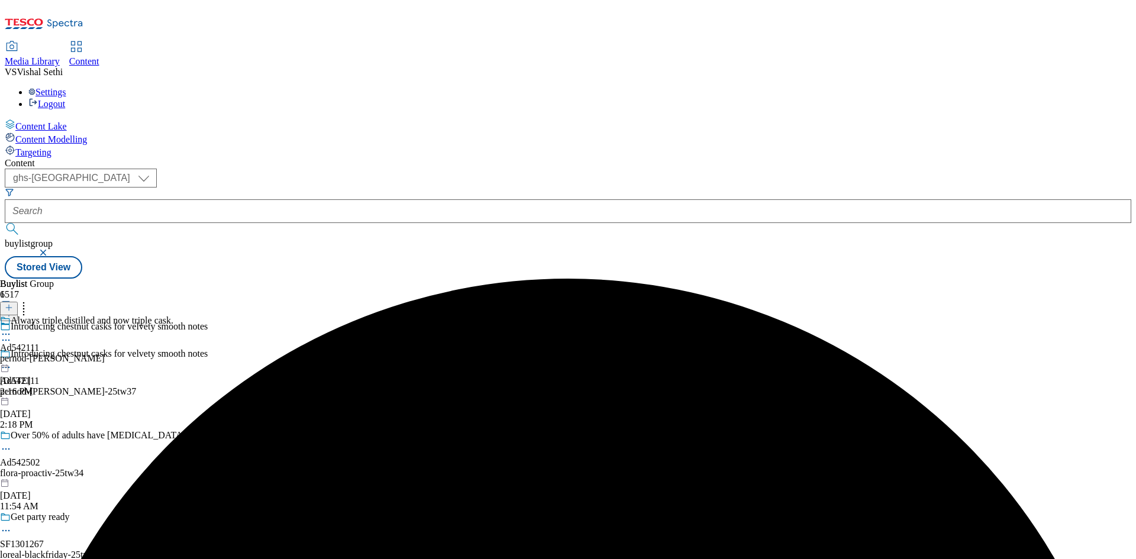
click at [4, 334] on circle at bounding box center [3, 335] width 2 height 2
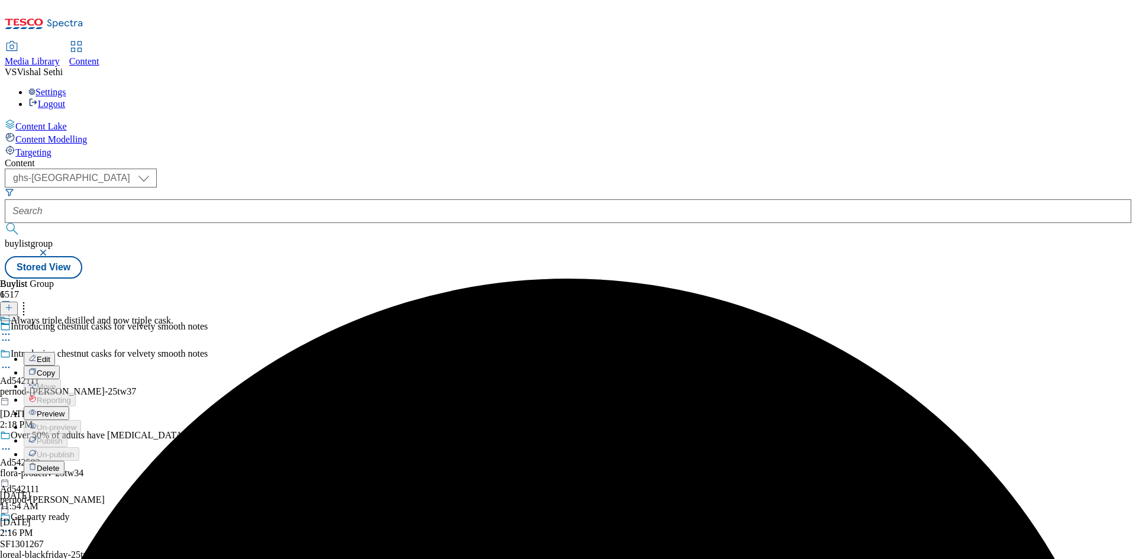
click at [55, 352] on button "Edit" at bounding box center [39, 359] width 31 height 14
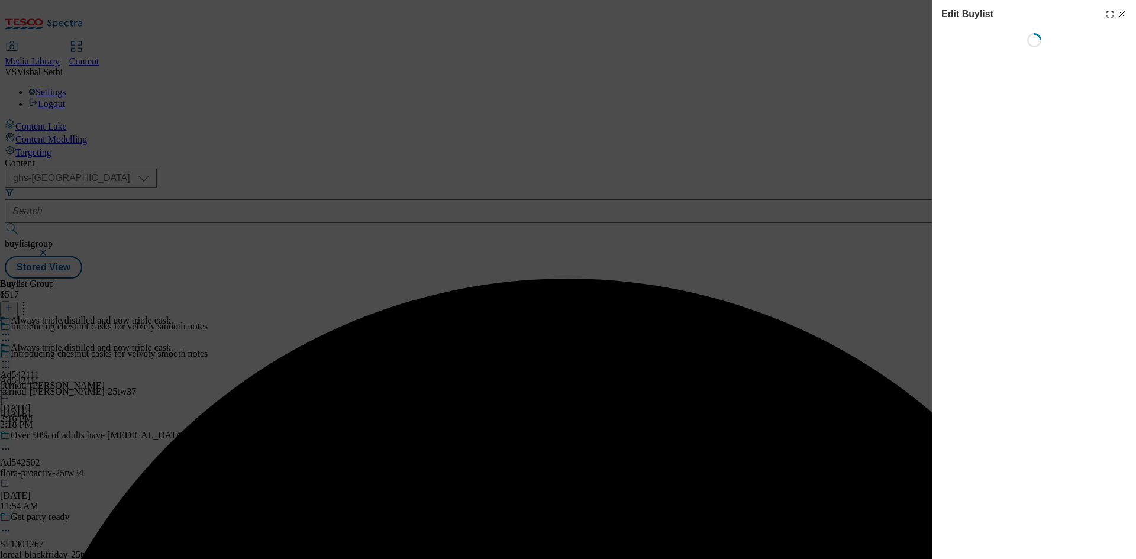
select select "tactical"
select select "supplier funded short term 1-3 weeks"
select select "dunnhumby"
select select "Banner"
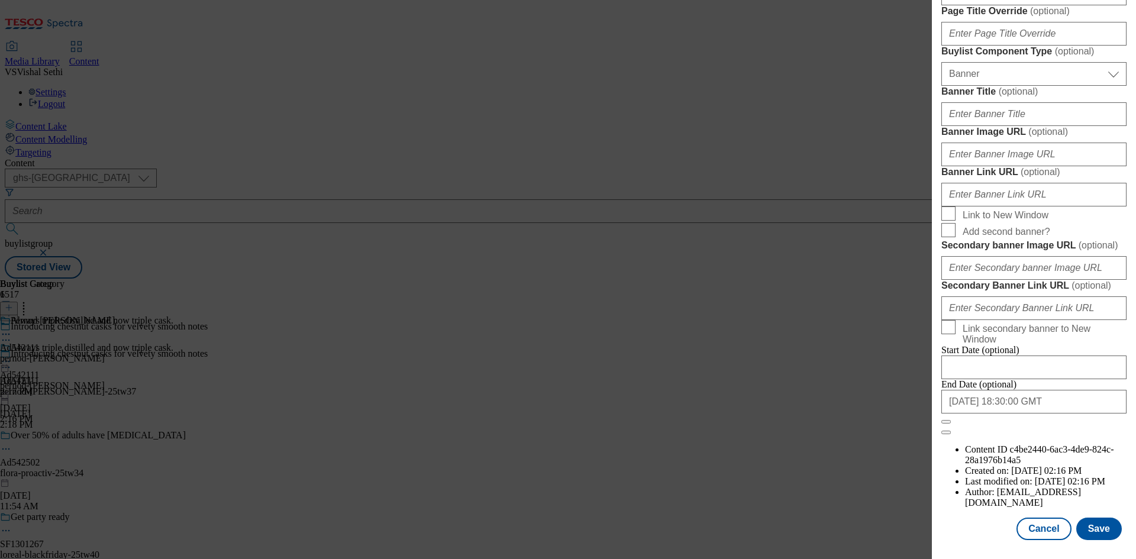
scroll to position [811, 0]
paste input "Jameson Irish Whiskey 1L"
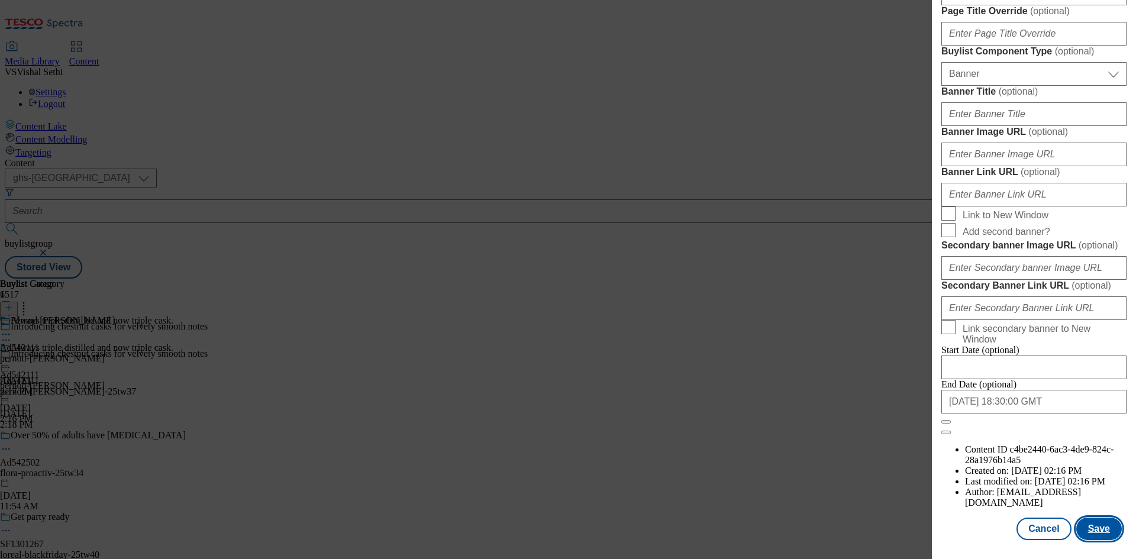
type input "Jameson Irish Whiskey 1L"
click at [1092, 529] on button "Save" at bounding box center [1099, 529] width 46 height 22
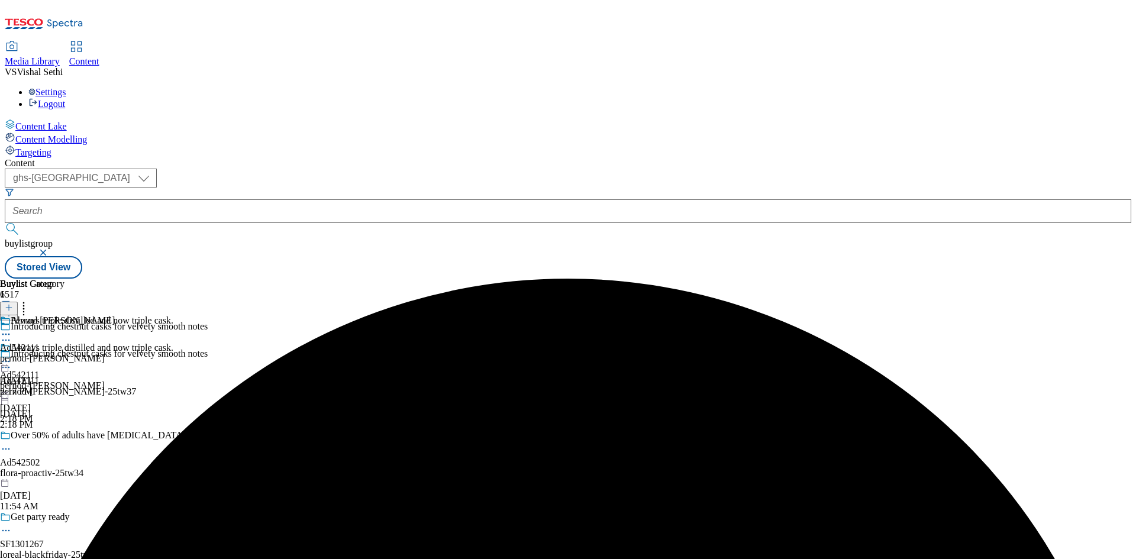
click at [12, 328] on icon at bounding box center [6, 334] width 12 height 12
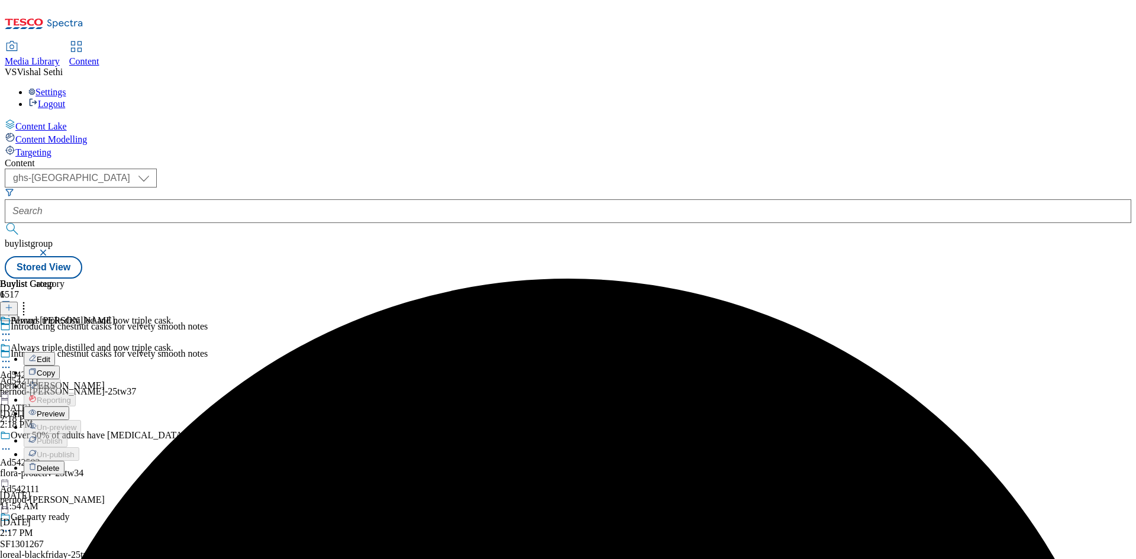
click at [55, 352] on button "Edit" at bounding box center [39, 359] width 31 height 14
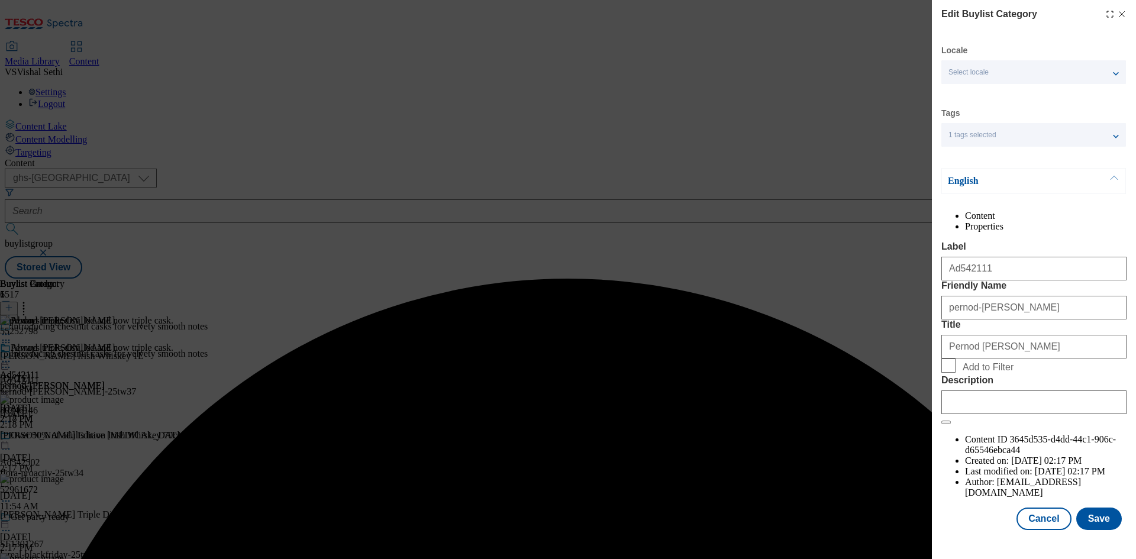
scroll to position [23, 0]
click at [976, 414] on input "Description" at bounding box center [1033, 403] width 185 height 24
paste input "Jameson Irish Whiskey 1L"
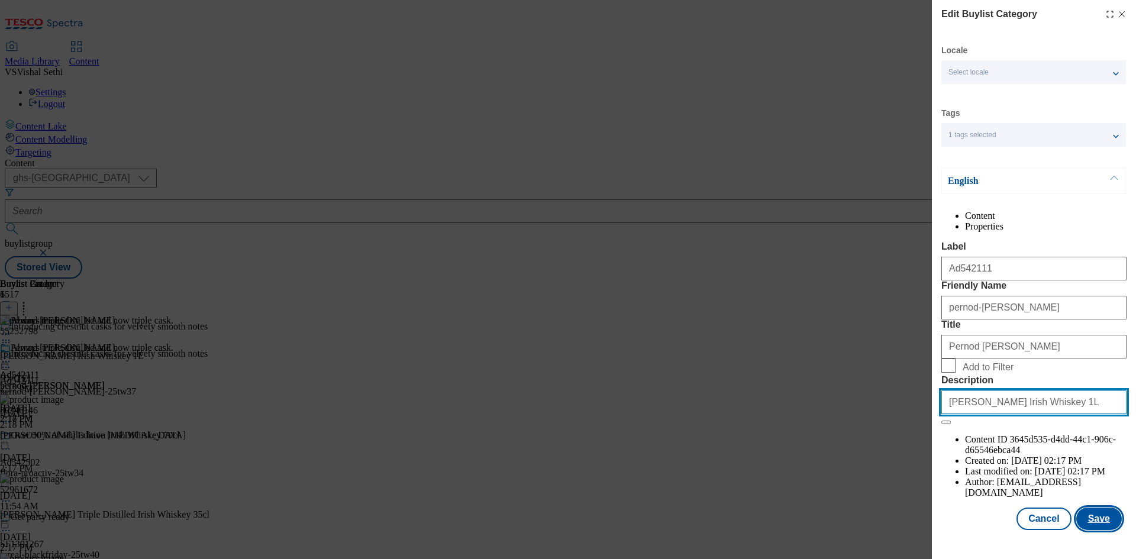
type input "Jameson Irish Whiskey 1L"
click at [1082, 530] on button "Save" at bounding box center [1099, 519] width 46 height 22
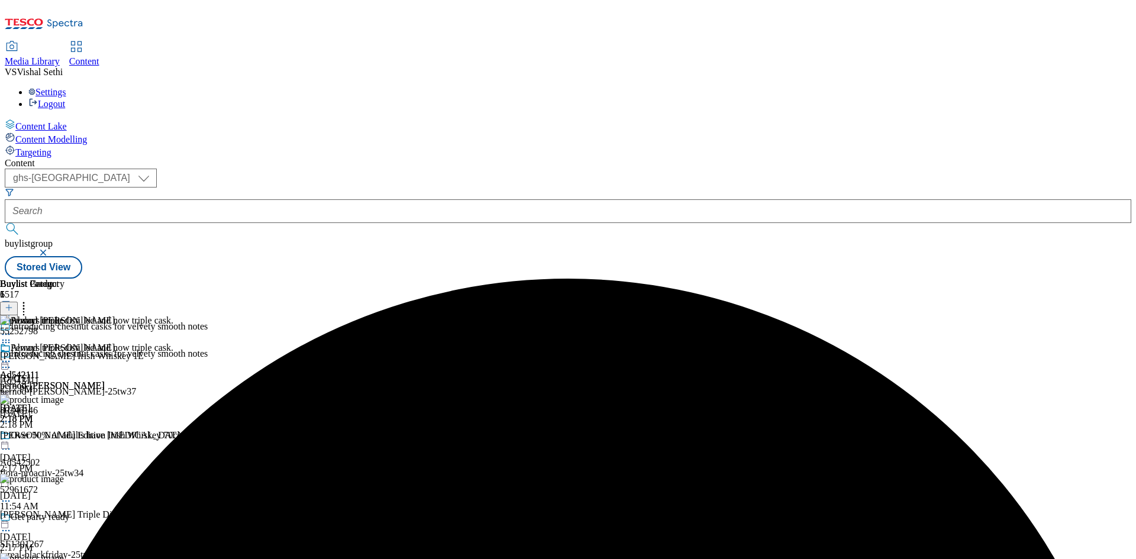
click at [12, 356] on icon at bounding box center [6, 362] width 12 height 12
click at [64, 437] on span "Preview" at bounding box center [51, 441] width 28 height 9
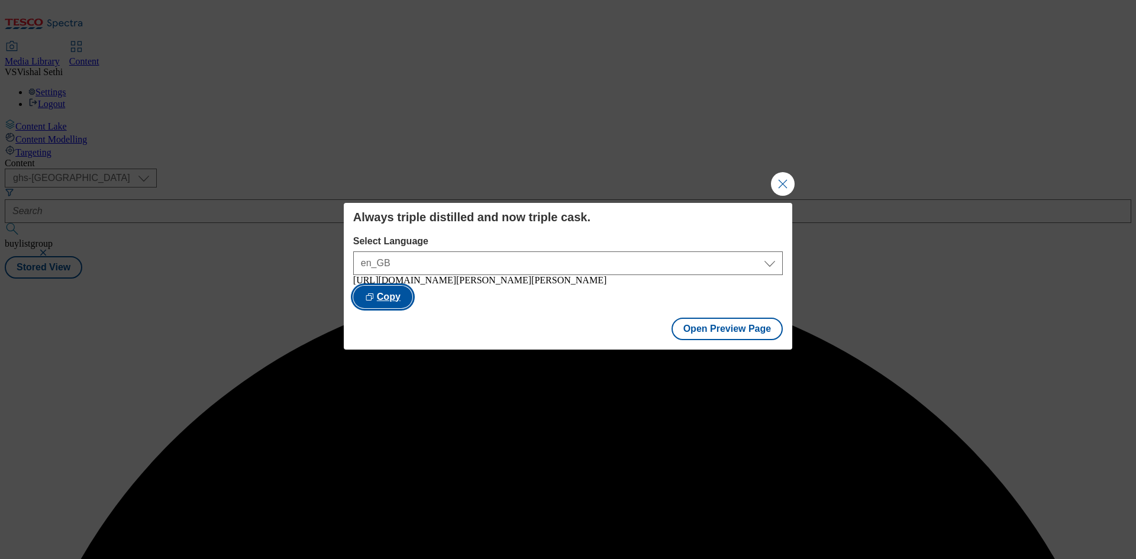
click at [412, 289] on button "Copy" at bounding box center [382, 297] width 59 height 22
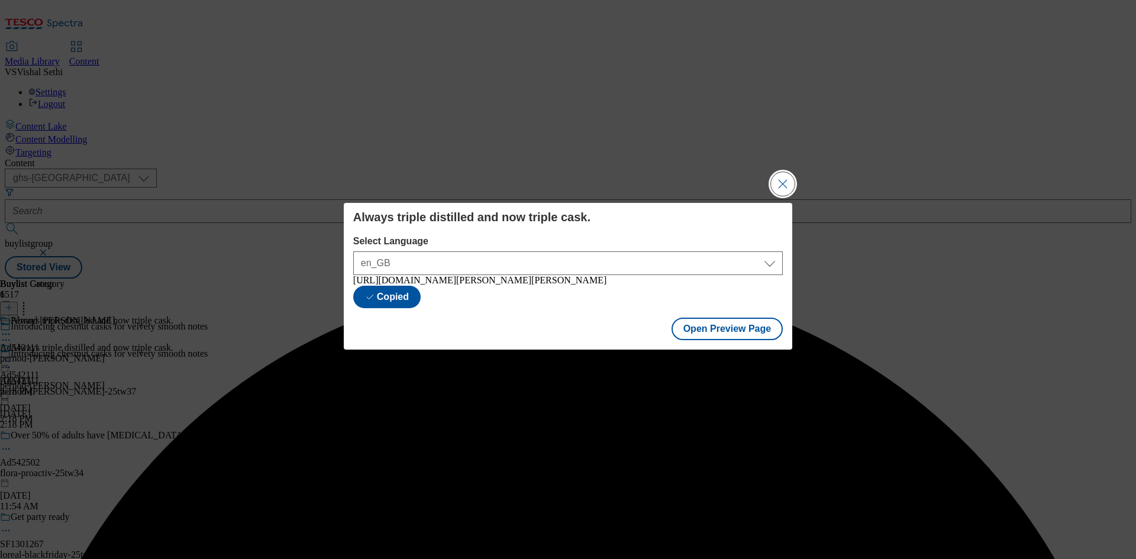
click at [786, 179] on button "Close Modal" at bounding box center [783, 184] width 24 height 24
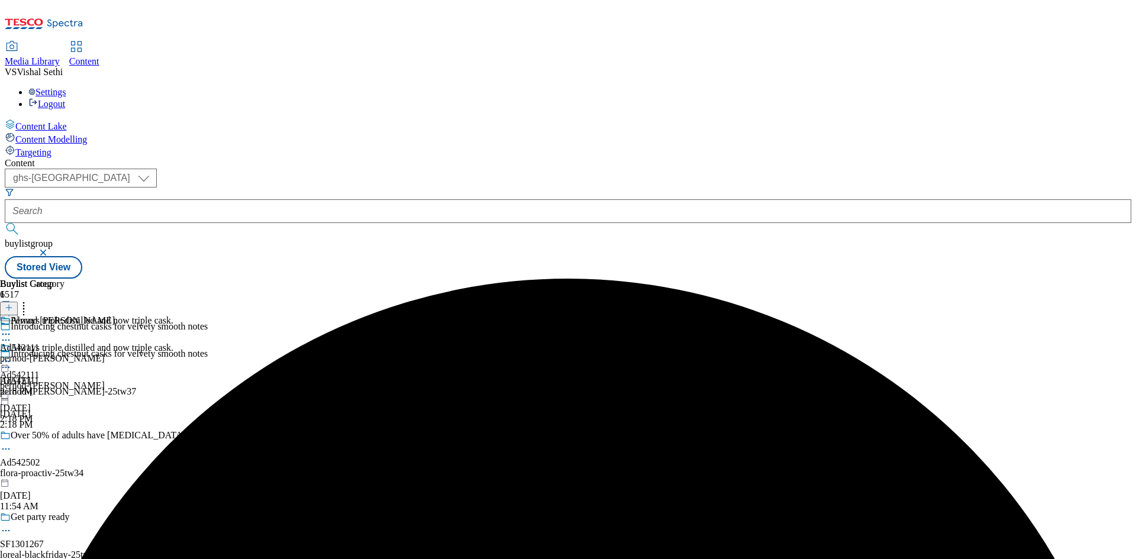
click at [12, 328] on icon at bounding box center [6, 334] width 12 height 12
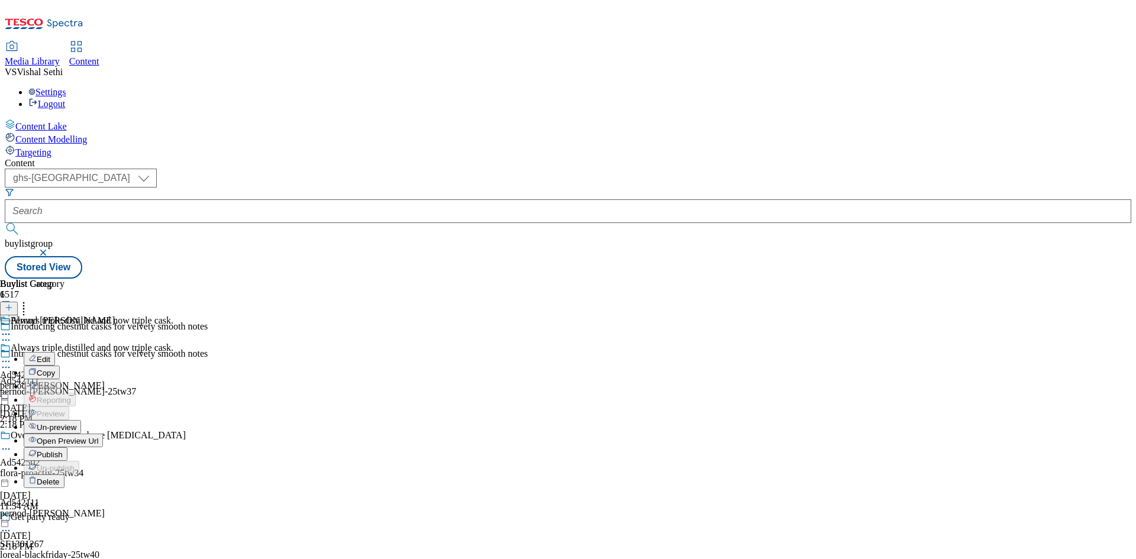
click at [55, 352] on button "Edit" at bounding box center [39, 359] width 31 height 14
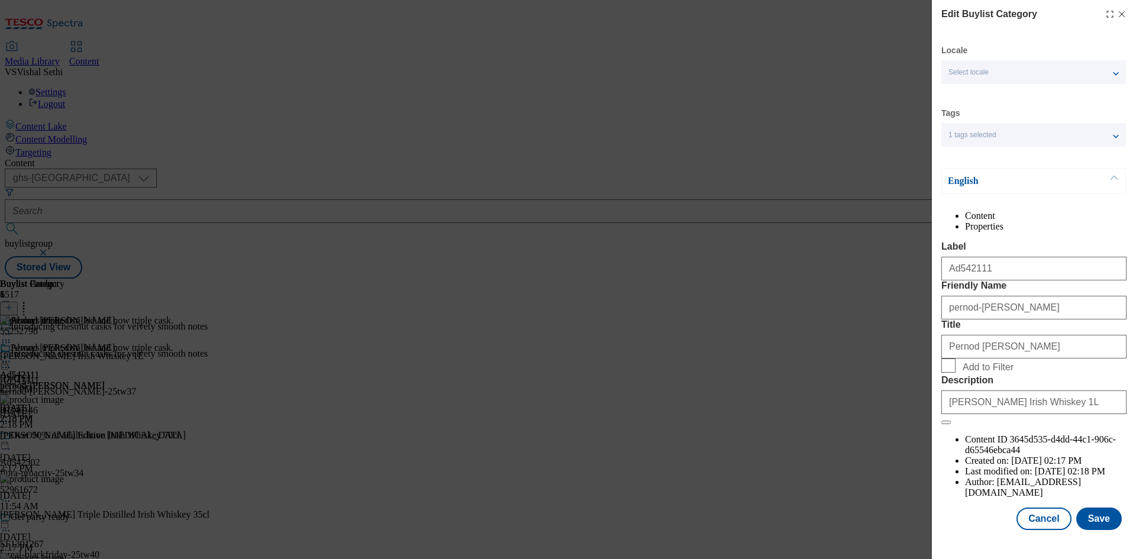
scroll to position [23, 0]
click at [1059, 528] on button "Cancel" at bounding box center [1044, 519] width 54 height 22
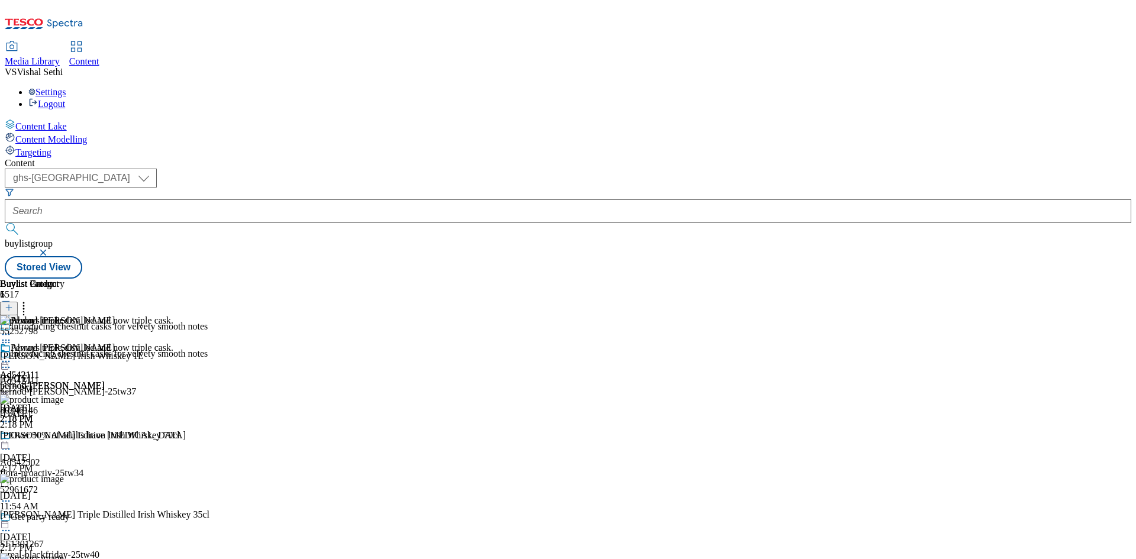
scroll to position [0, 0]
